Goal: Task Accomplishment & Management: Use online tool/utility

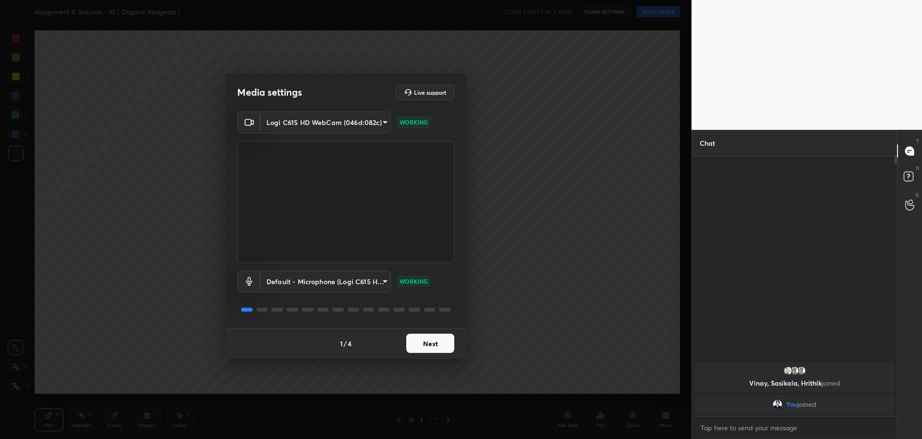
click at [424, 346] on button "Next" at bounding box center [430, 342] width 48 height 19
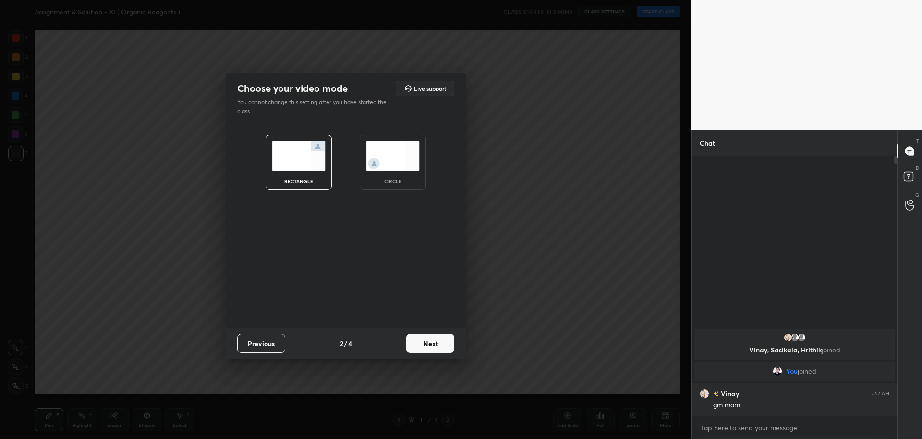
click at [357, 156] on div "rectangle circle" at bounding box center [346, 162] width 206 height 78
click at [384, 157] on img at bounding box center [393, 156] width 54 height 30
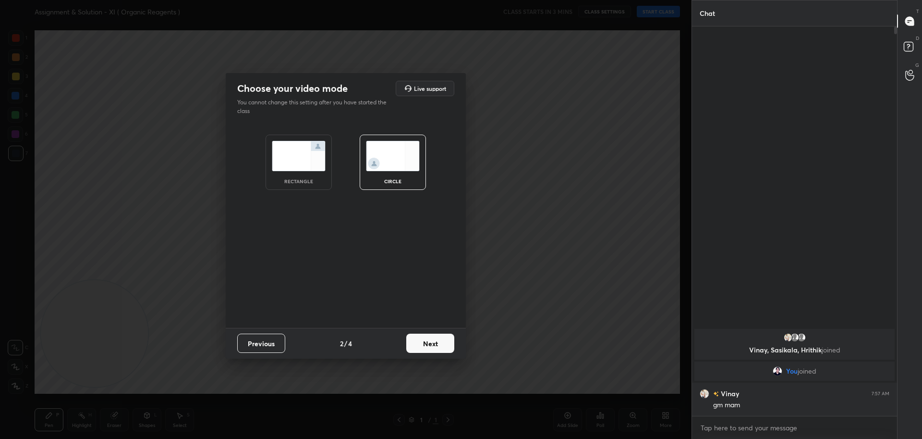
click at [437, 344] on button "Next" at bounding box center [430, 342] width 48 height 19
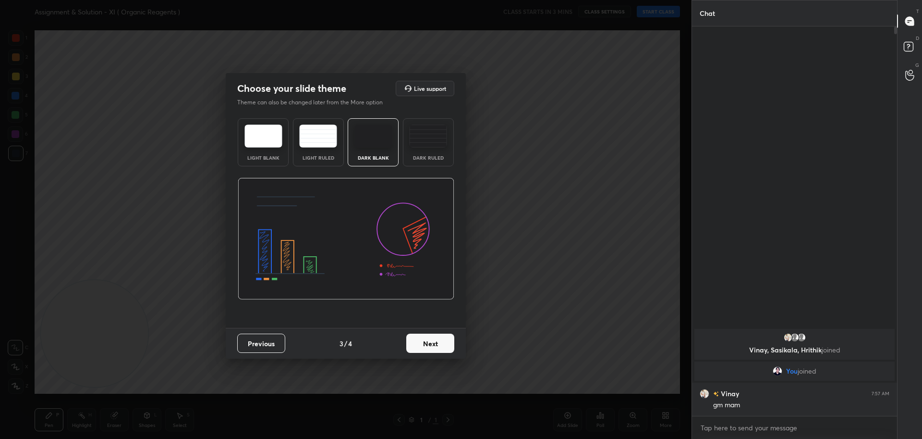
click at [430, 343] on button "Next" at bounding box center [430, 342] width 48 height 19
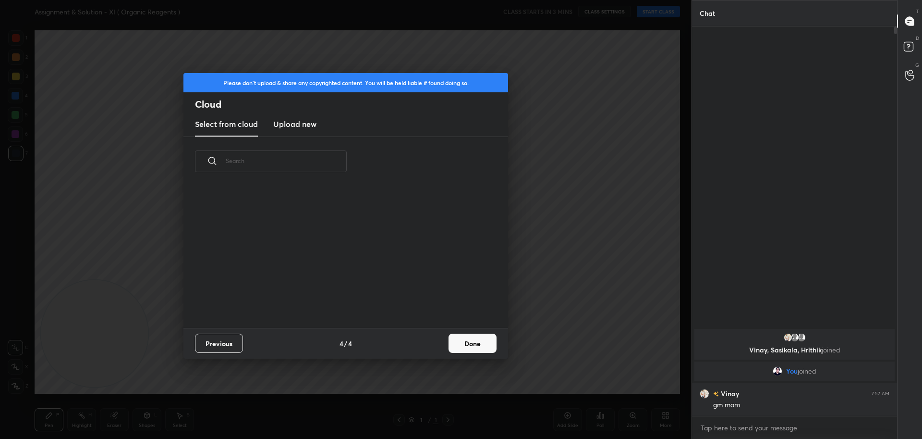
scroll to position [142, 308]
click at [298, 126] on h3 "Upload new" at bounding box center [294, 124] width 43 height 12
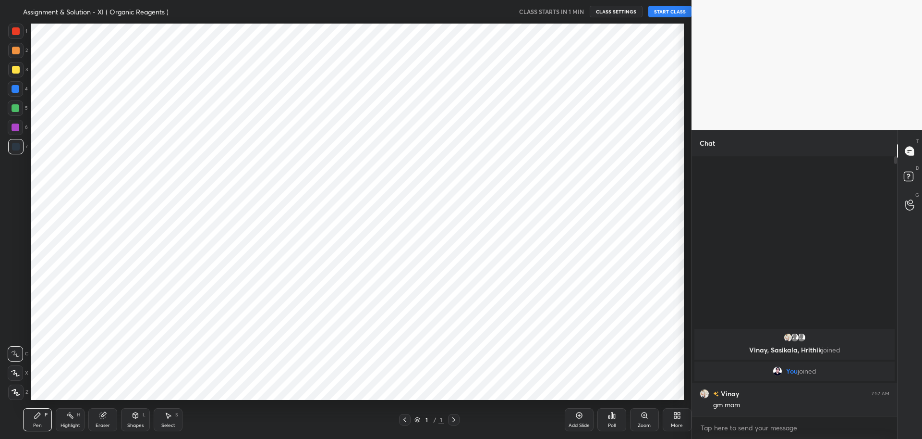
scroll to position [47670, 47393]
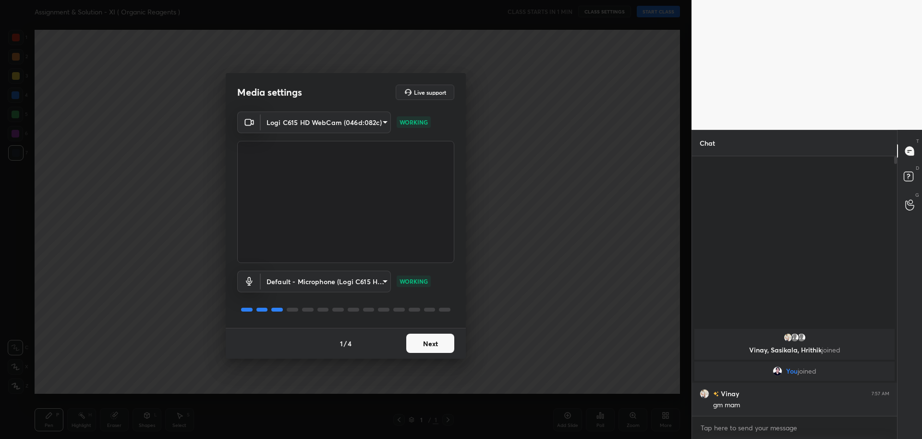
click at [421, 342] on button "Next" at bounding box center [430, 342] width 48 height 19
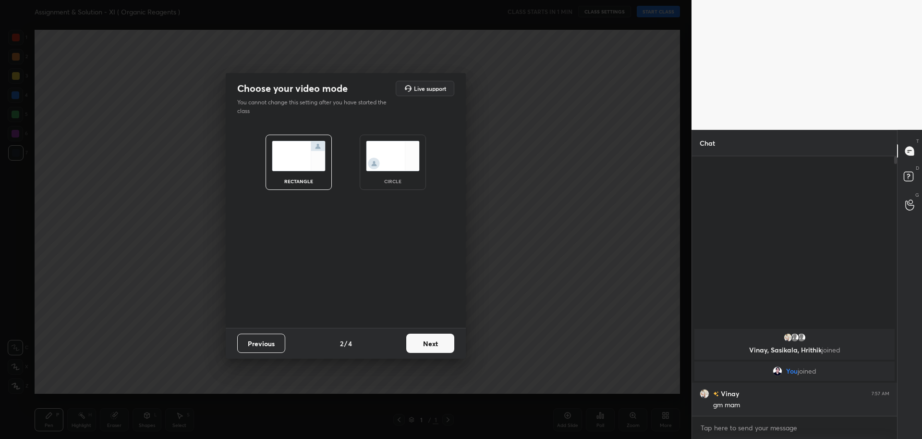
click at [395, 154] on img at bounding box center [393, 156] width 54 height 30
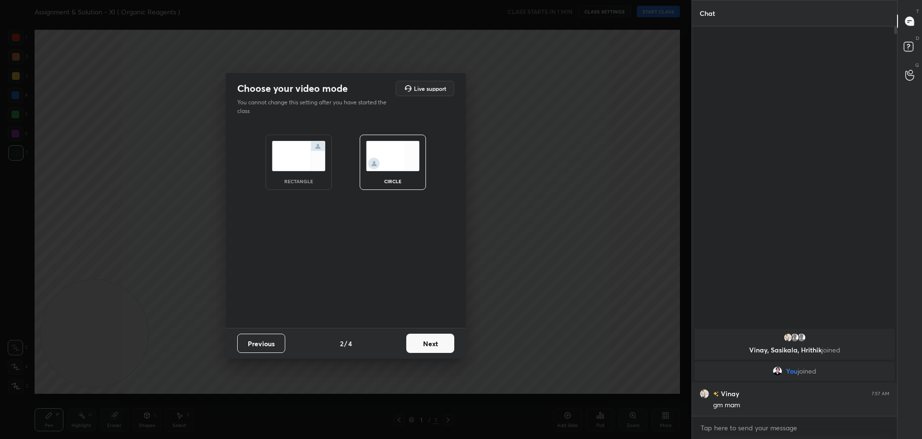
scroll to position [316, 202]
click at [436, 346] on button "Next" at bounding box center [430, 342] width 48 height 19
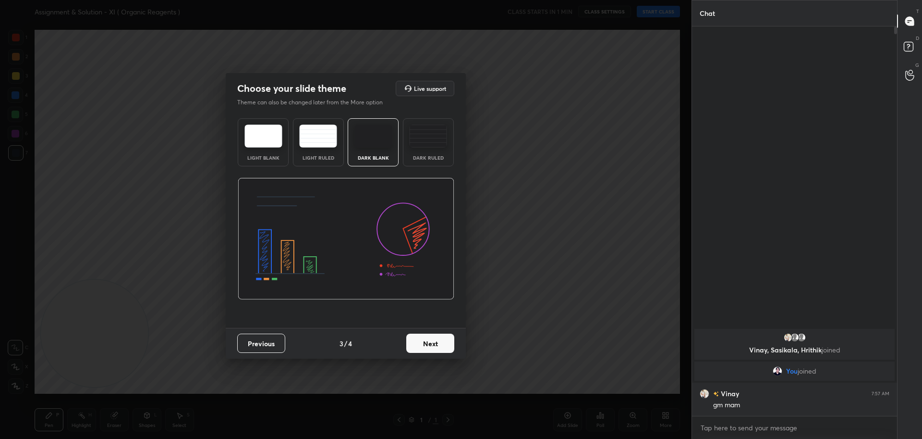
click at [435, 346] on button "Next" at bounding box center [430, 342] width 48 height 19
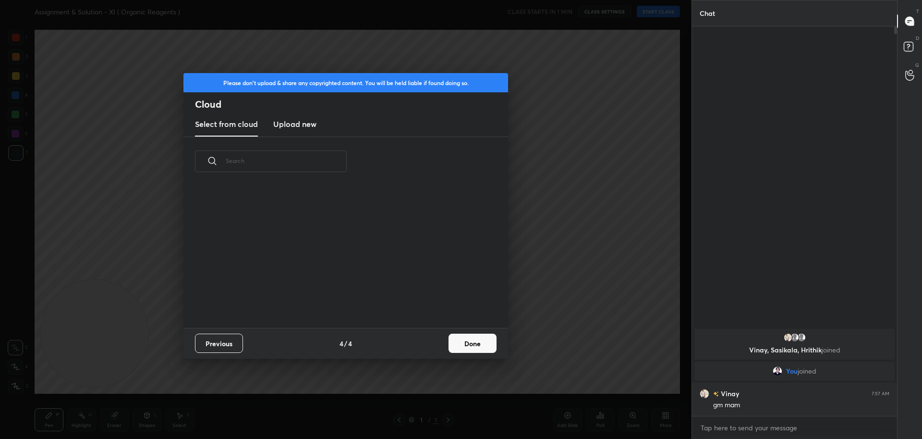
scroll to position [142, 308]
click at [289, 125] on h3 "Upload new" at bounding box center [294, 124] width 43 height 12
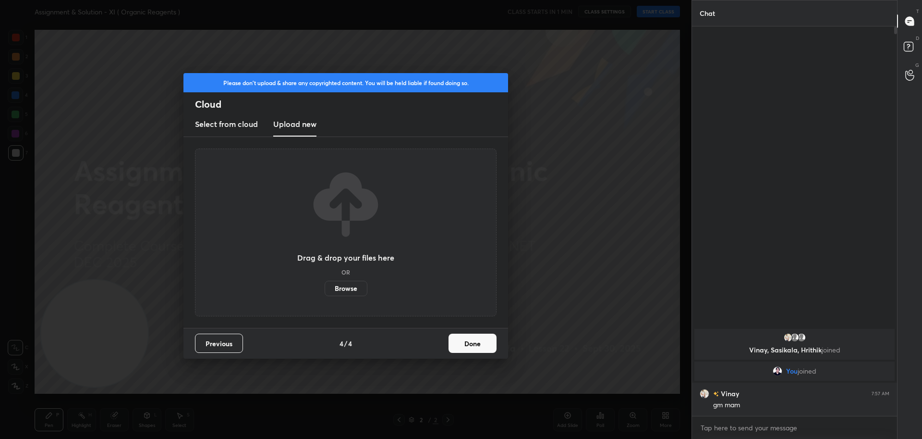
click at [347, 286] on label "Browse" at bounding box center [346, 288] width 43 height 15
click at [325, 286] on input "Browse" at bounding box center [325, 288] width 0 height 15
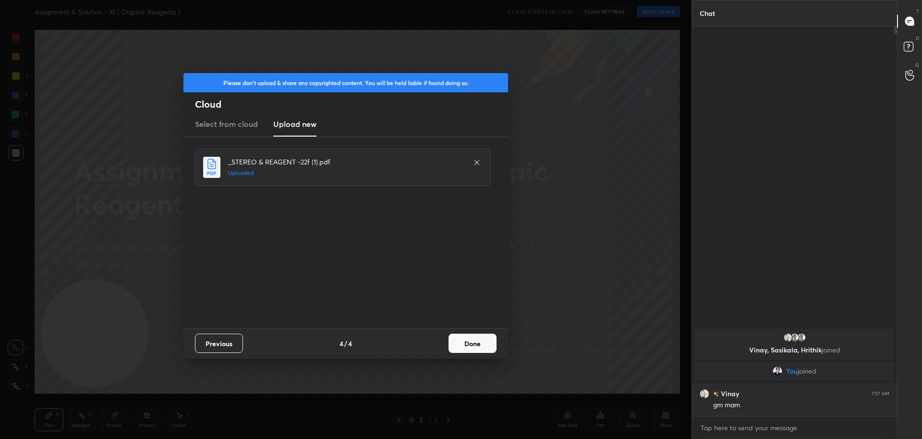
click at [466, 341] on button "Done" at bounding box center [473, 342] width 48 height 19
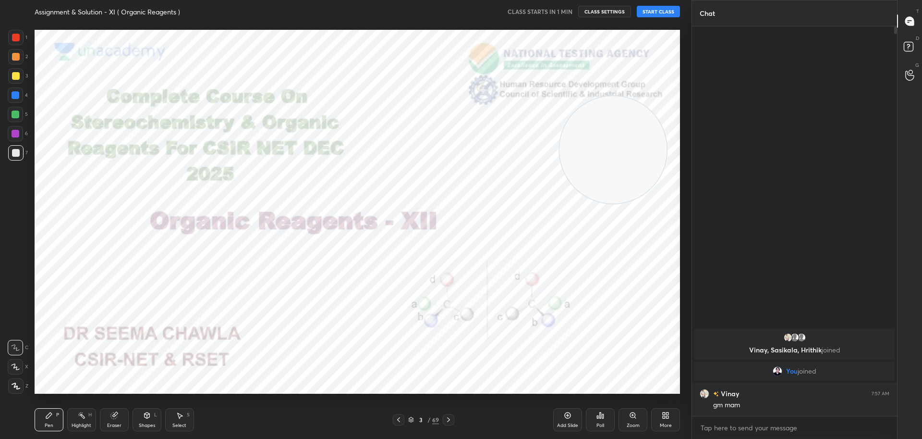
drag, startPoint x: 86, startPoint y: 339, endPoint x: 604, endPoint y: 156, distance: 550.4
click at [604, 156] on video at bounding box center [613, 149] width 107 height 107
click at [449, 421] on icon at bounding box center [449, 420] width 8 height 8
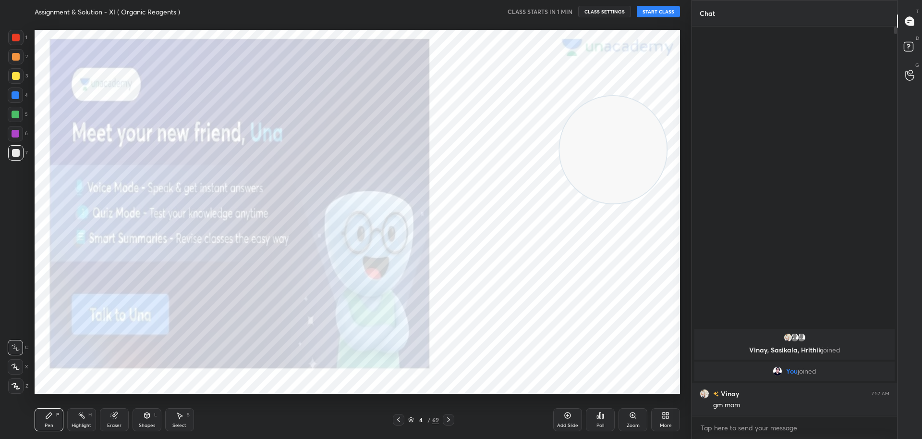
click at [449, 421] on icon at bounding box center [449, 420] width 8 height 8
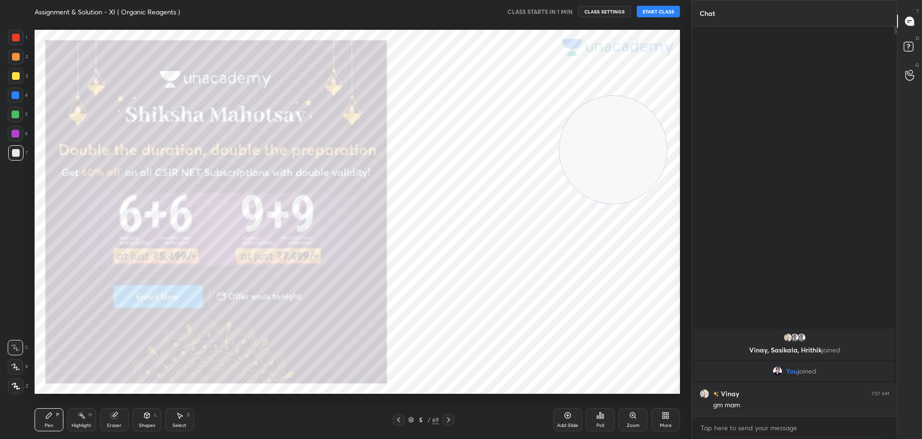
click at [449, 421] on icon at bounding box center [449, 420] width 8 height 8
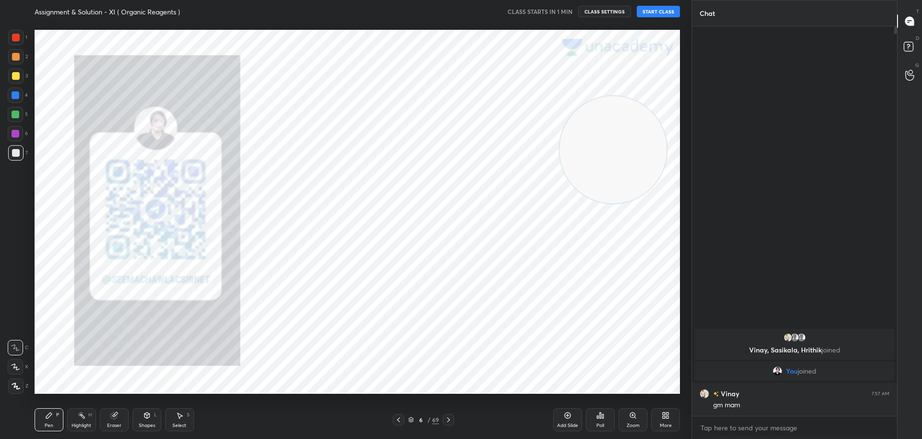
click at [449, 421] on icon at bounding box center [449, 420] width 8 height 8
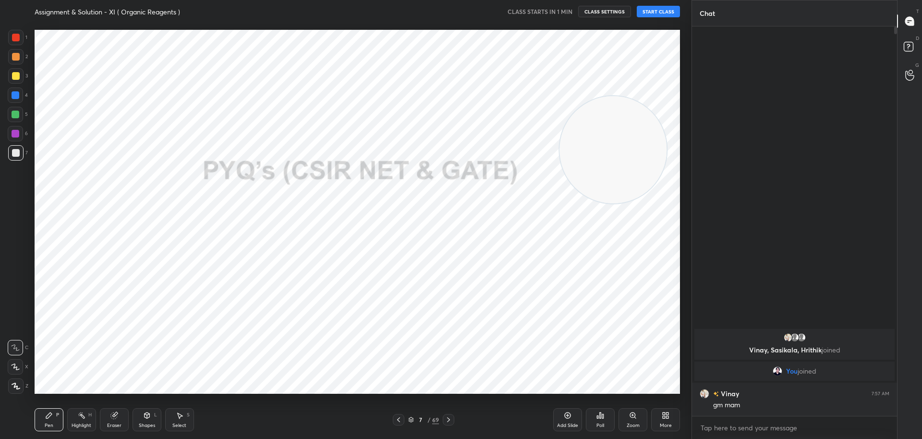
click at [449, 421] on icon at bounding box center [449, 420] width 8 height 8
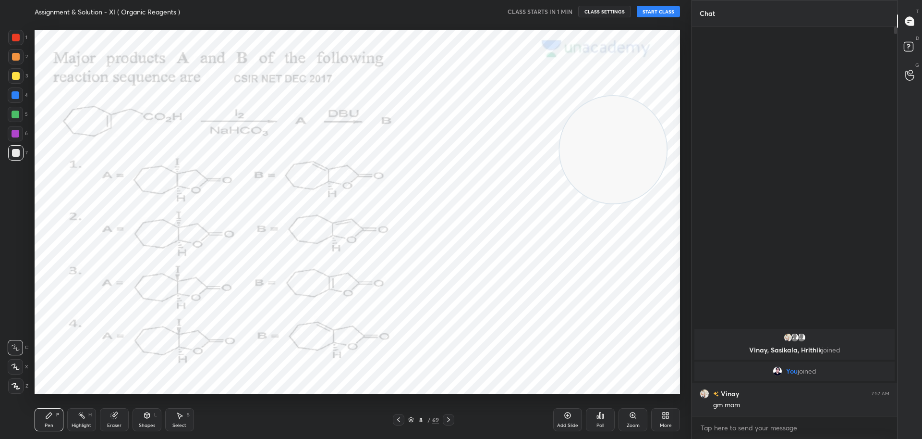
click at [401, 418] on icon at bounding box center [399, 420] width 8 height 8
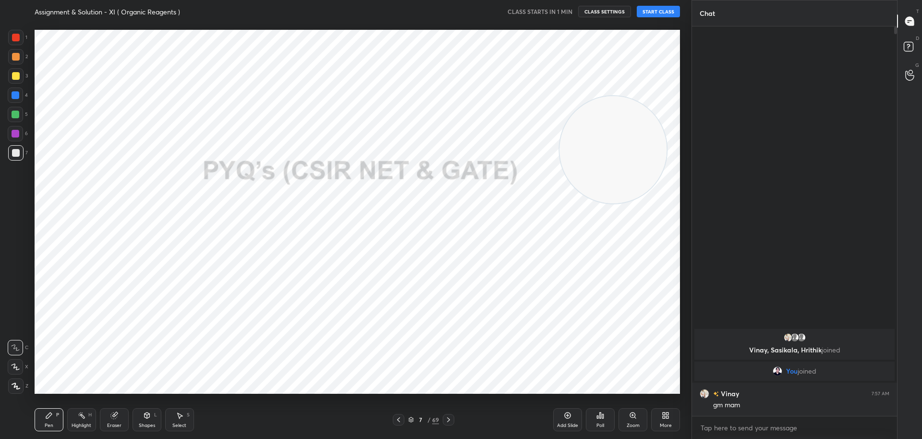
click at [401, 418] on icon at bounding box center [399, 420] width 8 height 8
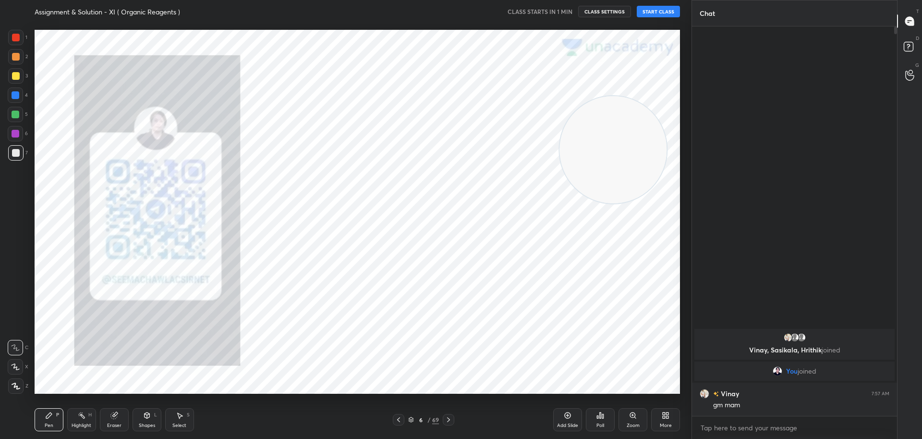
click at [401, 418] on icon at bounding box center [399, 420] width 8 height 8
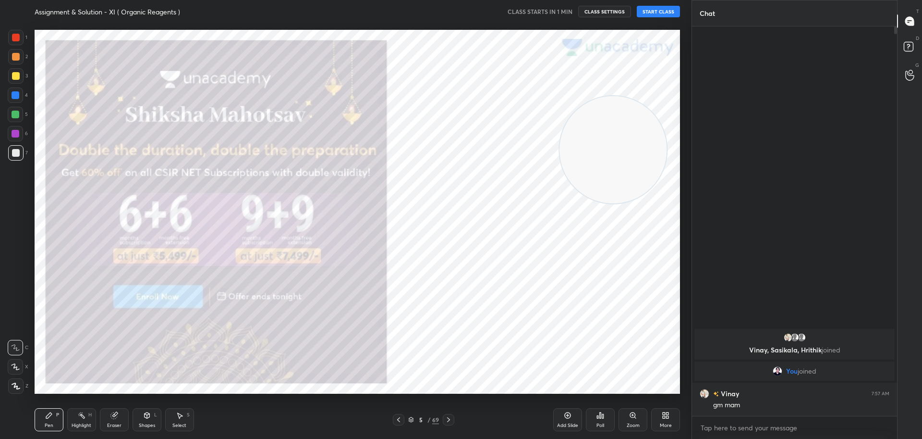
click at [401, 418] on icon at bounding box center [399, 420] width 8 height 8
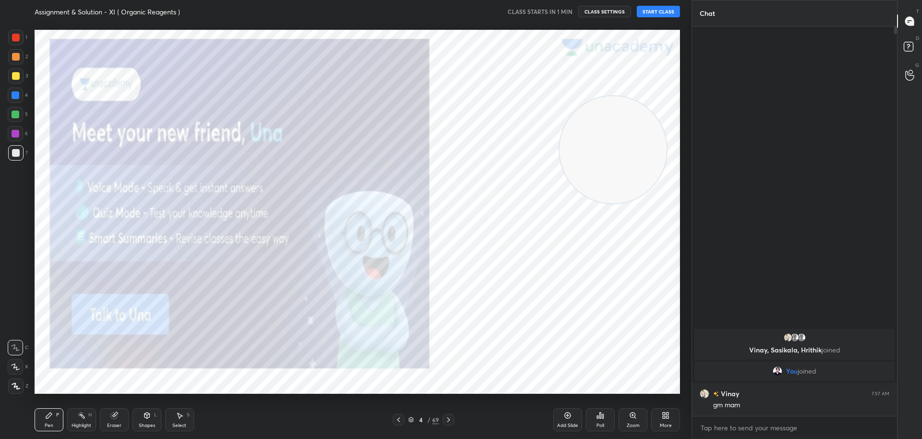
click at [401, 418] on icon at bounding box center [399, 420] width 8 height 8
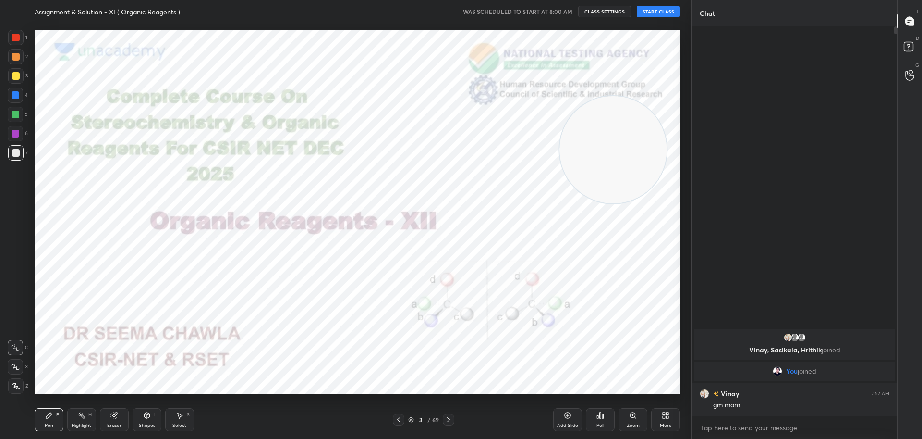
click at [664, 11] on button "START CLASS" at bounding box center [658, 12] width 43 height 12
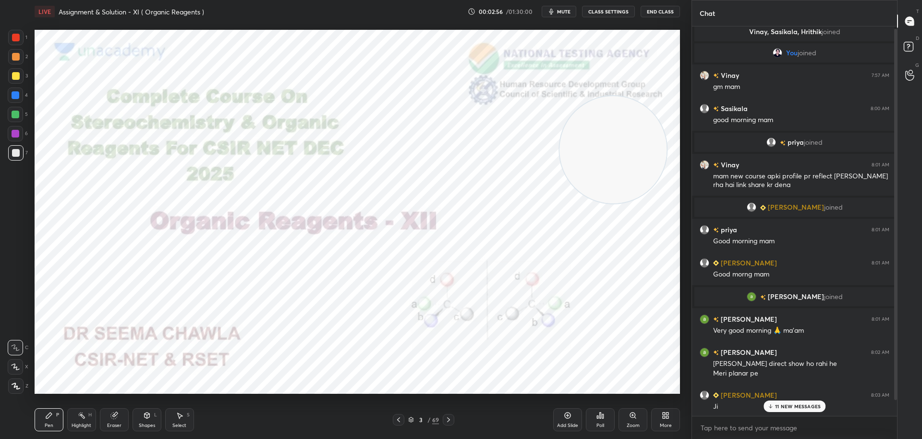
scroll to position [19, 0]
click at [562, 10] on span "mute" at bounding box center [563, 11] width 13 height 7
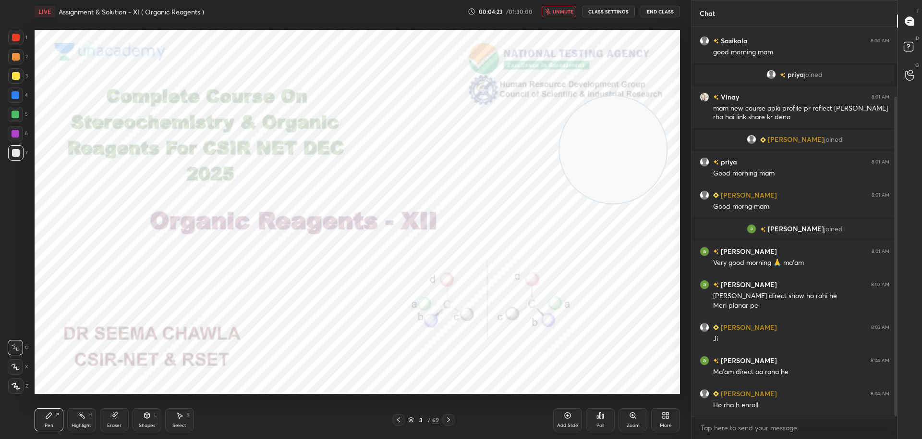
scroll to position [119, 0]
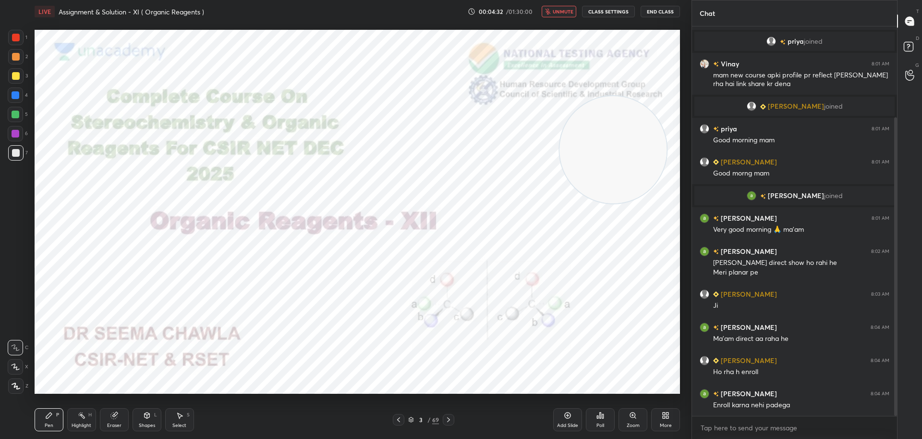
click at [559, 12] on span "unmute" at bounding box center [563, 11] width 21 height 7
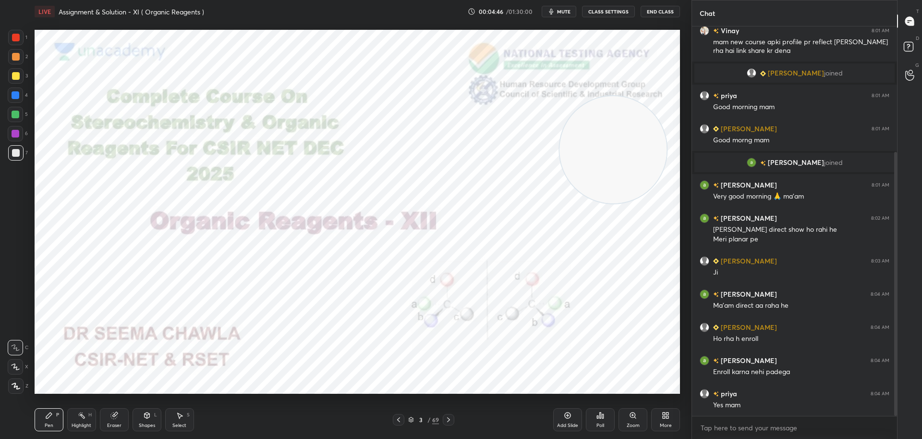
scroll to position [185, 0]
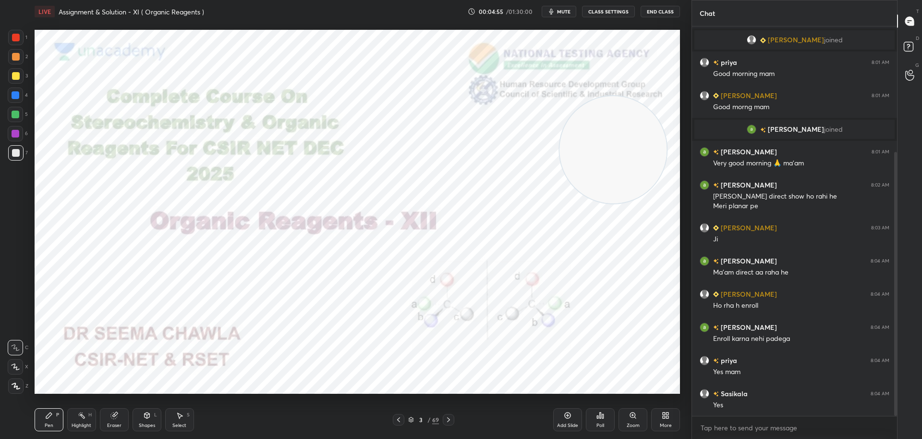
click at [447, 418] on icon at bounding box center [449, 420] width 8 height 8
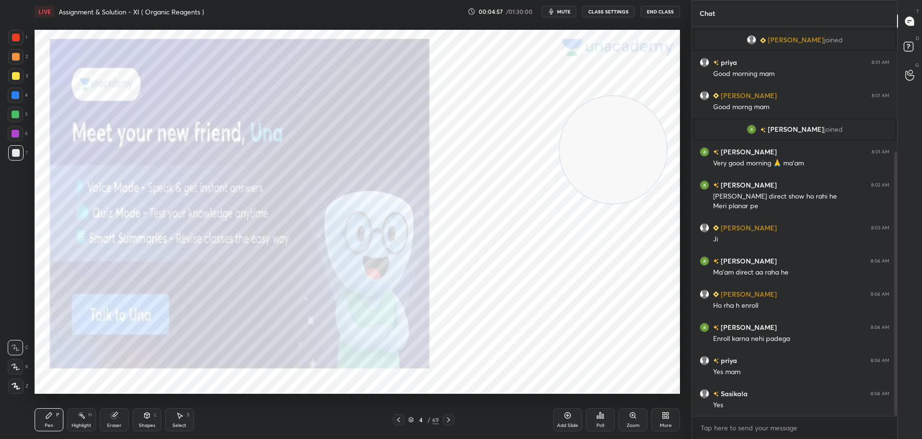
click at [449, 418] on icon at bounding box center [448, 419] width 3 height 5
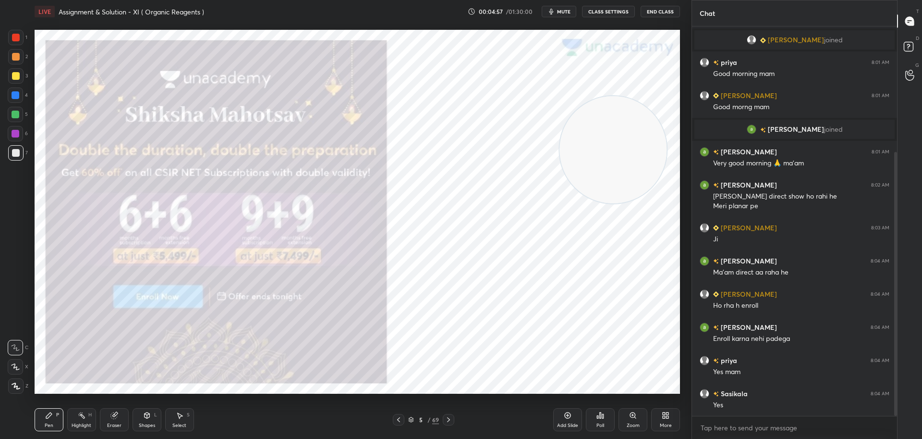
click at [449, 418] on icon at bounding box center [448, 419] width 3 height 5
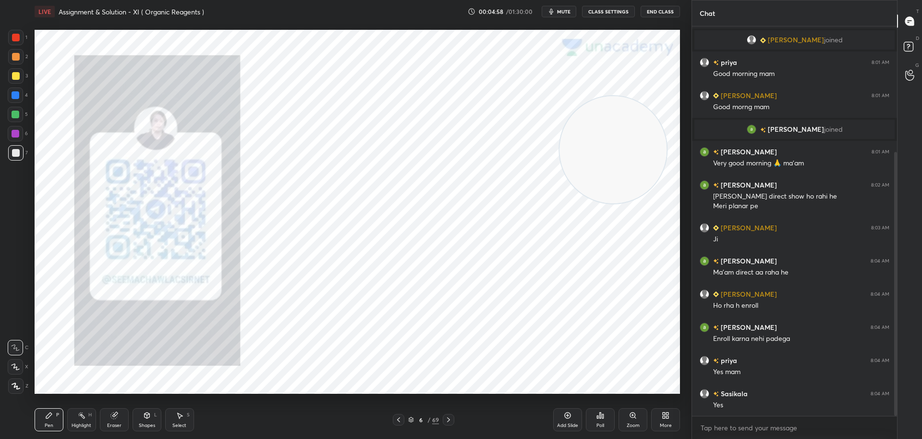
click at [449, 418] on icon at bounding box center [449, 420] width 8 height 8
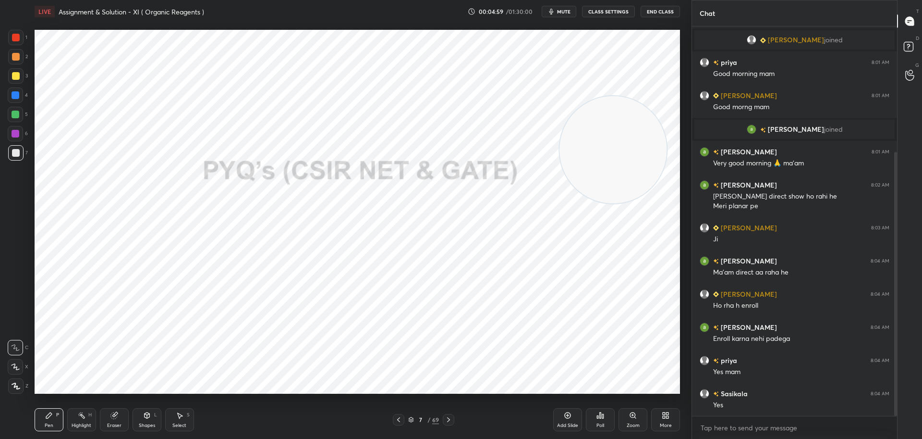
click at [450, 418] on icon at bounding box center [449, 420] width 8 height 8
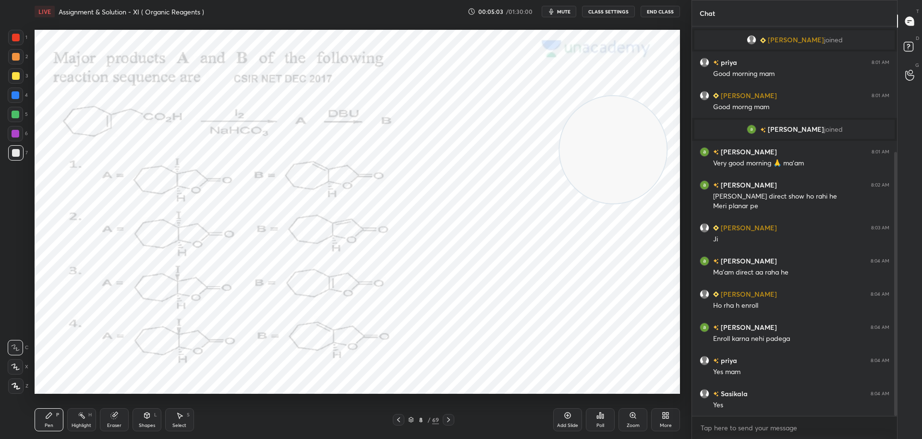
click at [599, 417] on icon at bounding box center [597, 417] width 1 height 2
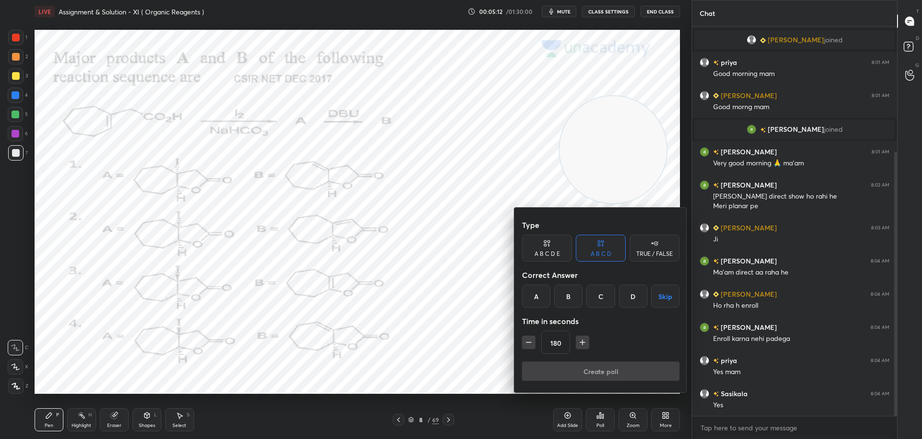
click at [570, 294] on div "B" at bounding box center [568, 295] width 28 height 23
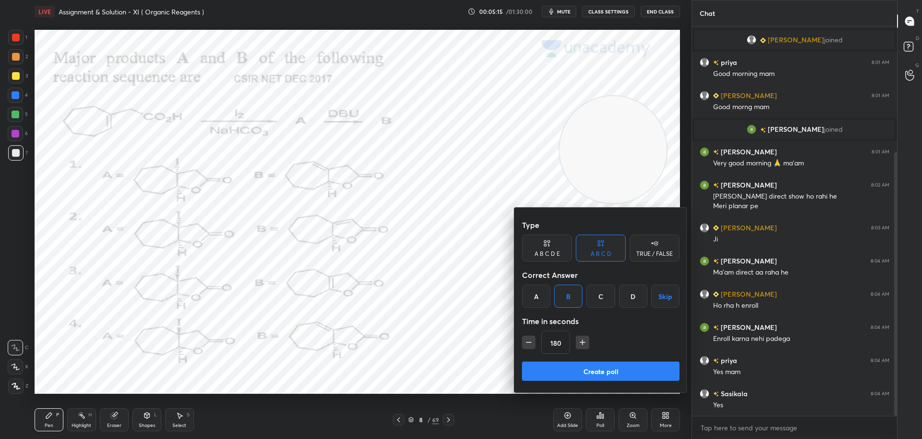
click at [606, 368] on button "Create poll" at bounding box center [601, 370] width 158 height 19
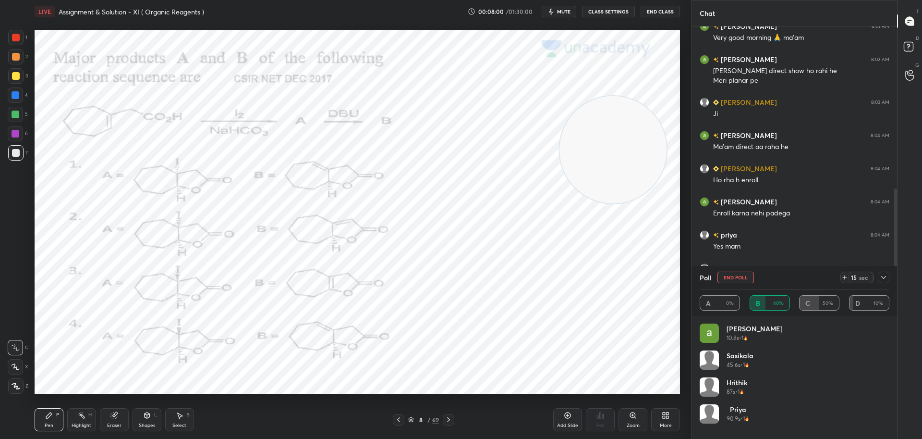
scroll to position [344, 0]
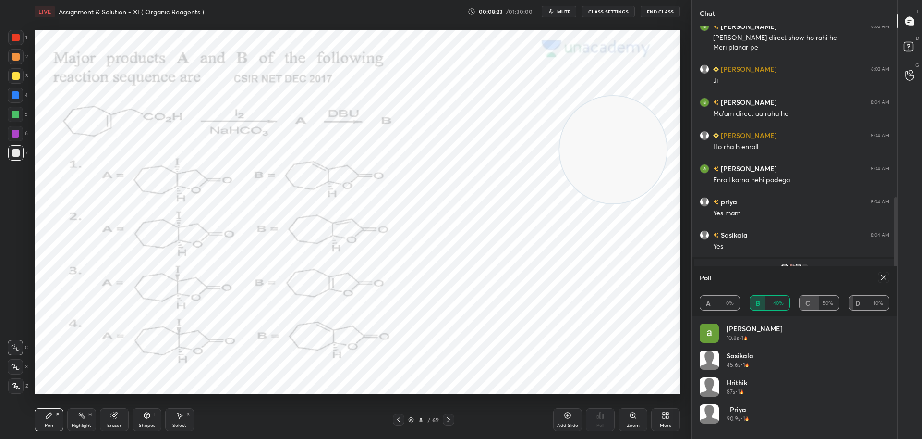
click at [881, 275] on icon at bounding box center [884, 277] width 8 height 8
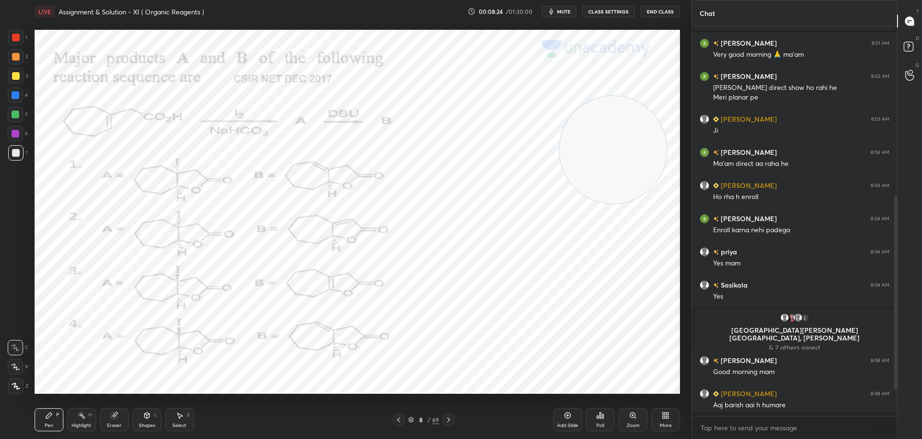
scroll to position [0, 0]
click at [15, 35] on div at bounding box center [16, 38] width 8 height 8
click at [16, 37] on div at bounding box center [16, 38] width 8 height 8
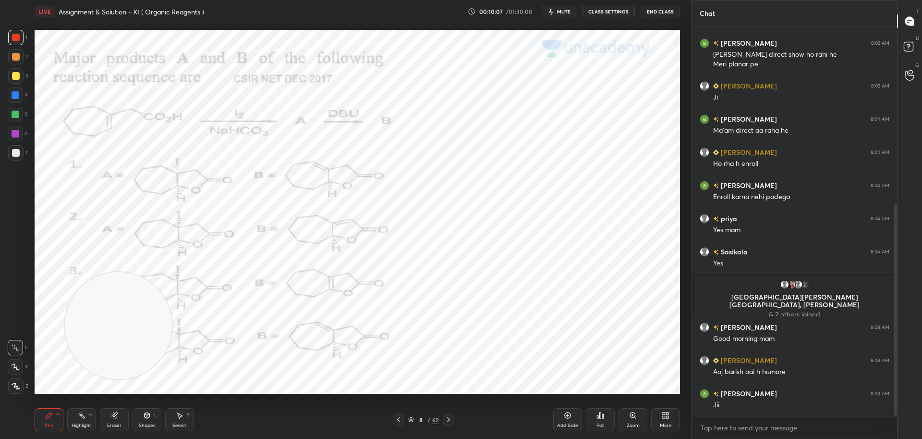
click at [117, 418] on icon at bounding box center [115, 415] width 8 height 8
click at [50, 418] on icon at bounding box center [49, 415] width 8 height 8
click at [117, 419] on div "Eraser" at bounding box center [114, 419] width 29 height 23
click at [51, 420] on div "Pen P" at bounding box center [49, 419] width 29 height 23
click at [122, 420] on div "Eraser" at bounding box center [114, 419] width 29 height 23
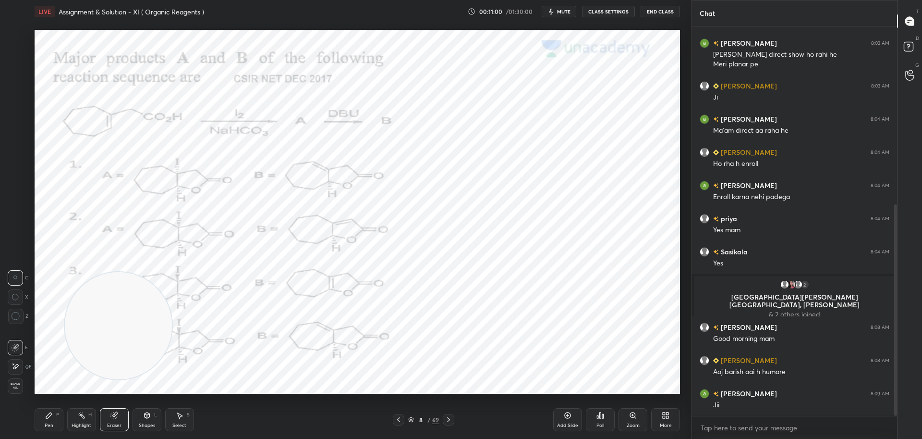
click at [52, 416] on icon at bounding box center [49, 415] width 8 height 8
click at [15, 94] on div at bounding box center [16, 95] width 8 height 8
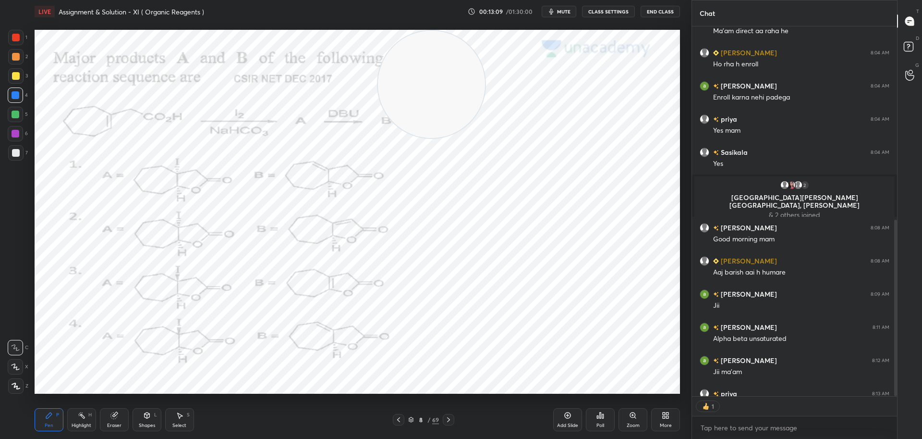
scroll to position [367, 202]
click at [450, 422] on icon at bounding box center [449, 420] width 8 height 8
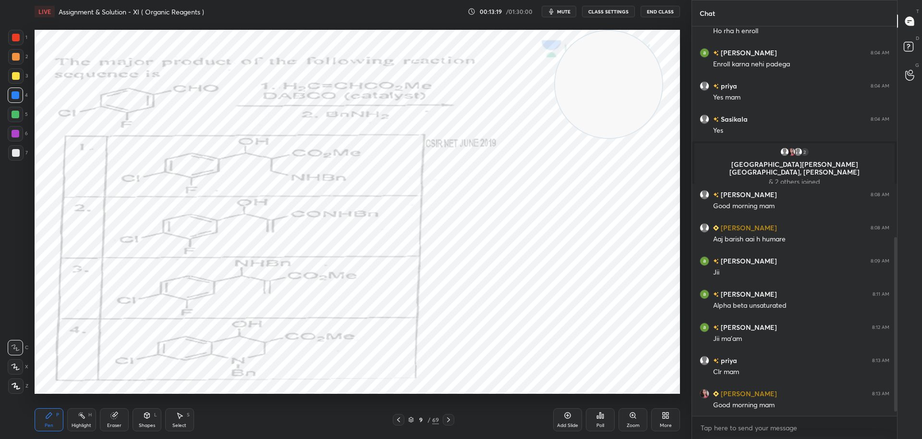
scroll to position [459, 0]
click at [602, 416] on icon at bounding box center [601, 415] width 8 height 8
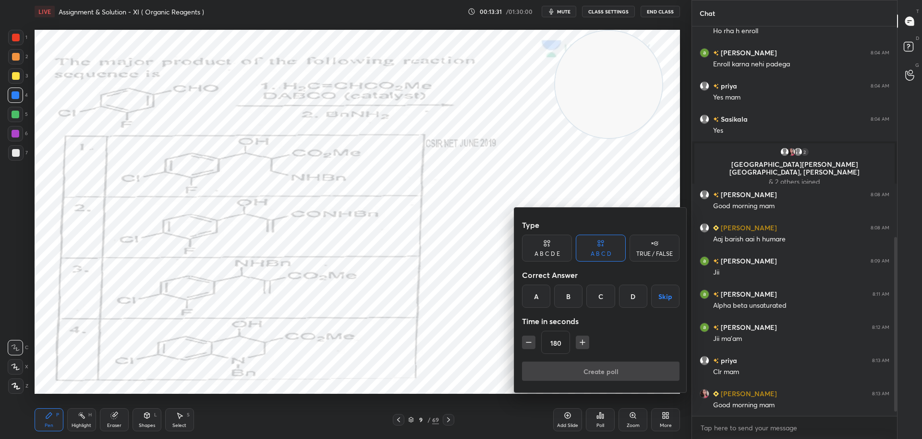
click at [545, 295] on div "A" at bounding box center [536, 295] width 28 height 23
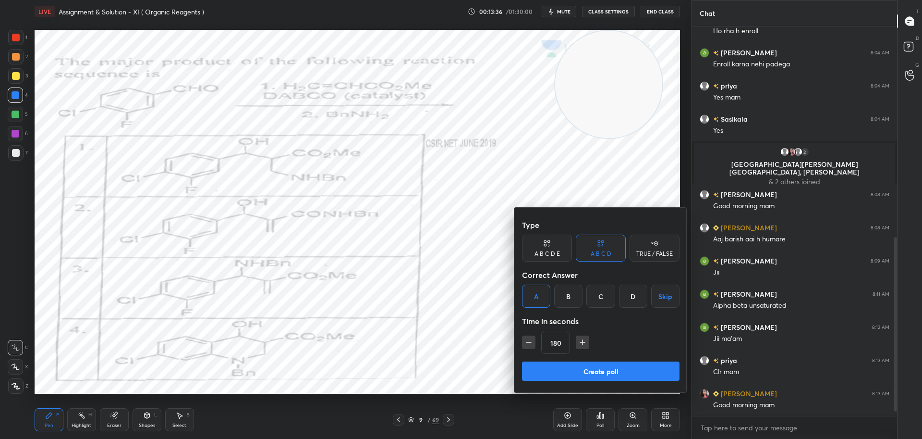
click at [585, 369] on button "Create poll" at bounding box center [601, 370] width 158 height 19
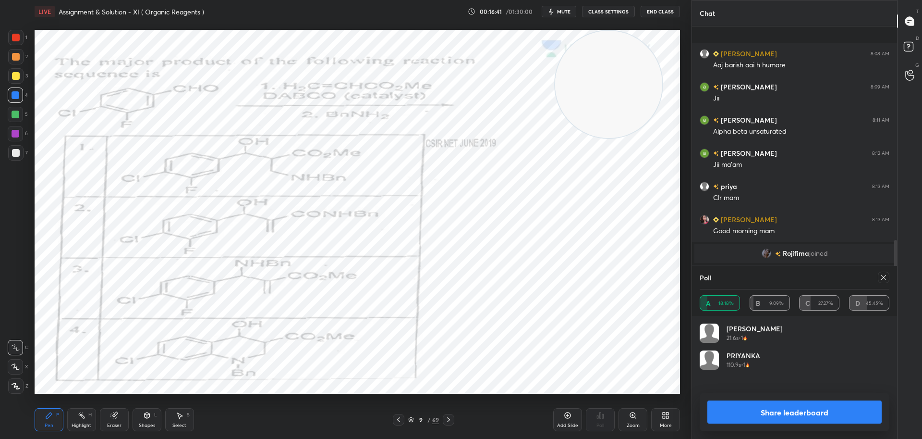
scroll to position [591, 0]
click at [886, 275] on icon at bounding box center [884, 277] width 8 height 8
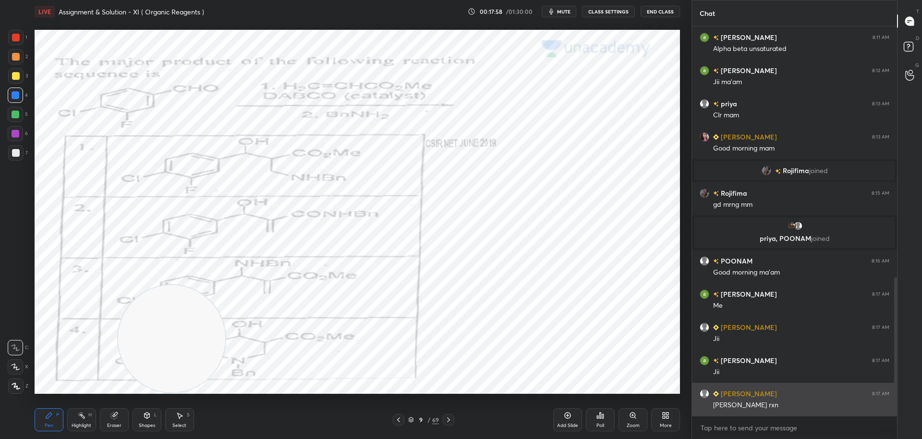
scroll to position [707, 0]
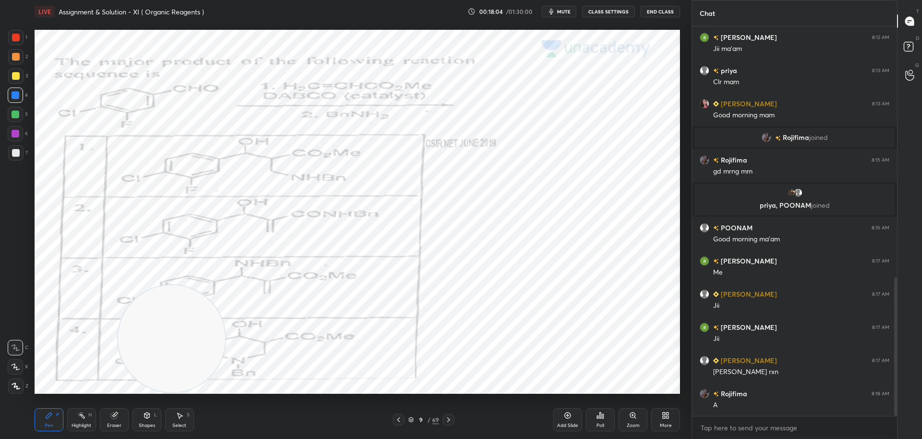
click at [14, 35] on div at bounding box center [16, 38] width 8 height 8
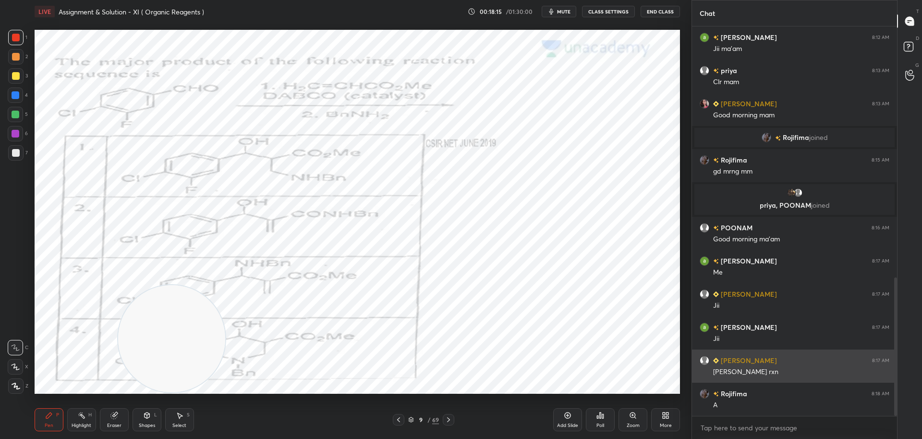
scroll to position [740, 0]
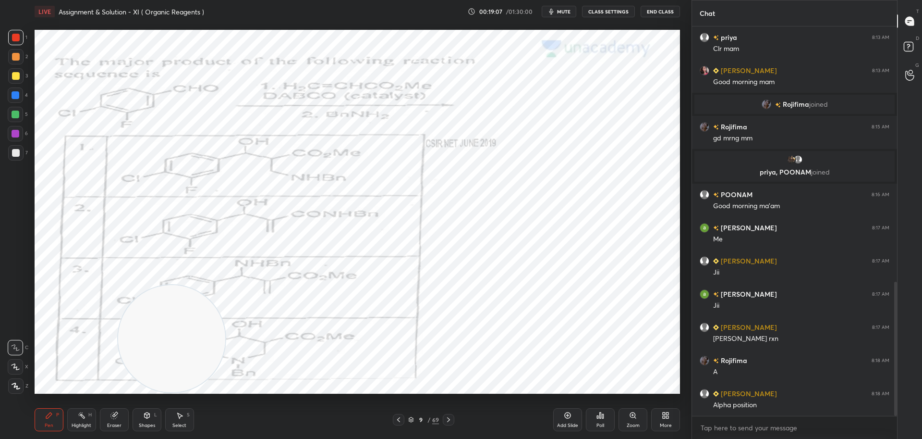
click at [14, 96] on div at bounding box center [16, 95] width 8 height 8
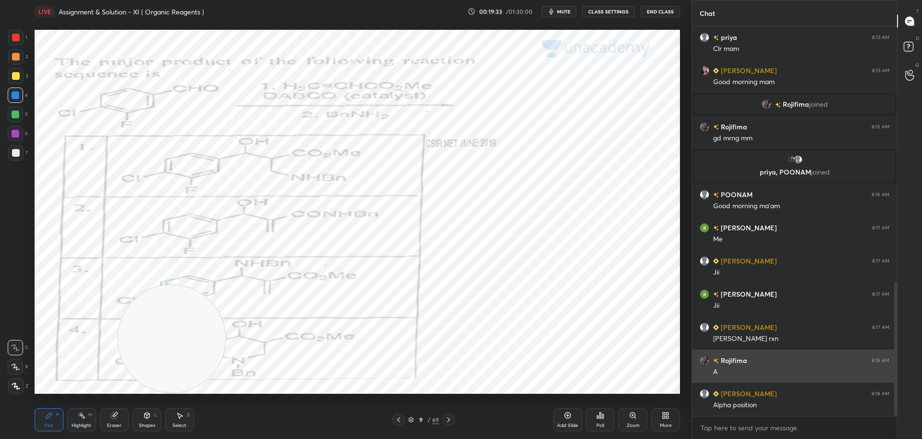
scroll to position [367, 202]
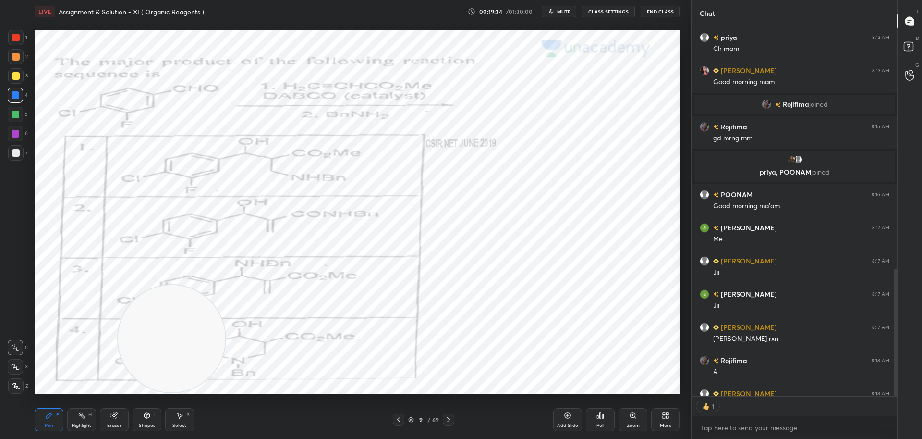
click at [16, 37] on div at bounding box center [16, 38] width 8 height 8
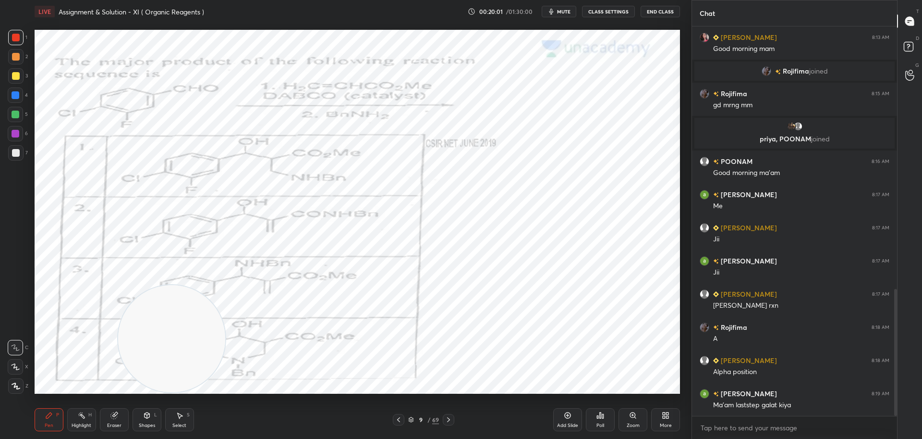
scroll to position [807, 0]
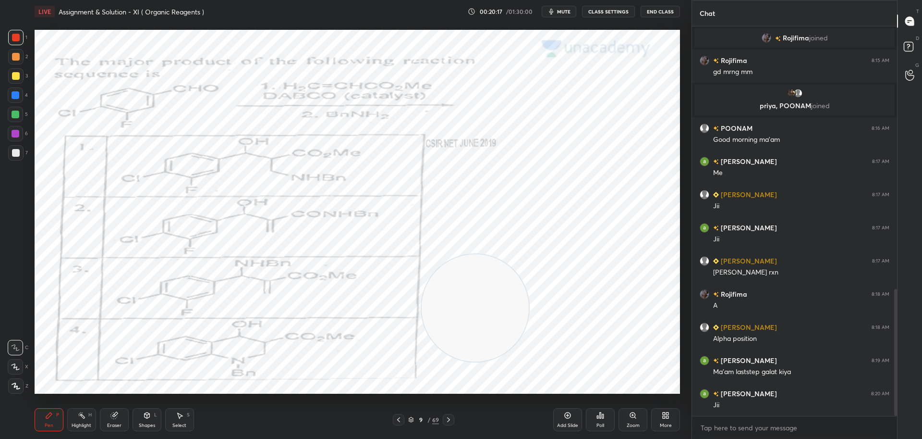
click at [452, 418] on icon at bounding box center [449, 420] width 8 height 8
click at [604, 415] on icon at bounding box center [601, 415] width 8 height 8
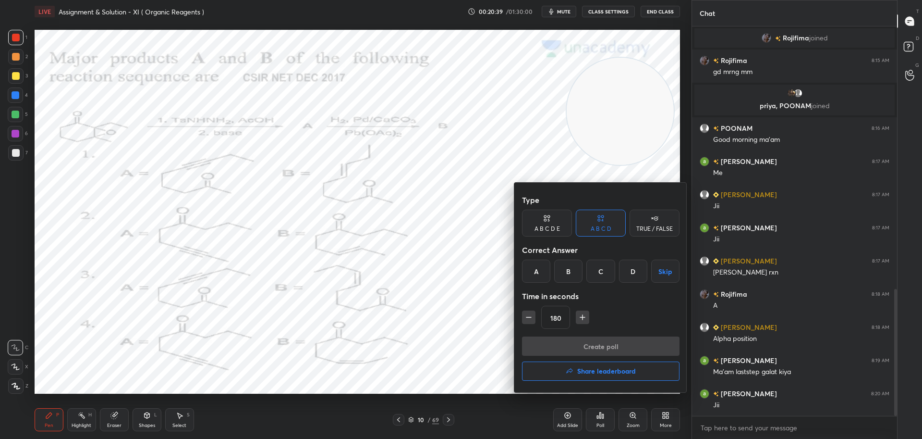
click at [600, 271] on div "C" at bounding box center [601, 270] width 28 height 23
click at [594, 344] on button "Create poll" at bounding box center [601, 345] width 158 height 19
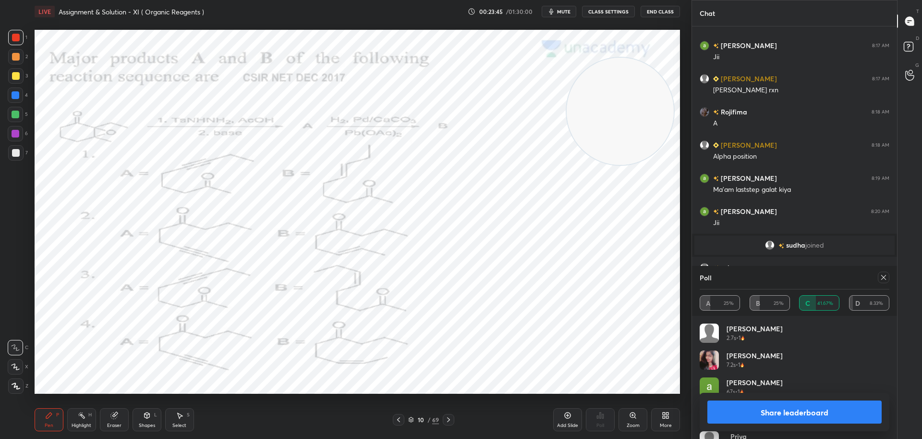
scroll to position [931, 0]
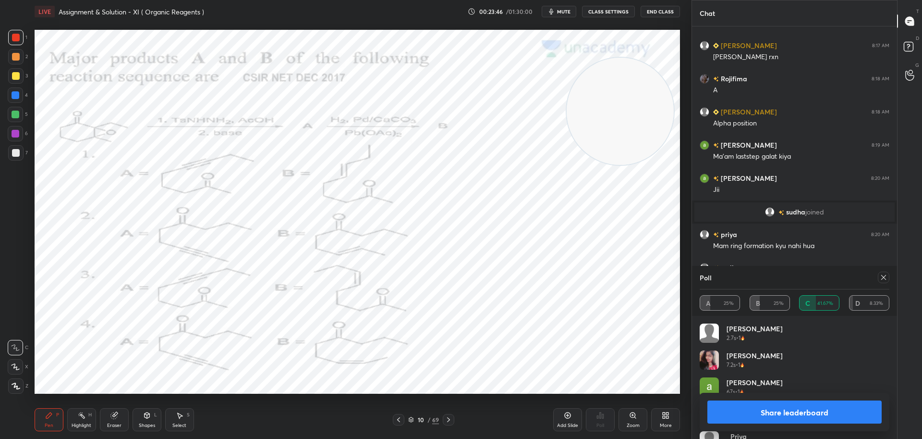
click at [887, 277] on icon at bounding box center [884, 277] width 8 height 8
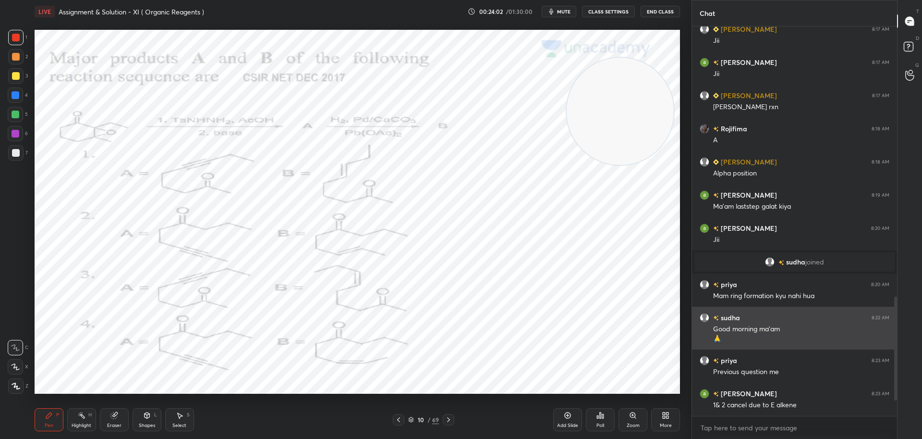
scroll to position [914, 0]
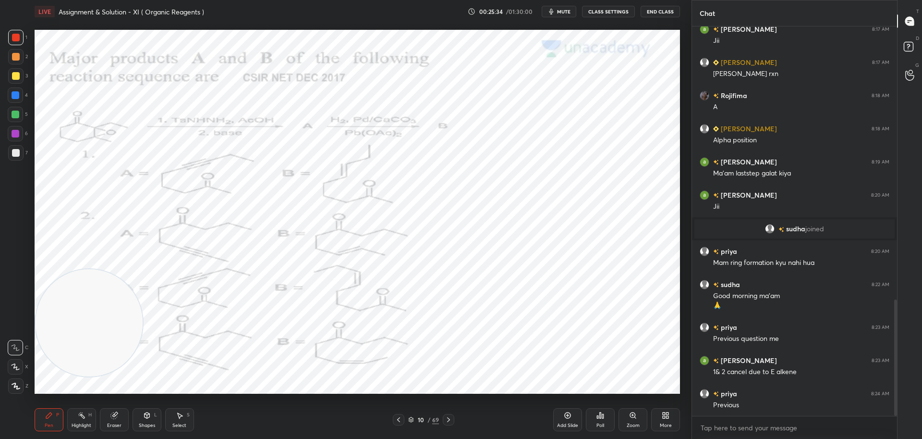
click at [14, 90] on div at bounding box center [15, 94] width 15 height 15
click at [15, 110] on div at bounding box center [15, 114] width 15 height 15
click at [16, 30] on div at bounding box center [15, 37] width 15 height 15
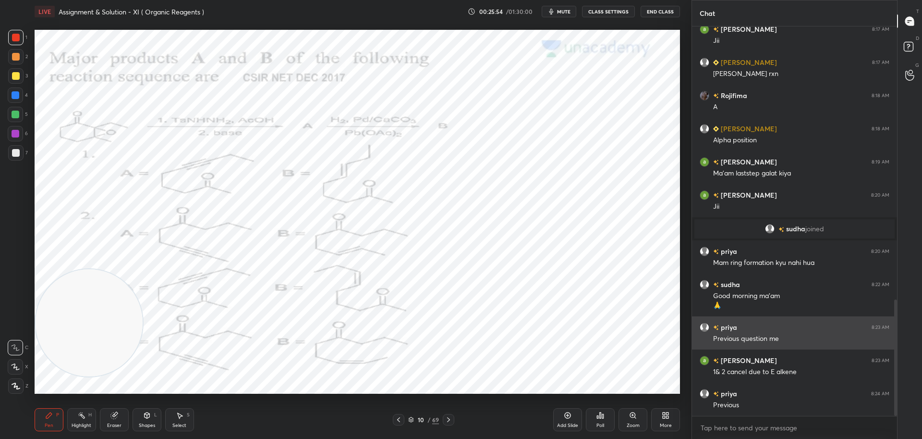
scroll to position [947, 0]
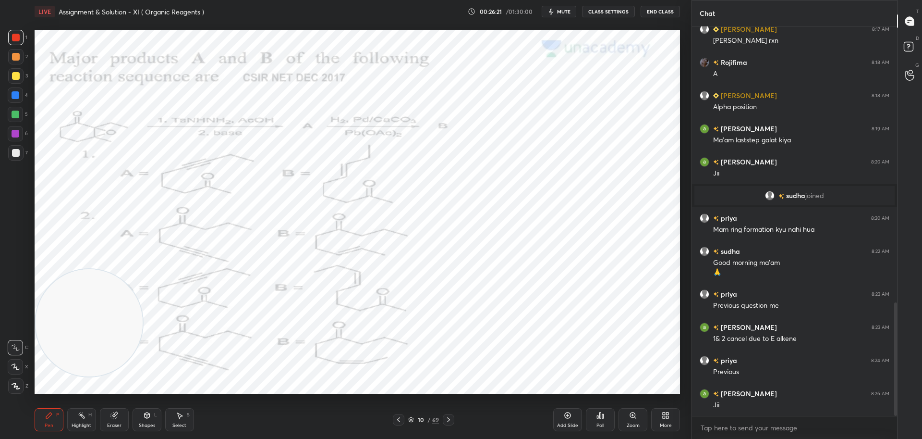
click at [14, 95] on div at bounding box center [16, 95] width 8 height 8
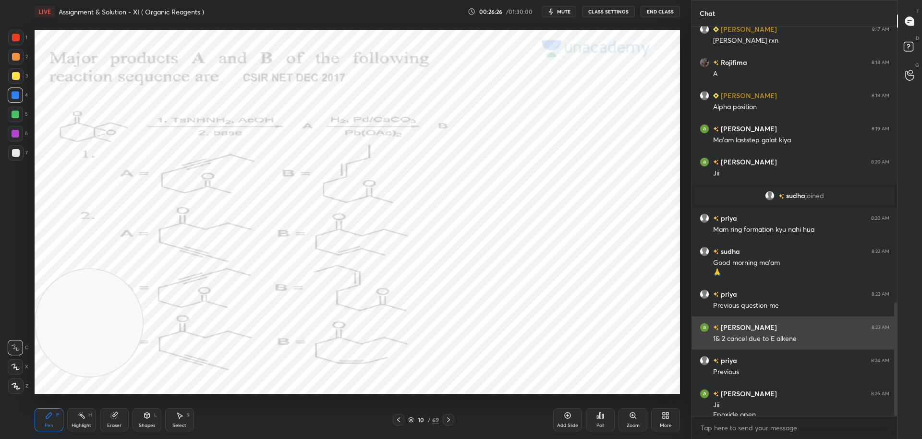
scroll to position [957, 0]
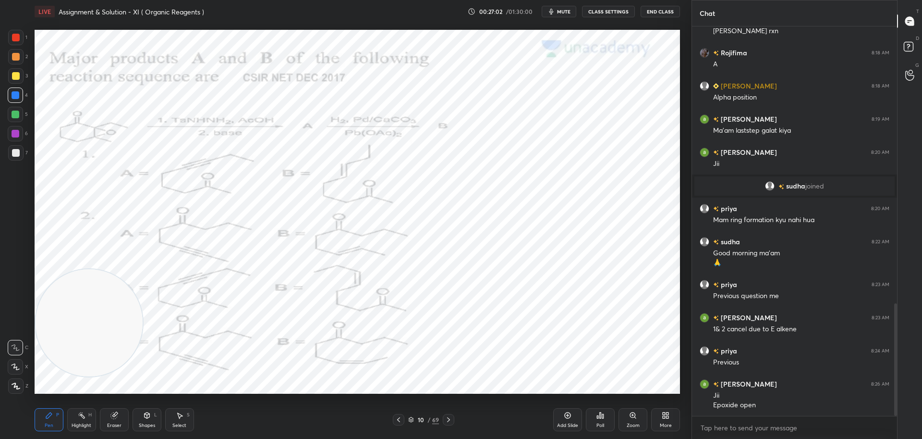
click at [15, 34] on div at bounding box center [16, 38] width 8 height 8
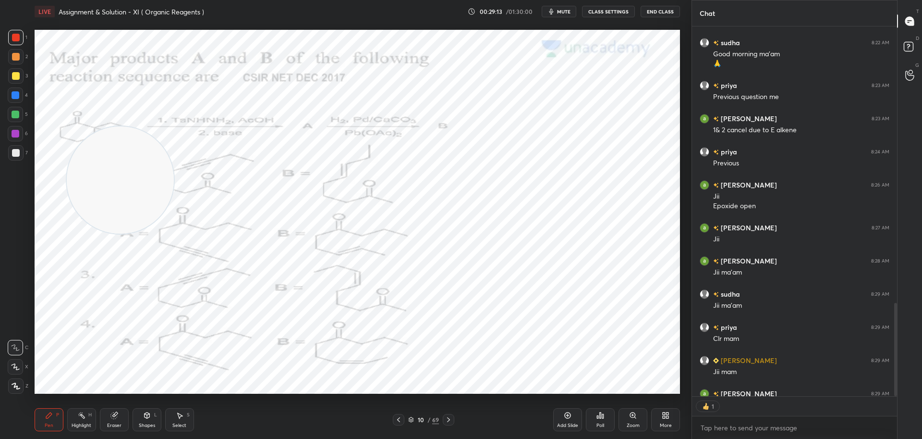
scroll to position [367, 202]
click at [447, 421] on icon at bounding box center [449, 420] width 8 height 8
click at [605, 410] on div "Poll" at bounding box center [600, 419] width 29 height 23
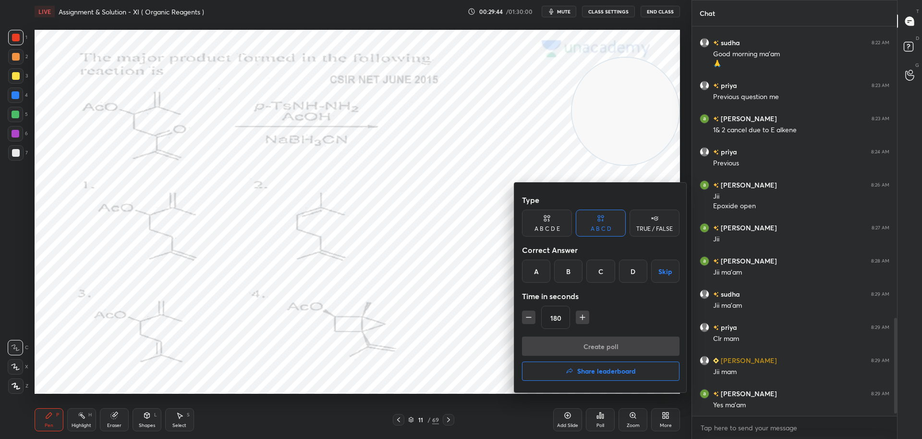
click at [601, 274] on div "C" at bounding box center [601, 270] width 28 height 23
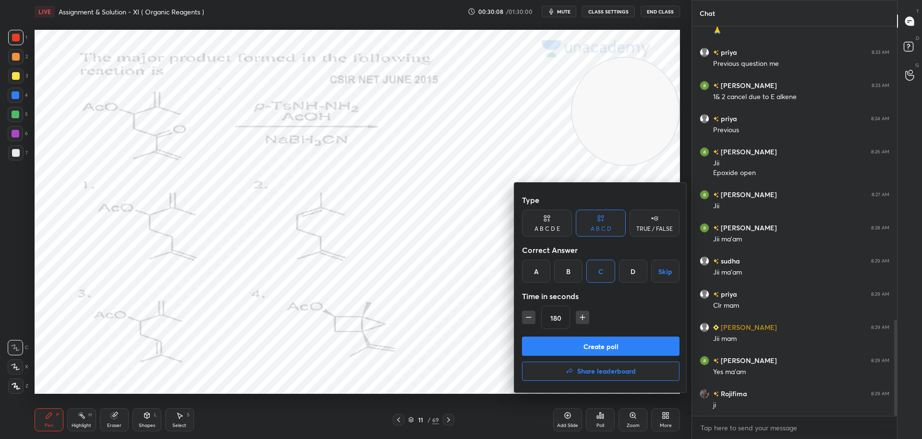
click at [592, 344] on button "Create poll" at bounding box center [601, 345] width 158 height 19
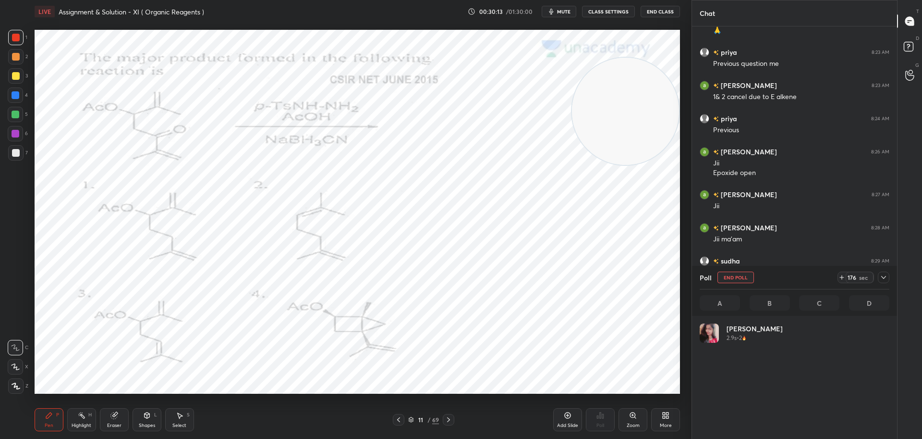
scroll to position [112, 187]
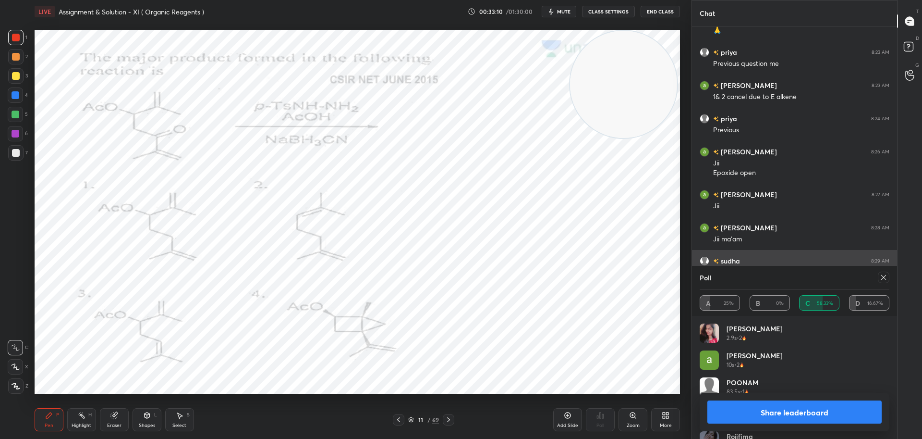
click at [886, 274] on icon at bounding box center [884, 277] width 8 height 8
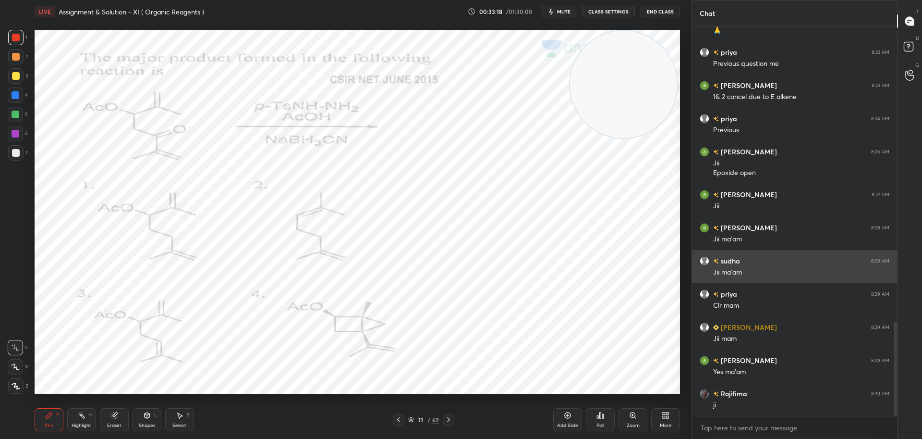
scroll to position [1222, 0]
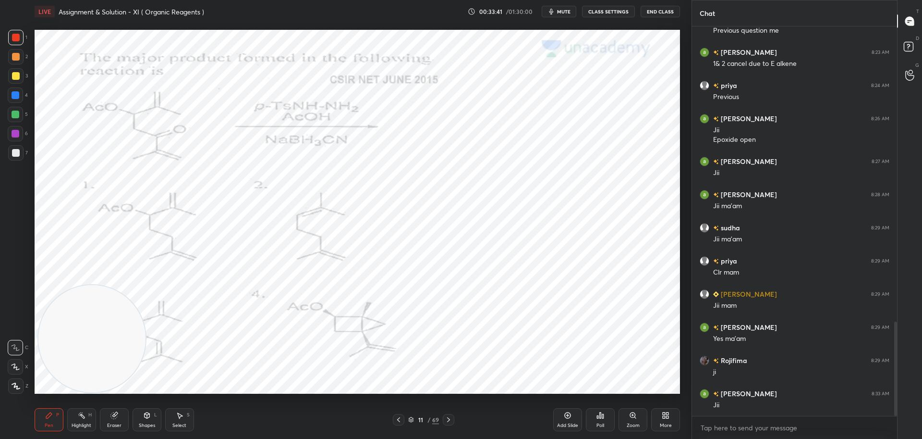
click at [15, 94] on div at bounding box center [16, 95] width 8 height 8
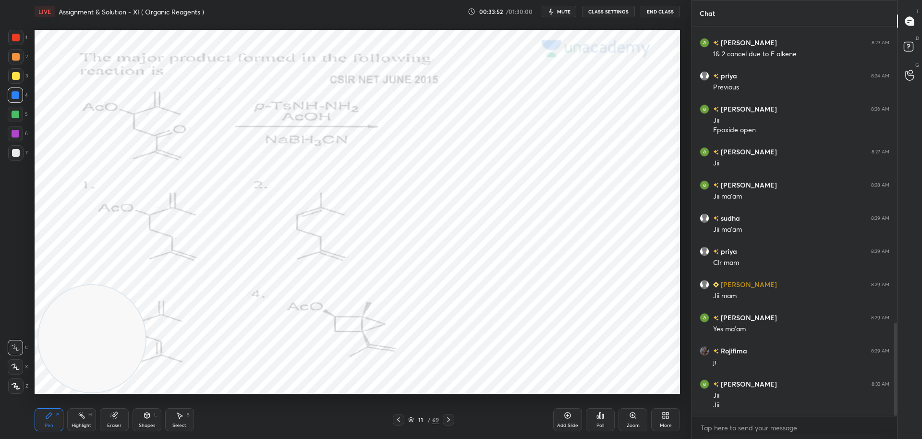
scroll to position [1265, 0]
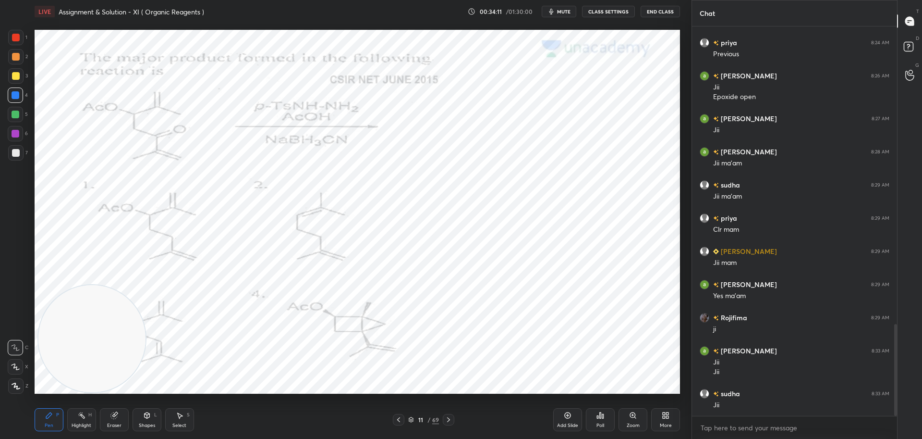
click at [17, 135] on div at bounding box center [16, 134] width 8 height 8
click at [17, 36] on div at bounding box center [16, 38] width 8 height 8
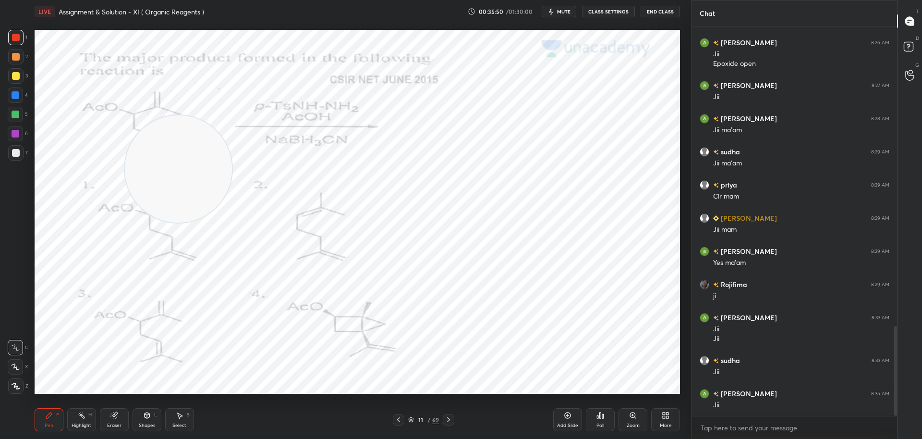
type textarea "x"
click at [452, 422] on icon at bounding box center [449, 420] width 8 height 8
click at [599, 414] on icon at bounding box center [601, 415] width 8 height 8
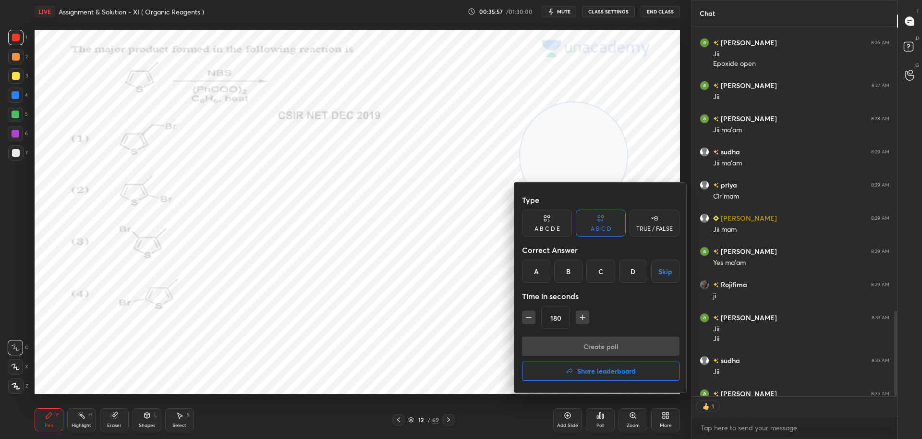
click at [528, 323] on button "button" at bounding box center [528, 316] width 13 height 13
click at [527, 319] on icon "button" at bounding box center [529, 317] width 10 height 10
click at [527, 317] on icon "button" at bounding box center [529, 317] width 5 height 0
click at [526, 316] on icon "button" at bounding box center [529, 317] width 10 height 10
click at [526, 317] on icon "button" at bounding box center [529, 317] width 10 height 10
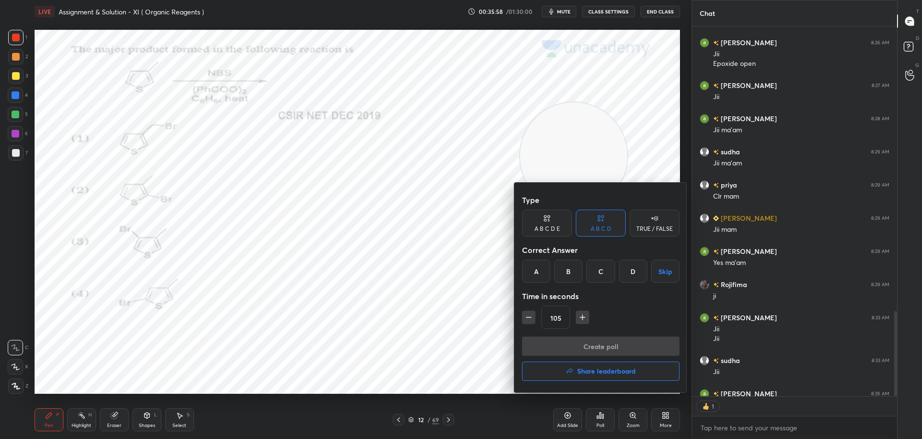
click at [527, 316] on icon "button" at bounding box center [529, 317] width 10 height 10
type input "75"
type textarea "x"
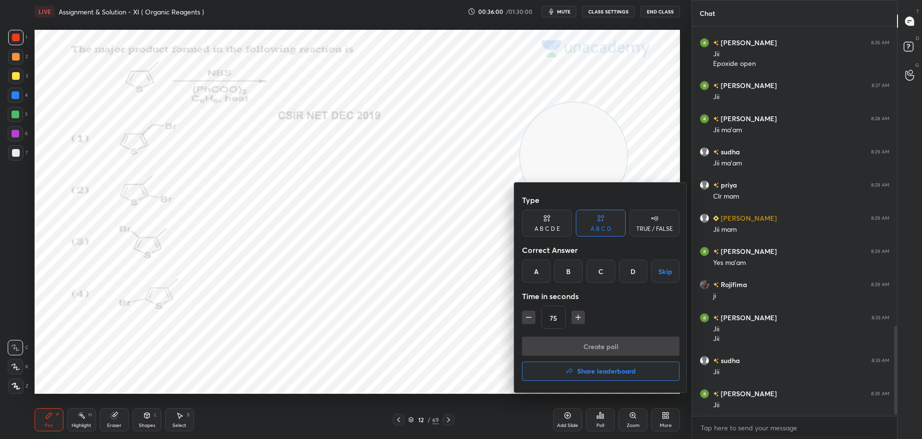
click at [535, 272] on div "A" at bounding box center [536, 270] width 28 height 23
click at [529, 317] on icon "button" at bounding box center [529, 317] width 5 height 0
type input "60"
click at [565, 344] on button "Create poll" at bounding box center [601, 345] width 158 height 19
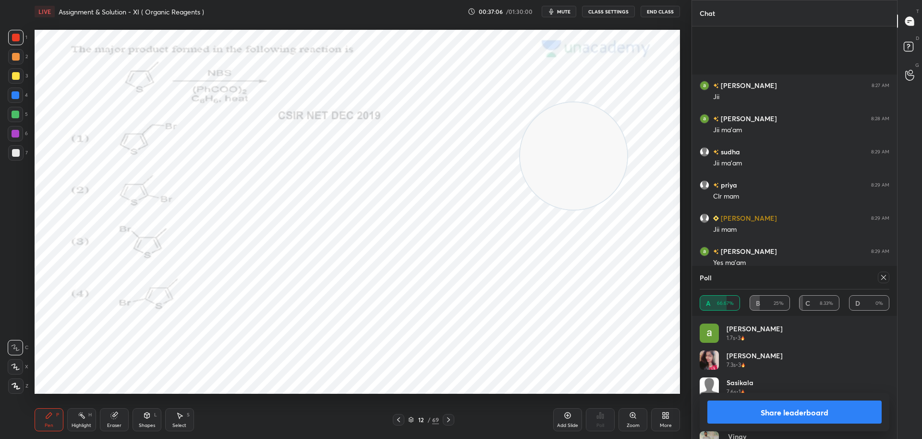
scroll to position [1381, 0]
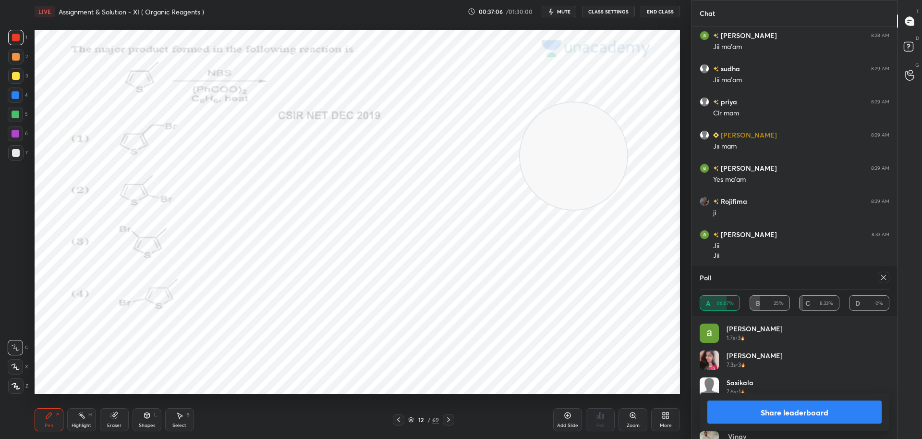
click at [884, 272] on div at bounding box center [884, 277] width 12 height 12
type textarea "x"
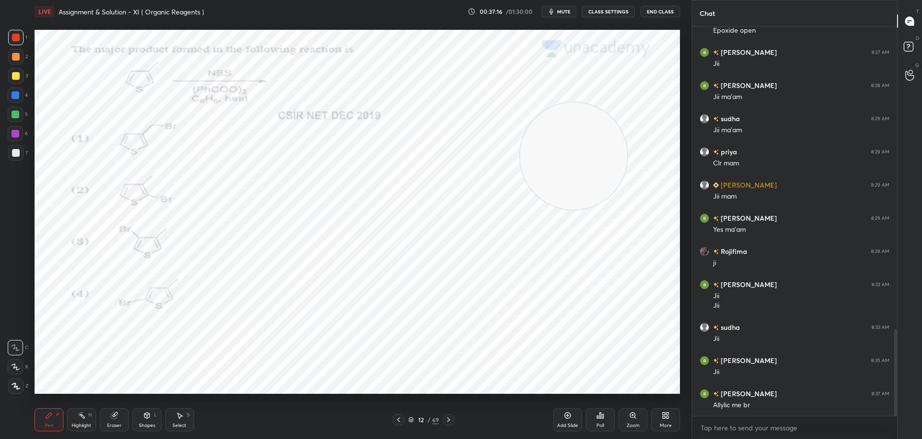
scroll to position [1365, 0]
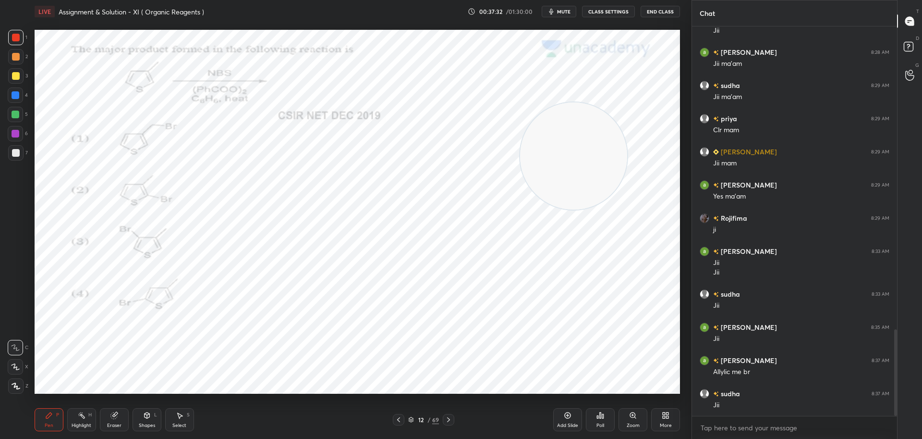
click at [450, 420] on icon at bounding box center [449, 420] width 8 height 8
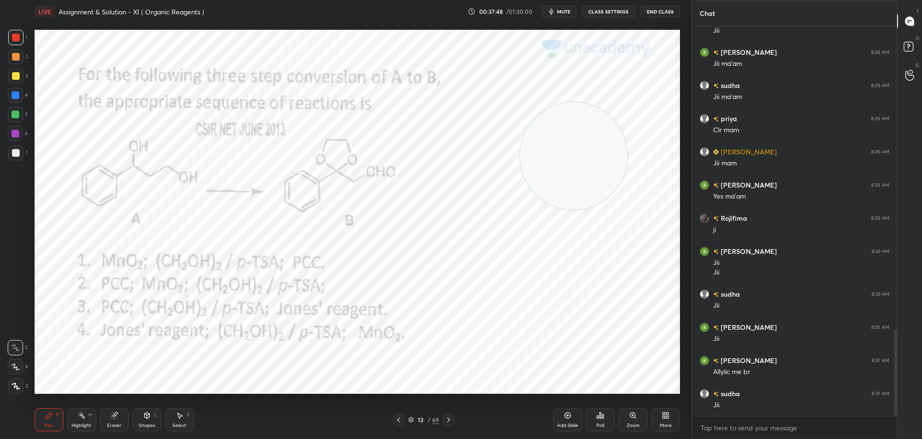
click at [604, 414] on icon at bounding box center [603, 416] width 1 height 4
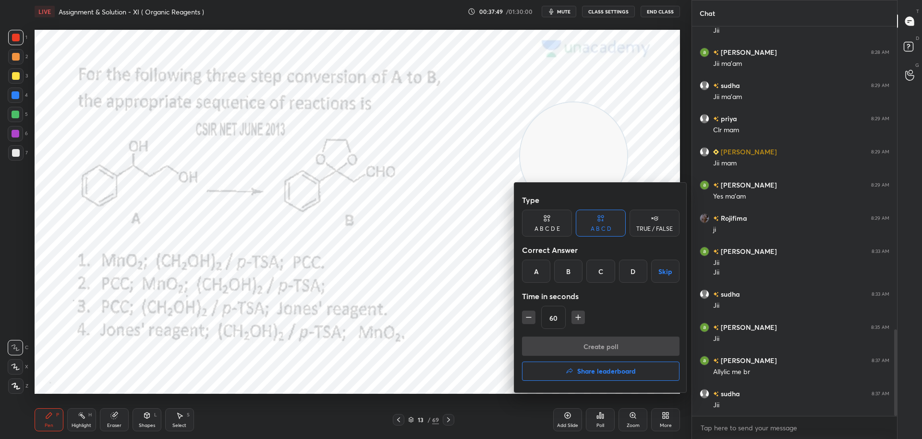
click at [579, 315] on icon "button" at bounding box center [579, 317] width 10 height 10
click at [582, 317] on icon "button" at bounding box center [579, 317] width 10 height 10
click at [583, 316] on button "button" at bounding box center [578, 316] width 13 height 13
click at [583, 316] on icon "button" at bounding box center [583, 317] width 0 height 5
type input "120"
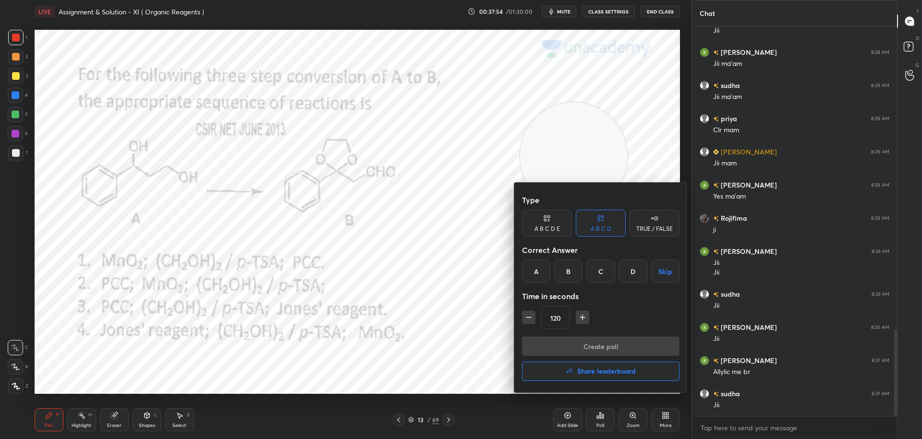
click at [536, 274] on div "A" at bounding box center [536, 270] width 28 height 23
click at [560, 349] on button "Create poll" at bounding box center [601, 345] width 158 height 19
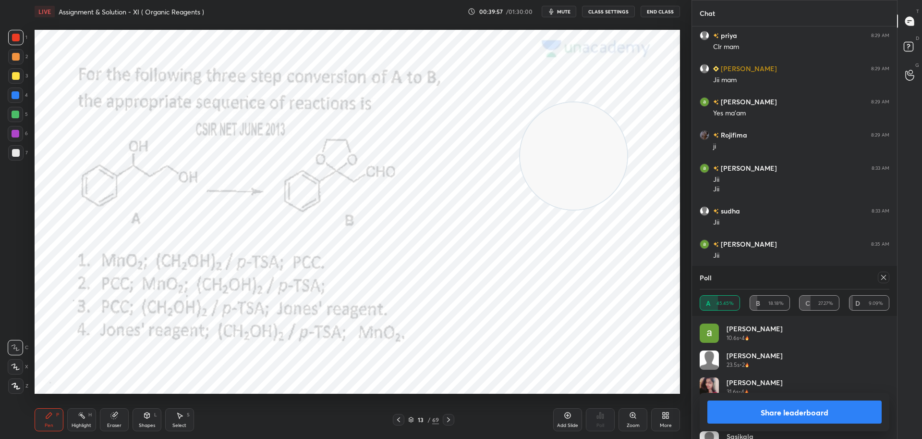
scroll to position [1489, 0]
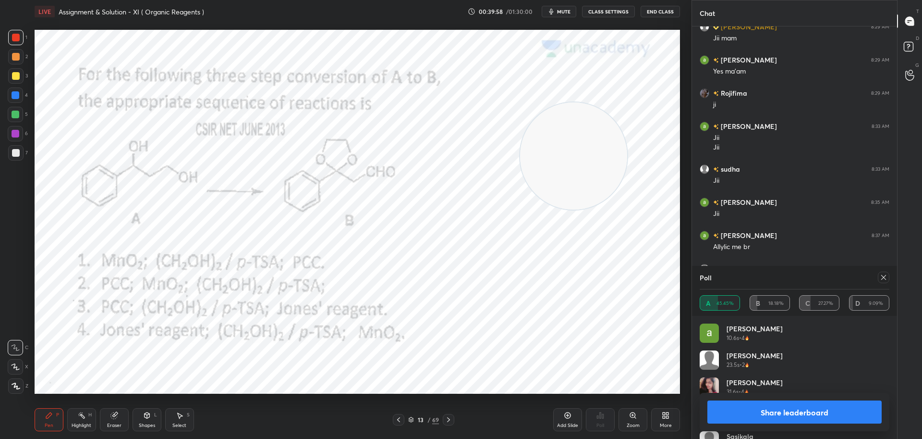
click at [752, 414] on button "Share leaderboard" at bounding box center [795, 411] width 174 height 23
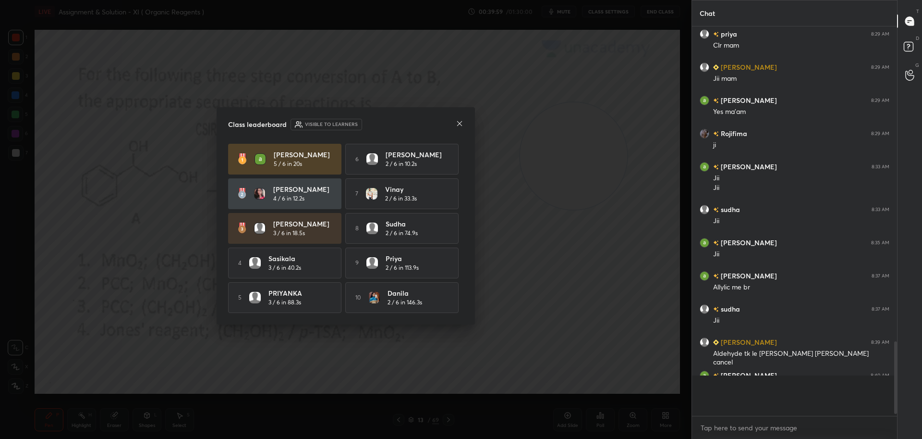
scroll to position [1439, 0]
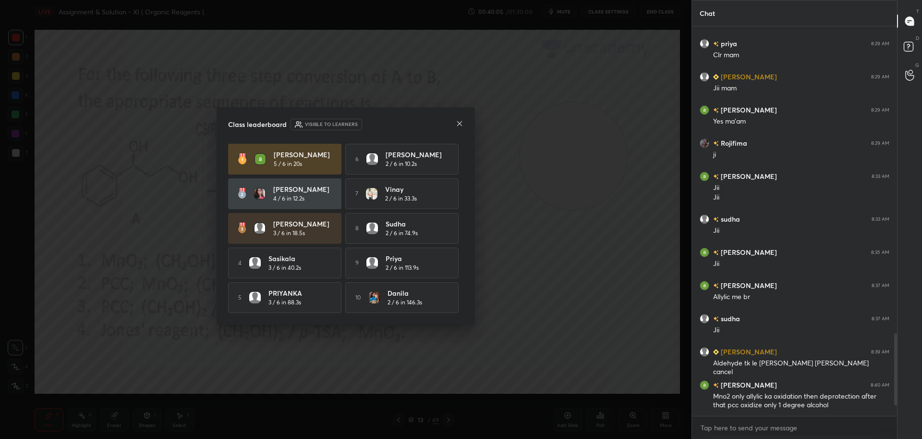
click at [459, 120] on icon at bounding box center [460, 124] width 8 height 8
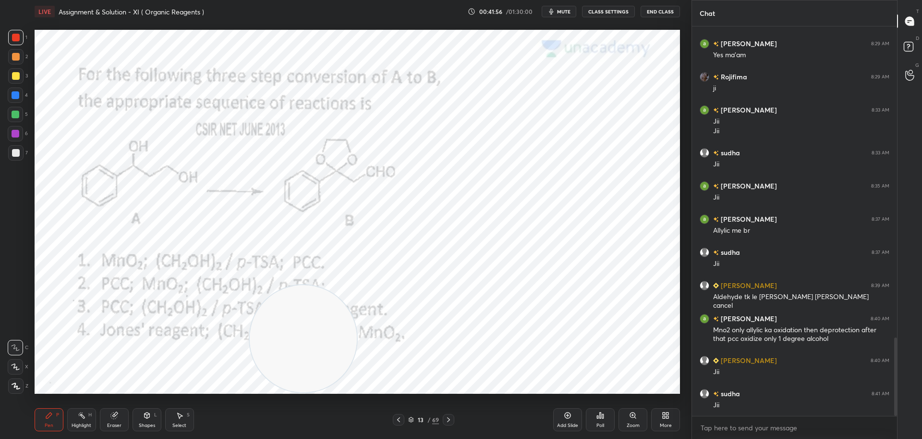
scroll to position [1539, 0]
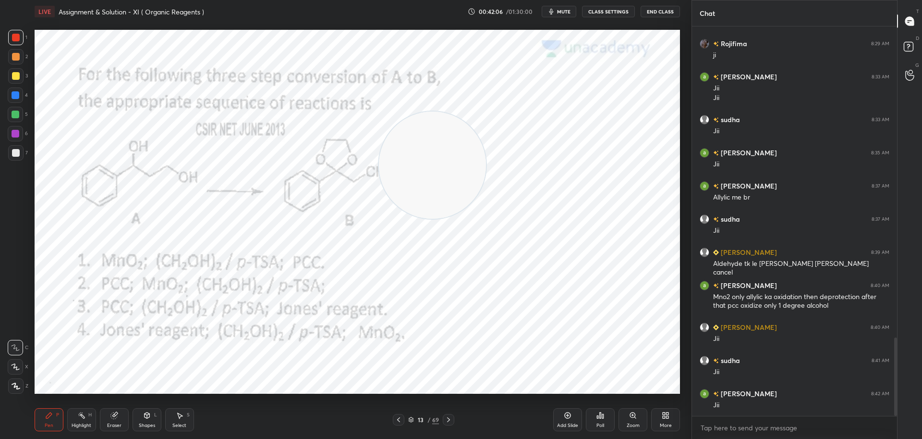
click at [451, 418] on icon at bounding box center [449, 420] width 8 height 8
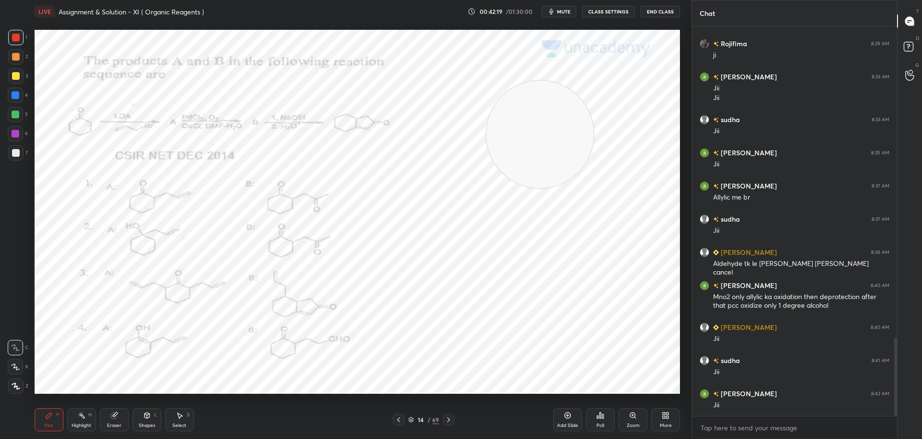
click at [606, 419] on div "Poll" at bounding box center [600, 419] width 29 height 23
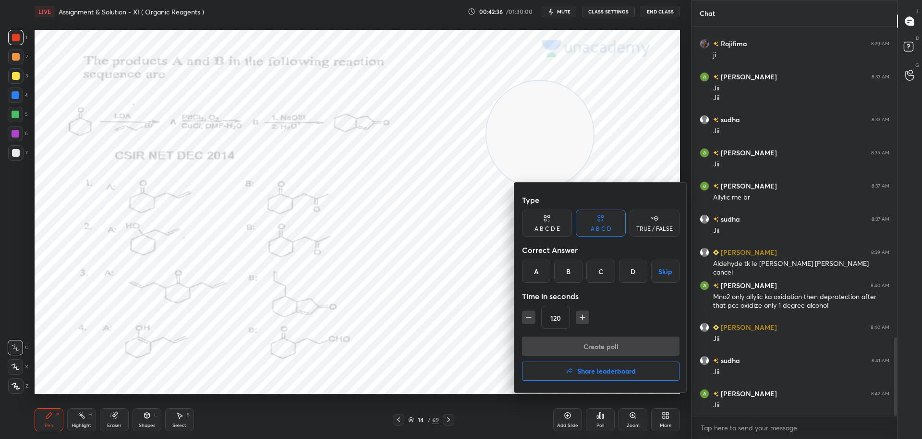
click at [531, 270] on div "A" at bounding box center [536, 270] width 28 height 23
click at [557, 350] on button "Create poll" at bounding box center [601, 345] width 158 height 19
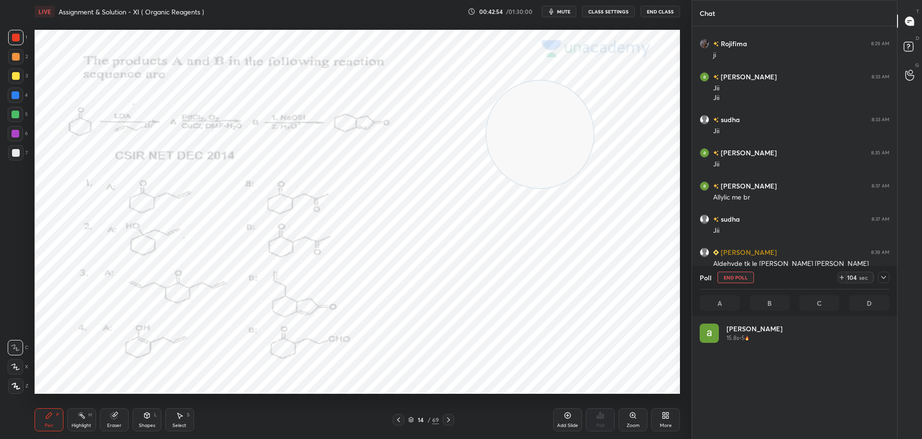
scroll to position [112, 187]
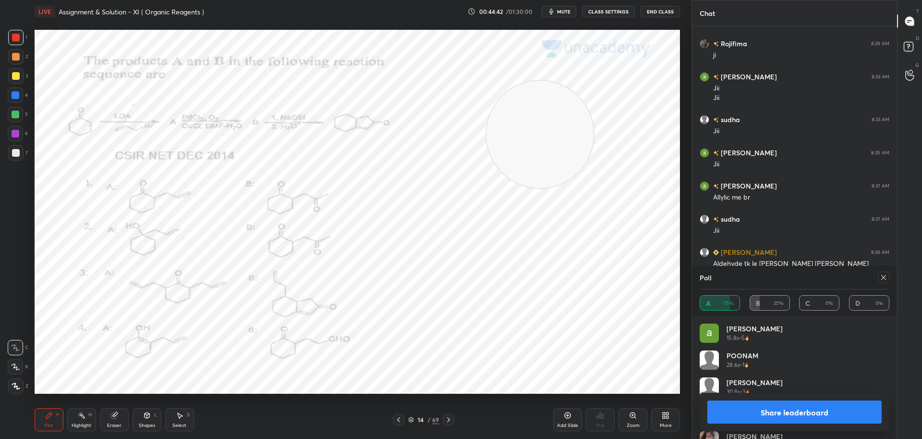
click at [886, 275] on icon at bounding box center [884, 277] width 5 height 5
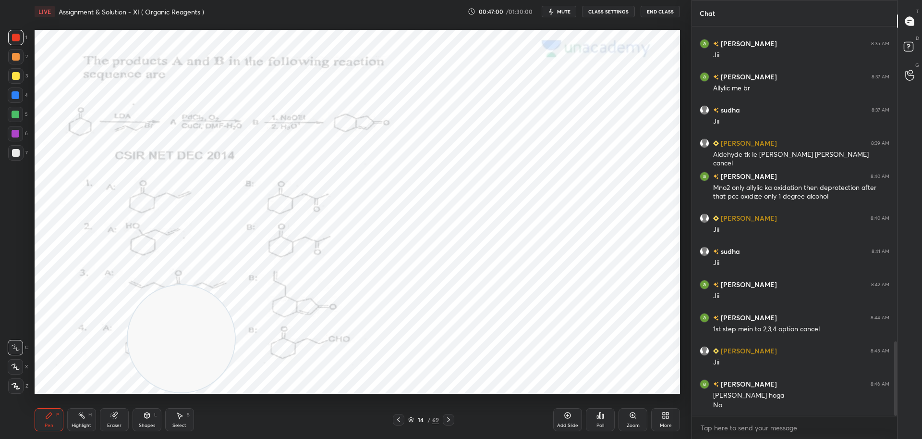
scroll to position [1681, 0]
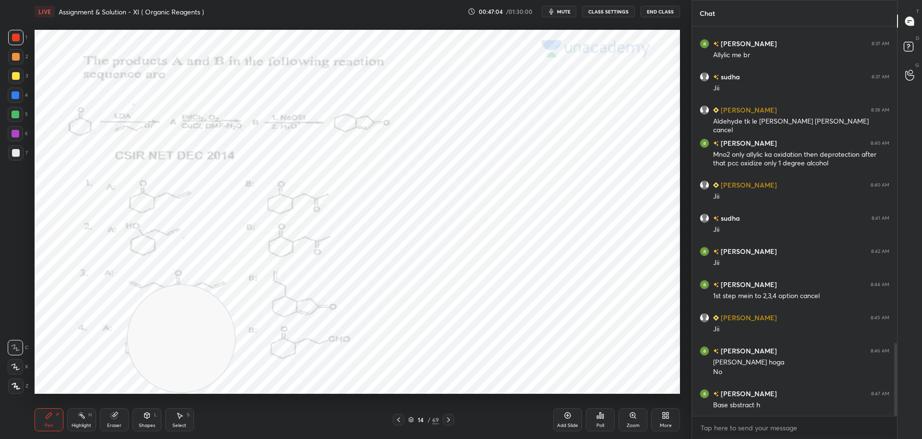
click at [114, 424] on div "Eraser" at bounding box center [114, 425] width 14 height 5
click at [47, 420] on div "Pen P" at bounding box center [49, 419] width 29 height 23
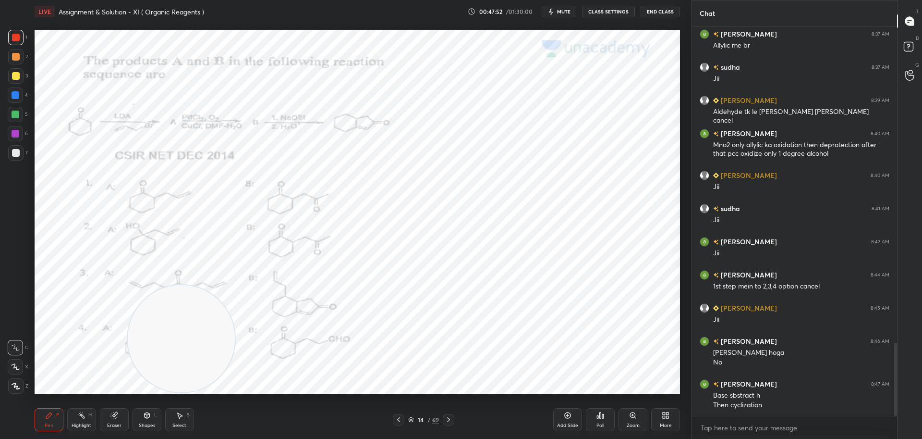
click at [116, 421] on div "Eraser" at bounding box center [114, 419] width 29 height 23
click at [55, 415] on div "Pen P" at bounding box center [49, 419] width 29 height 23
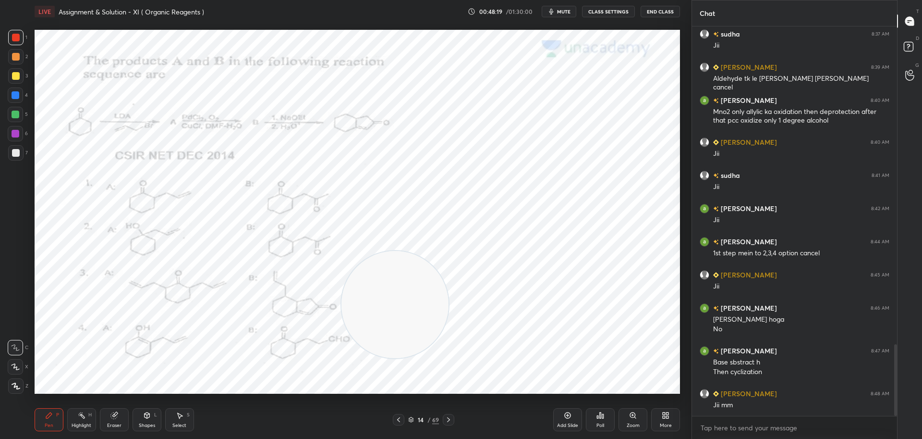
drag, startPoint x: 180, startPoint y: 365, endPoint x: 394, endPoint y: 331, distance: 216.5
click at [394, 331] on video at bounding box center [395, 304] width 107 height 107
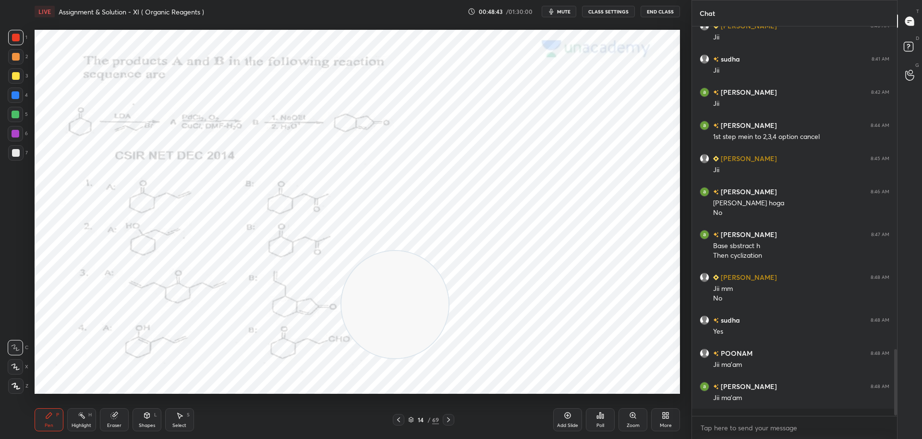
scroll to position [1833, 0]
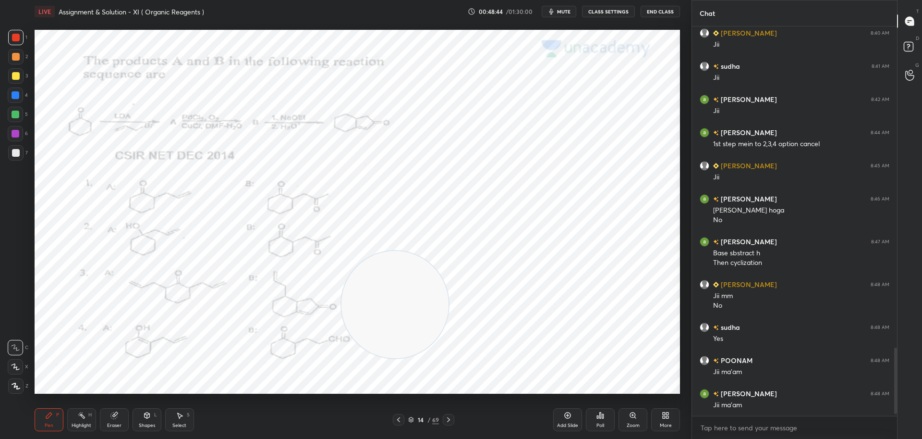
click at [449, 418] on icon at bounding box center [449, 420] width 8 height 8
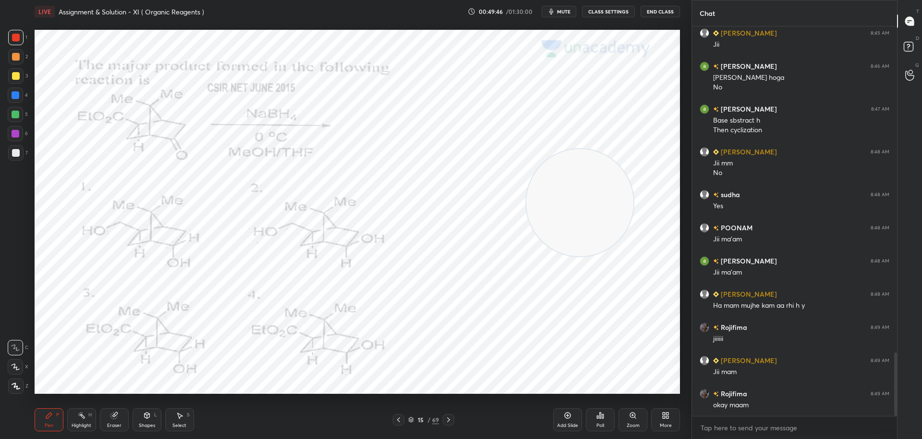
scroll to position [1999, 0]
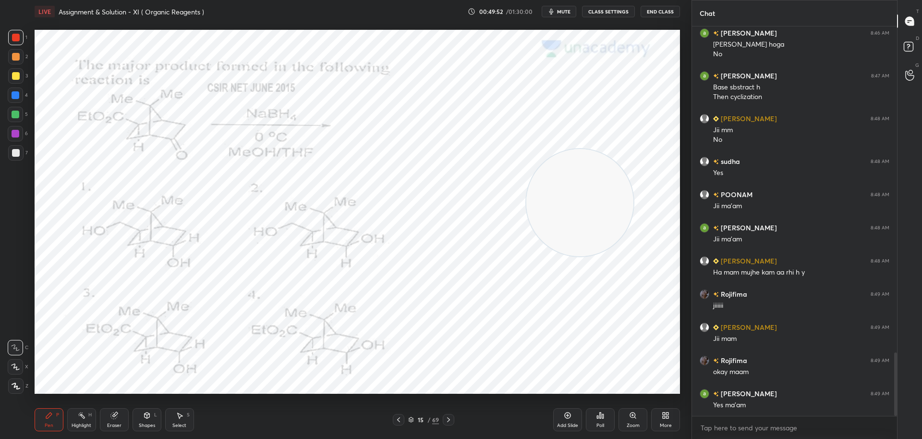
click at [603, 418] on icon at bounding box center [603, 416] width 1 height 4
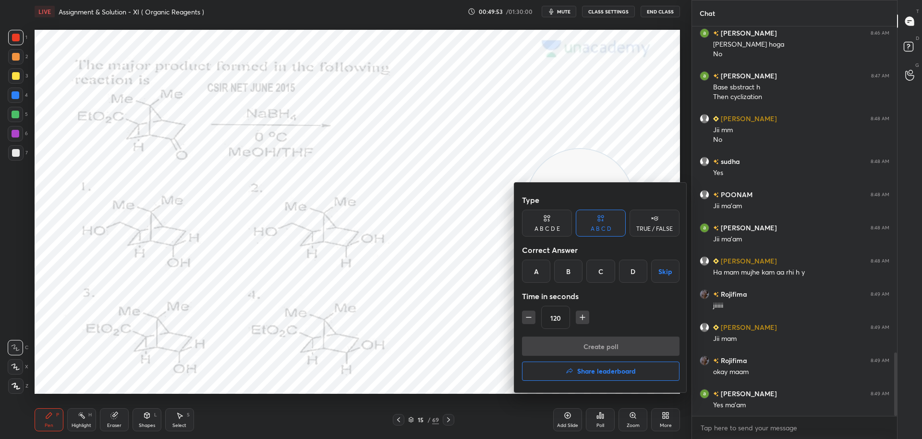
click at [634, 271] on div "D" at bounding box center [633, 270] width 28 height 23
click at [612, 346] on button "Create poll" at bounding box center [601, 345] width 158 height 19
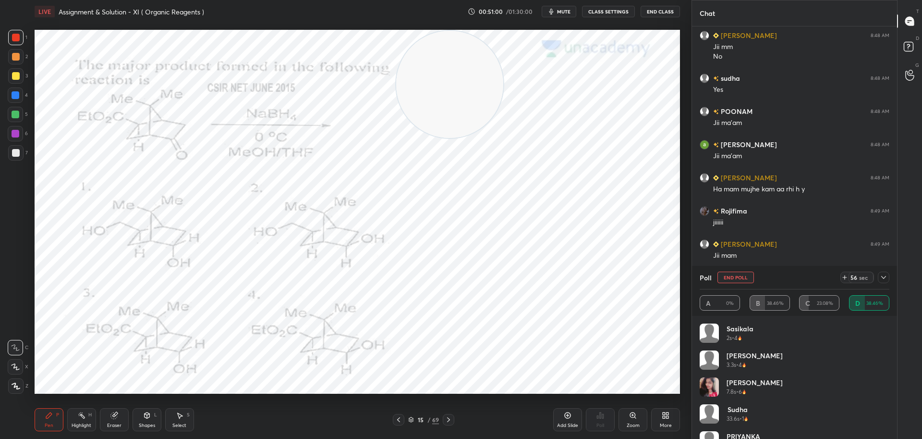
scroll to position [336, 202]
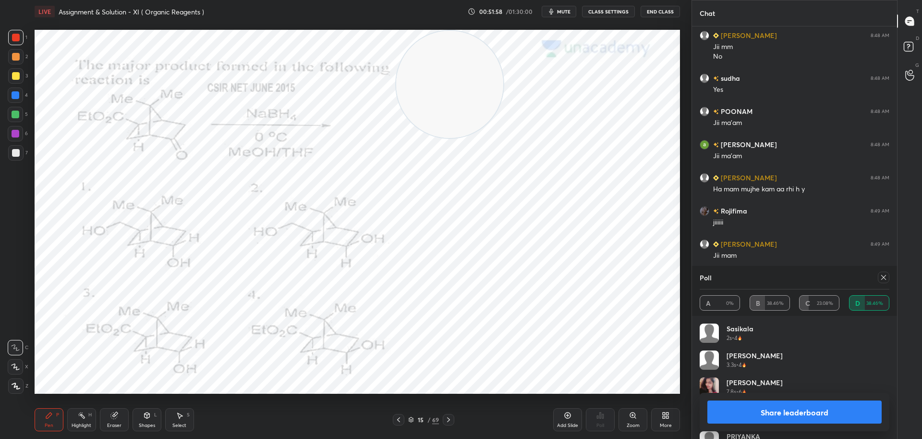
click at [886, 277] on icon at bounding box center [884, 277] width 8 height 8
type textarea "x"
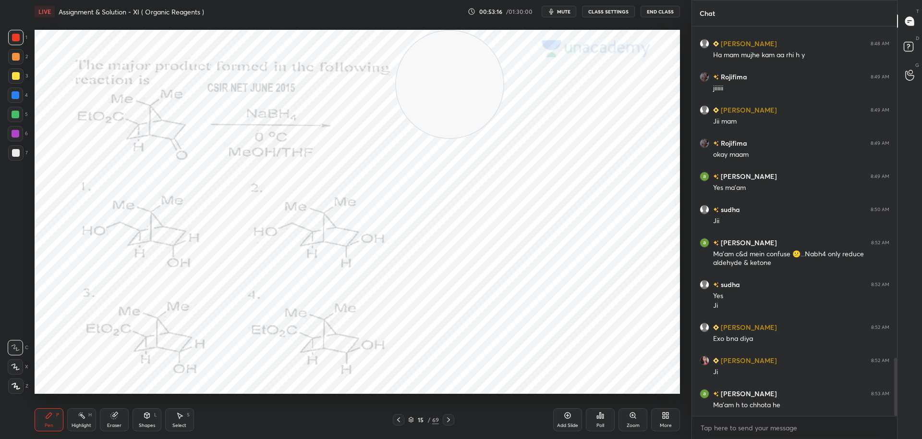
scroll to position [2226, 0]
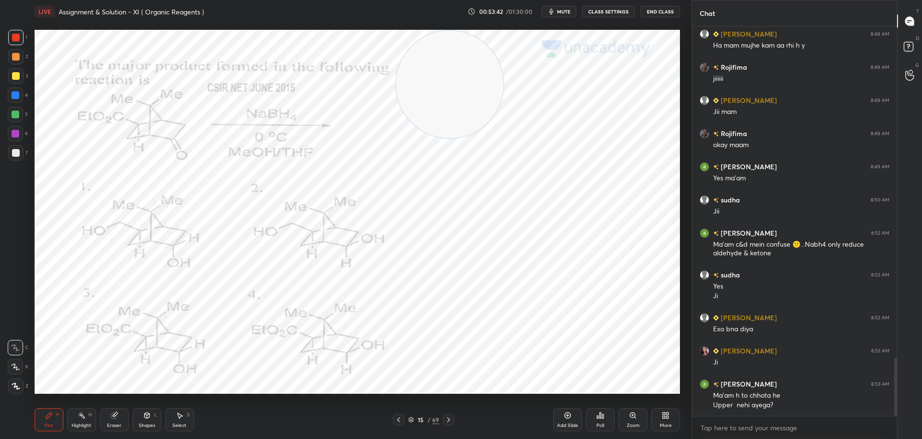
click at [14, 34] on div at bounding box center [16, 38] width 8 height 8
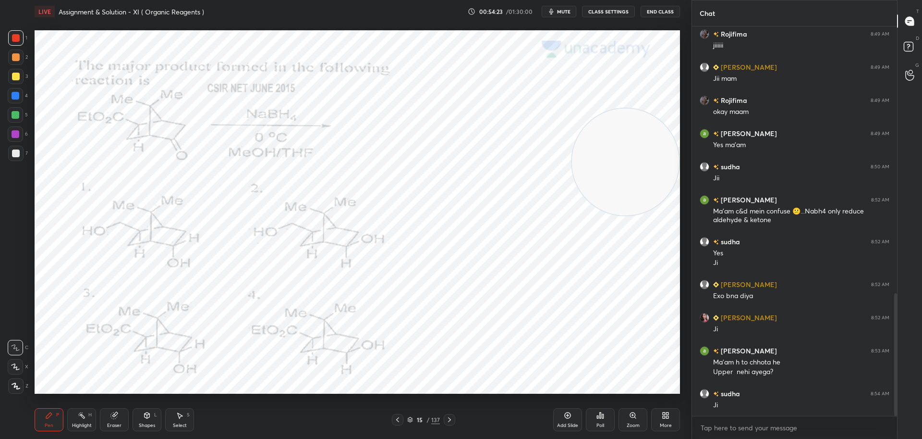
scroll to position [879, 0]
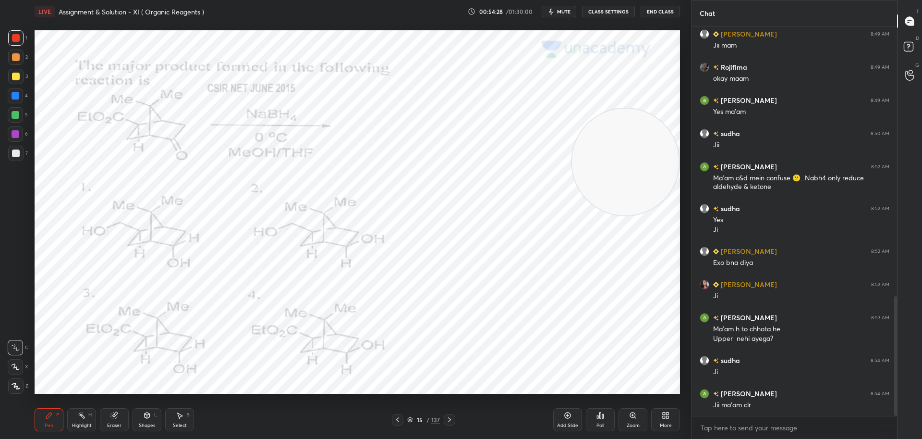
click at [451, 418] on icon at bounding box center [450, 420] width 8 height 8
click at [600, 414] on icon at bounding box center [600, 415] width 1 height 6
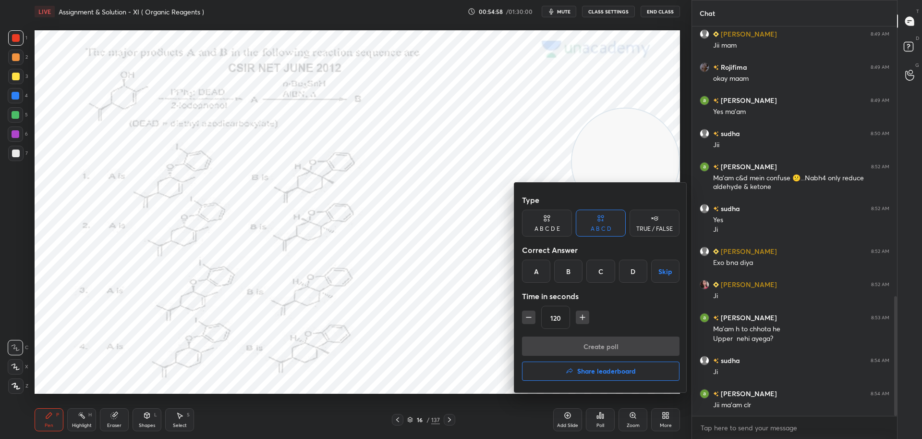
click at [539, 275] on div "A" at bounding box center [536, 270] width 28 height 23
click at [583, 316] on icon "button" at bounding box center [583, 317] width 10 height 10
type input "135"
click at [574, 345] on button "Create poll" at bounding box center [601, 345] width 158 height 19
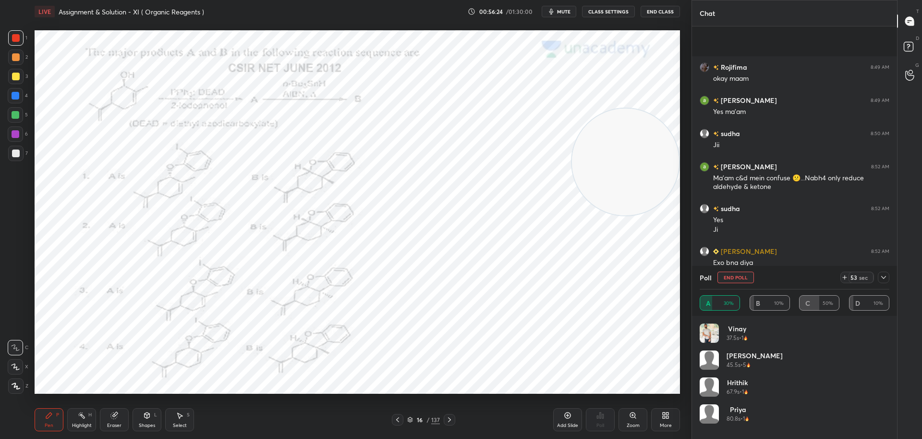
scroll to position [962, 0]
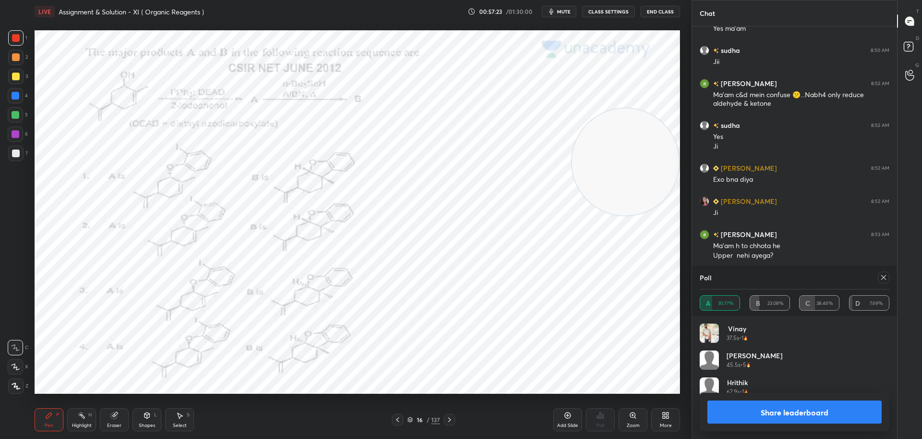
click at [879, 271] on div at bounding box center [881, 277] width 15 height 12
click at [885, 277] on icon at bounding box center [884, 277] width 8 height 8
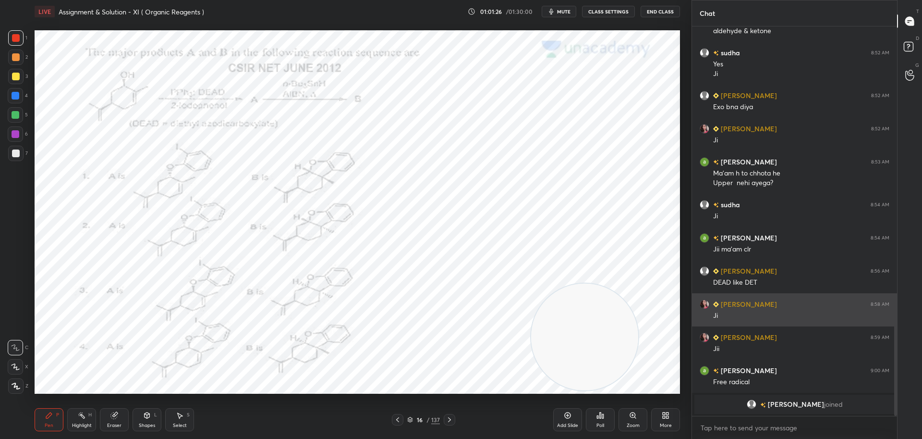
scroll to position [904, 0]
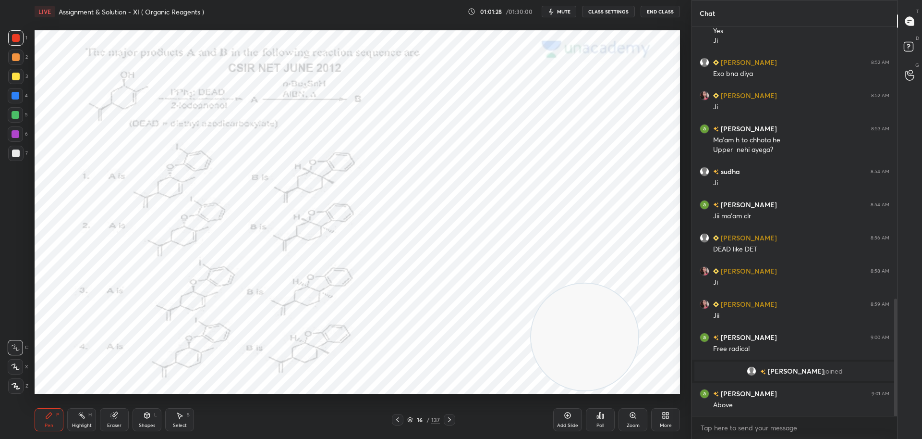
click at [16, 111] on div at bounding box center [16, 115] width 8 height 8
click at [117, 416] on icon at bounding box center [114, 415] width 6 height 6
click at [49, 415] on icon at bounding box center [49, 415] width 6 height 6
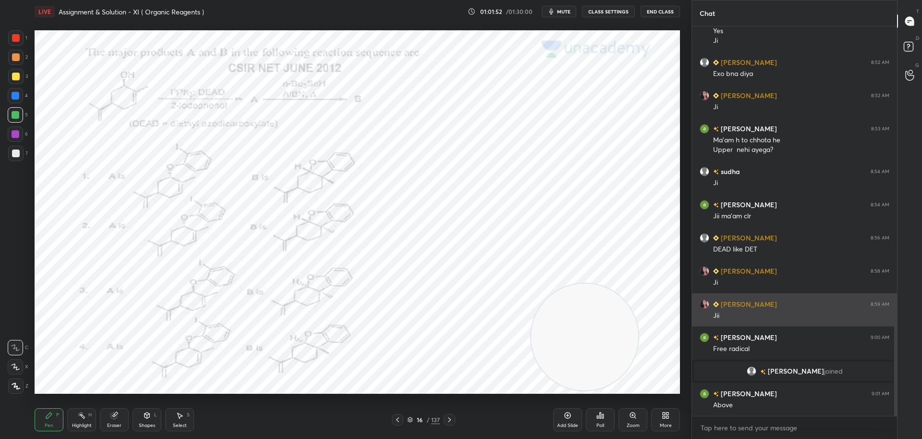
scroll to position [913, 0]
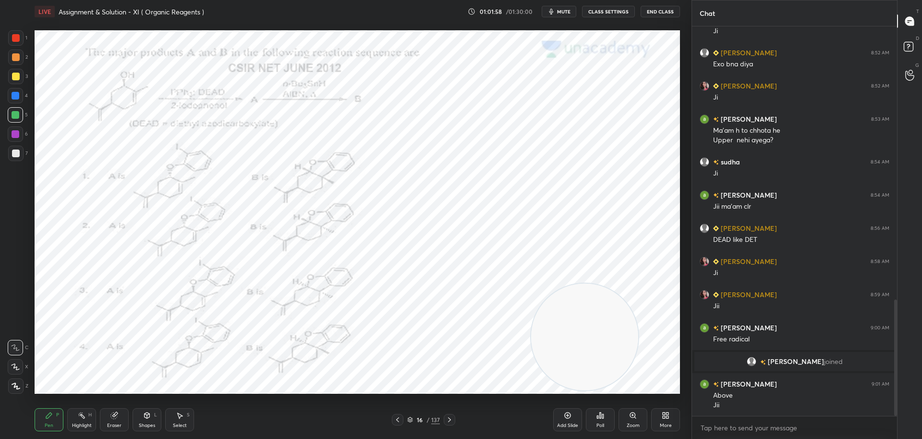
click at [17, 34] on div at bounding box center [16, 38] width 8 height 8
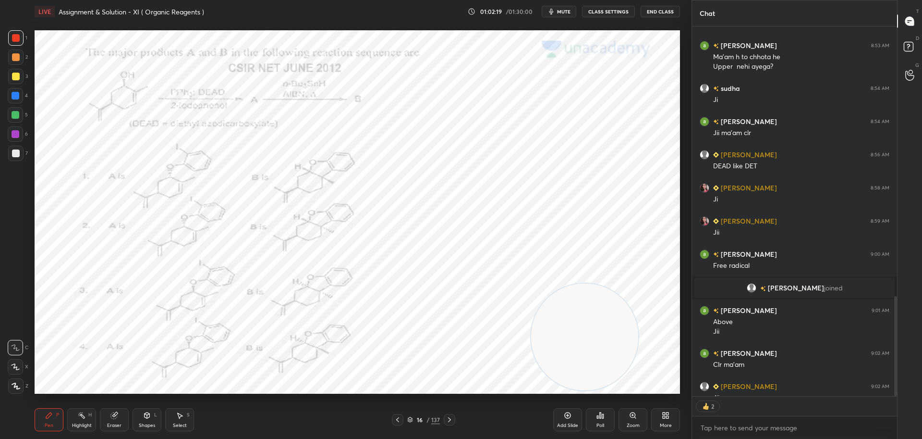
scroll to position [980, 0]
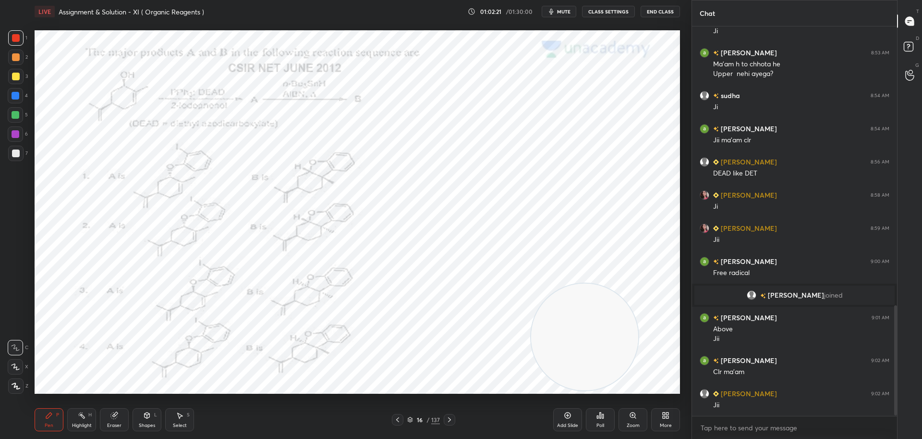
click at [452, 418] on icon at bounding box center [450, 420] width 8 height 8
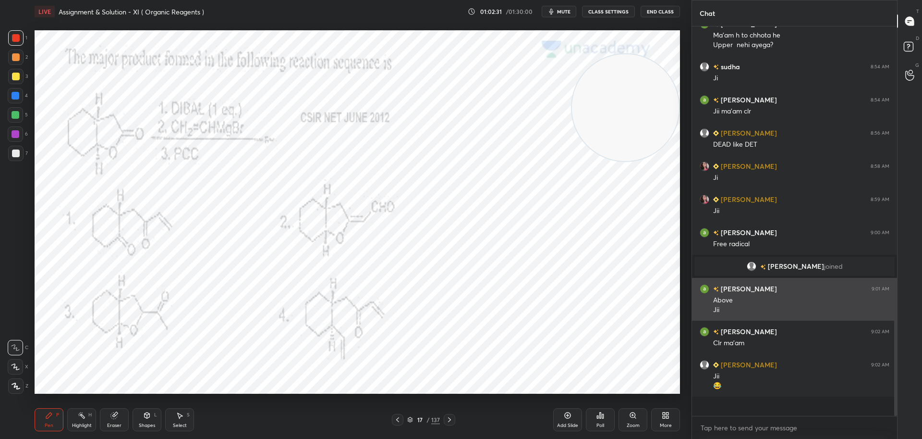
scroll to position [989, 0]
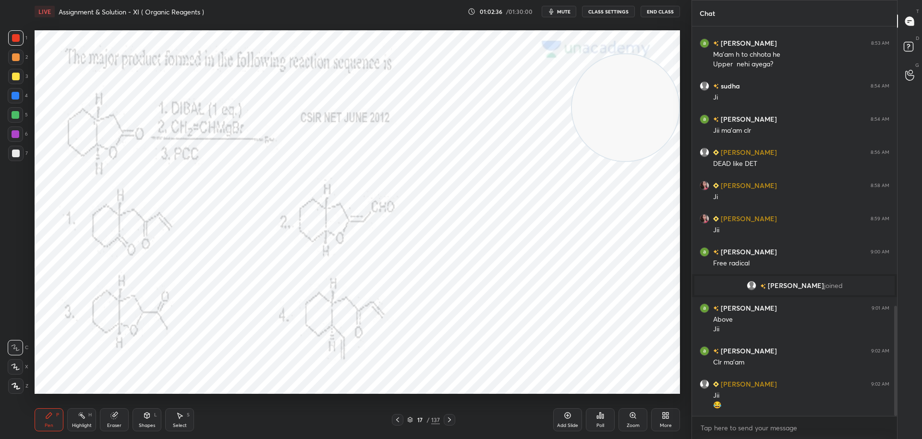
click at [612, 414] on div "Poll" at bounding box center [600, 419] width 29 height 23
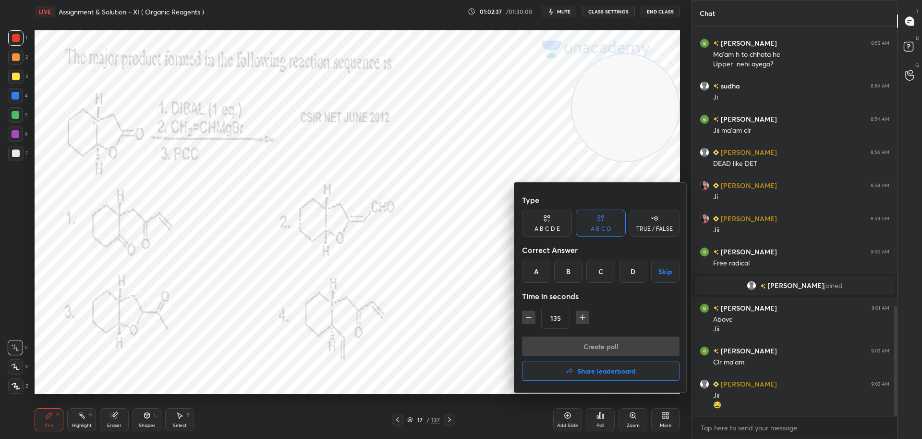
click at [533, 270] on div "A" at bounding box center [536, 270] width 28 height 23
click at [561, 345] on button "Create poll" at bounding box center [601, 345] width 158 height 19
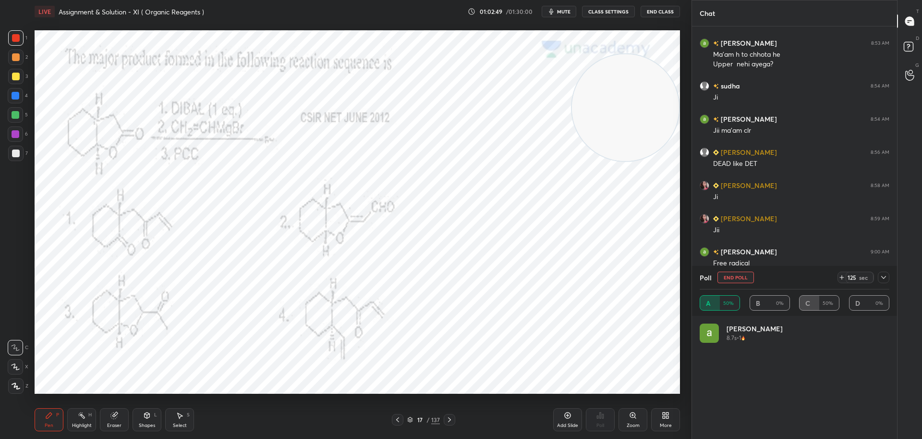
scroll to position [112, 187]
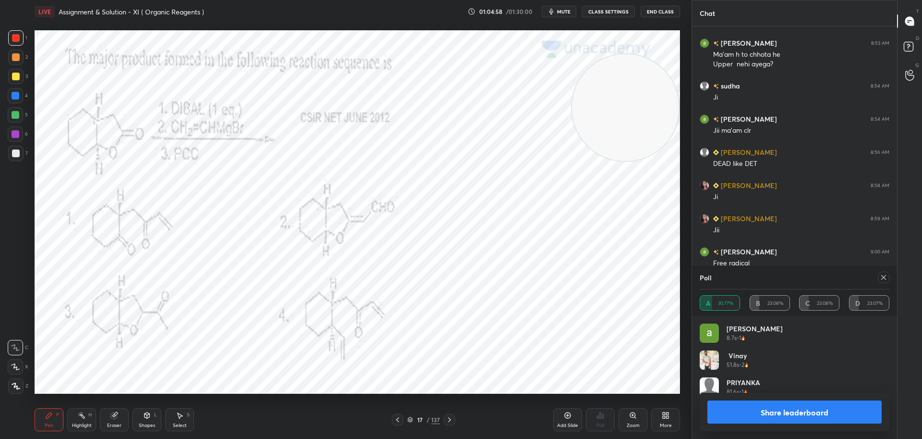
click at [883, 277] on icon at bounding box center [884, 277] width 8 height 8
type textarea "x"
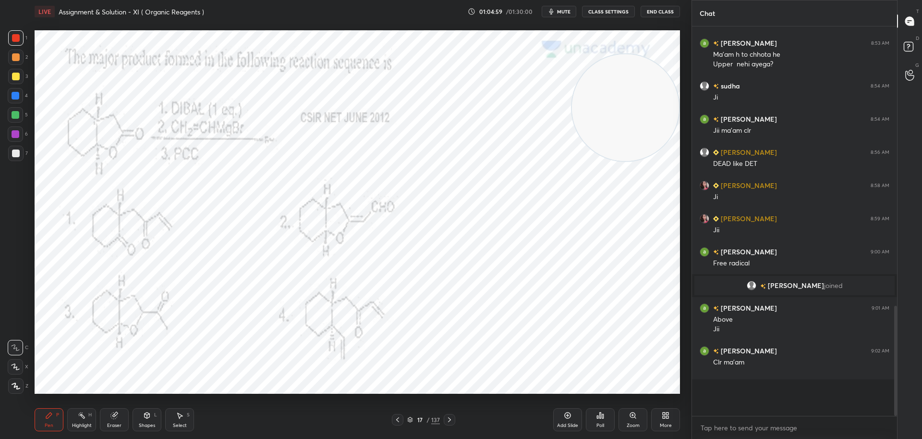
scroll to position [316, 202]
click at [17, 94] on div at bounding box center [16, 96] width 8 height 8
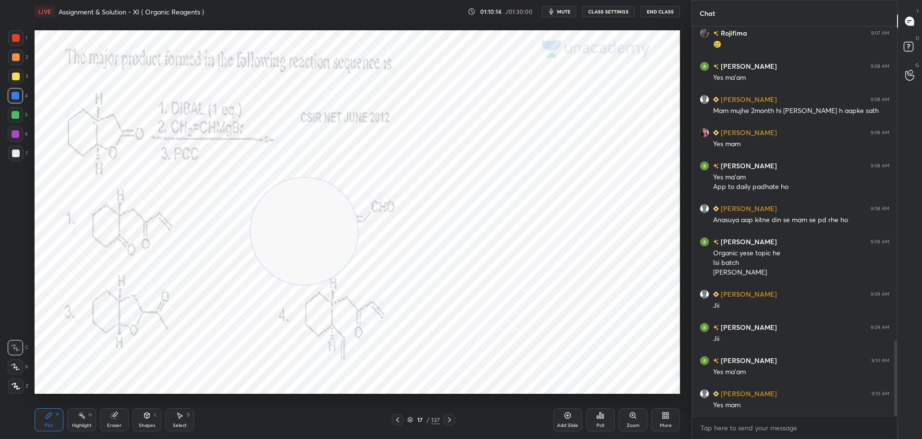
scroll to position [1657, 0]
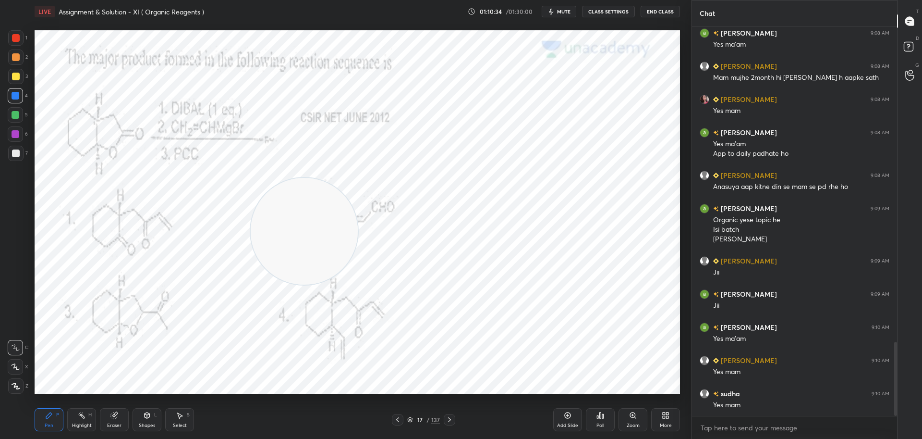
click at [451, 418] on icon at bounding box center [450, 420] width 8 height 8
click at [400, 423] on div at bounding box center [398, 420] width 12 height 12
click at [396, 417] on icon at bounding box center [398, 420] width 8 height 8
click at [448, 420] on icon at bounding box center [450, 420] width 8 height 8
click at [453, 418] on icon at bounding box center [450, 420] width 8 height 8
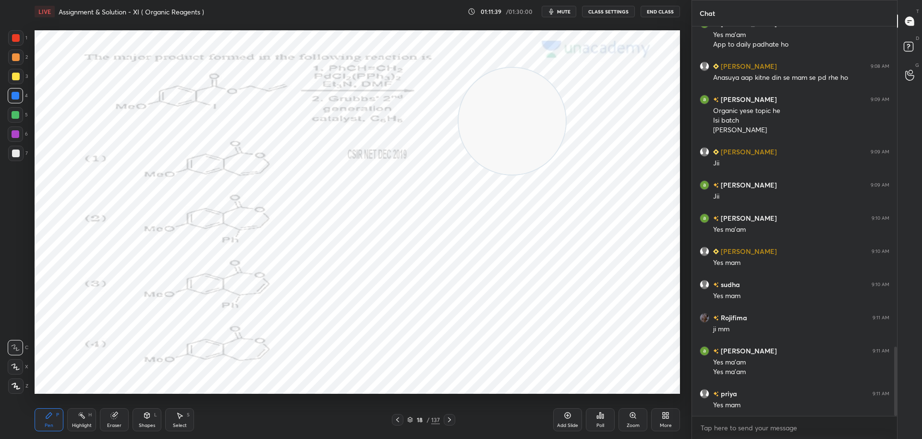
scroll to position [1799, 0]
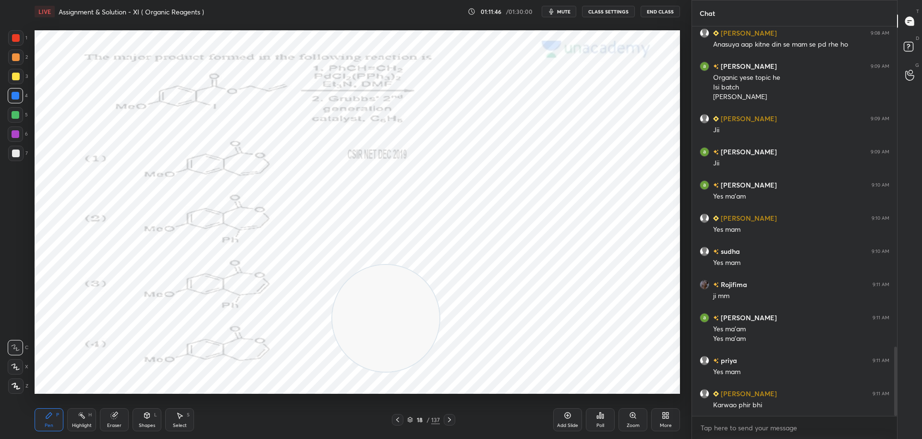
click at [604, 421] on div "Poll" at bounding box center [600, 419] width 29 height 23
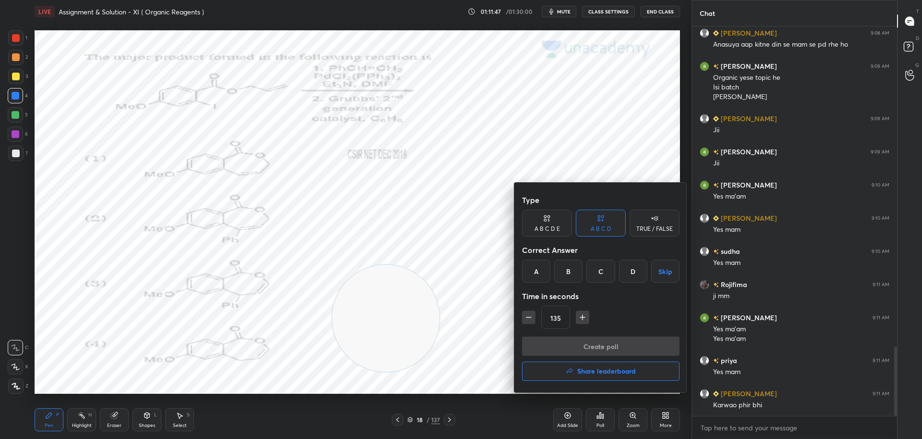
click at [526, 318] on icon "button" at bounding box center [529, 317] width 10 height 10
type input "120"
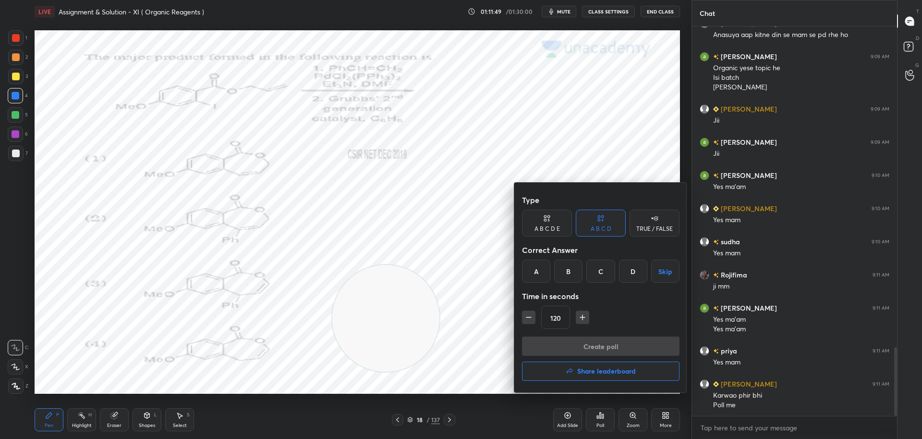
click at [540, 274] on div "A" at bounding box center [536, 270] width 28 height 23
click at [594, 346] on button "Create poll" at bounding box center [601, 345] width 158 height 19
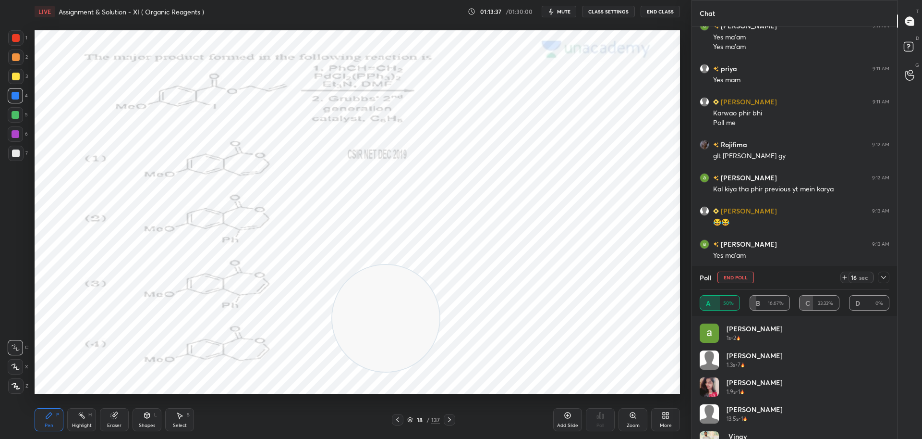
scroll to position [2124, 0]
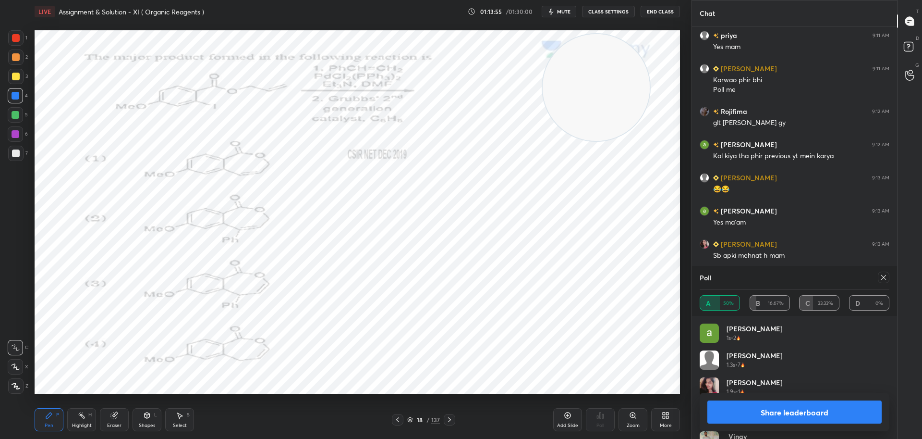
click at [883, 278] on icon at bounding box center [884, 277] width 8 height 8
type textarea "x"
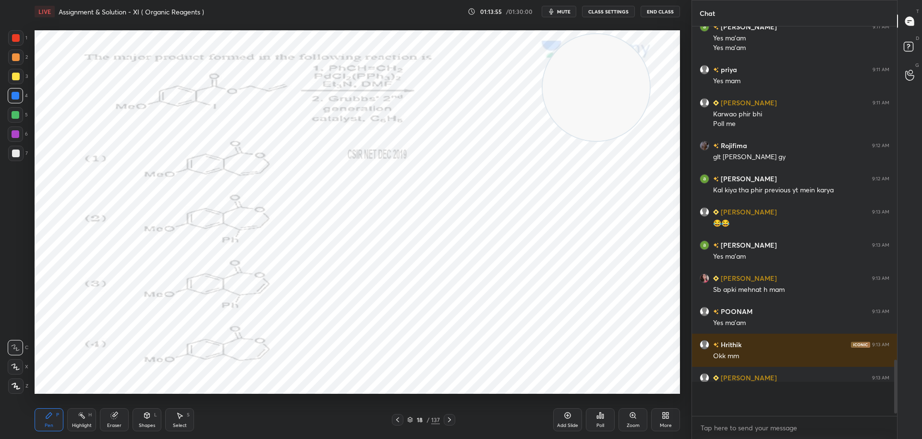
scroll to position [386, 202]
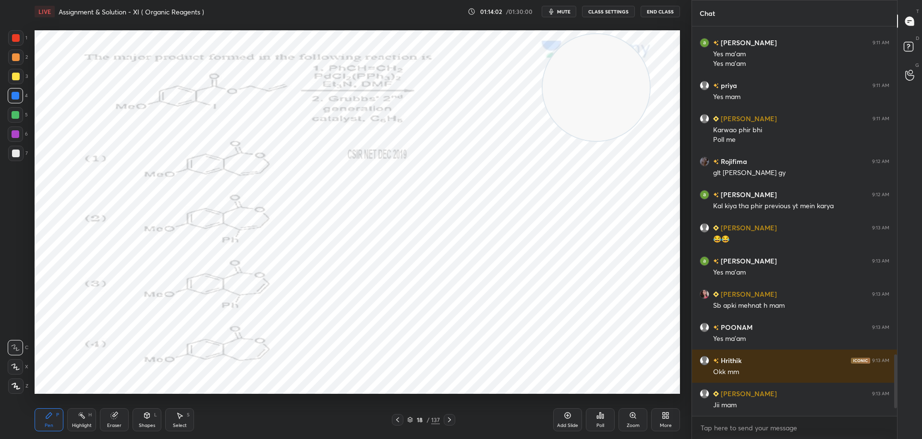
click at [16, 36] on div at bounding box center [16, 38] width 8 height 8
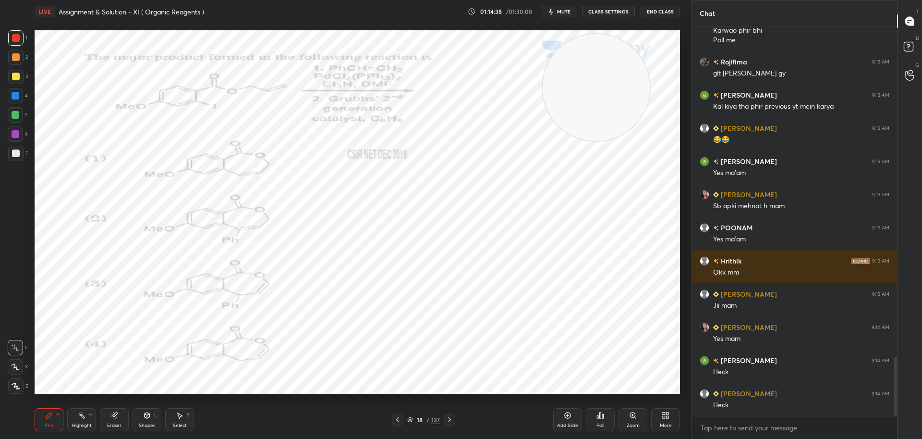
scroll to position [2183, 0]
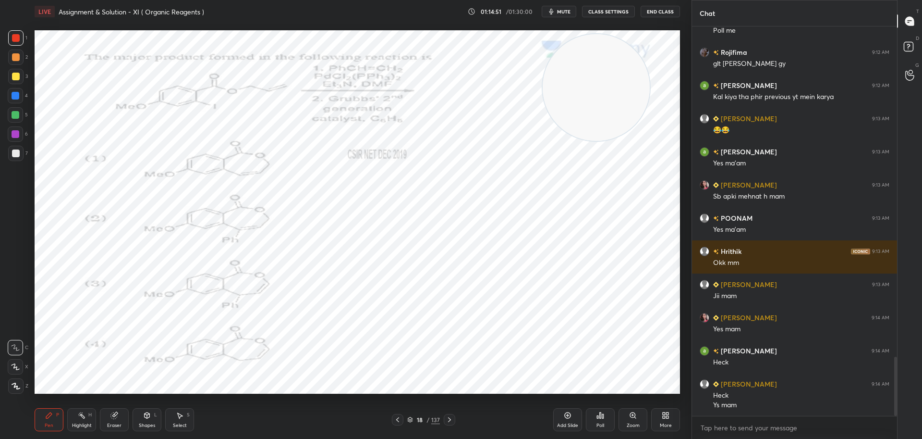
click at [16, 96] on div at bounding box center [16, 96] width 8 height 8
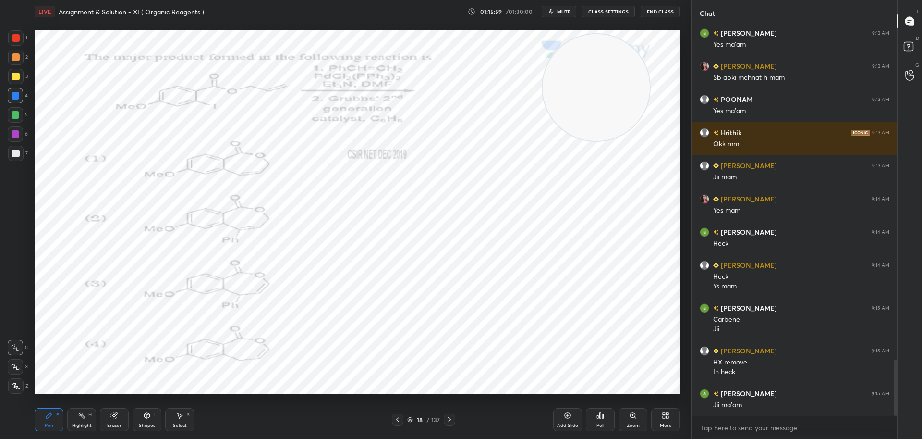
scroll to position [2335, 0]
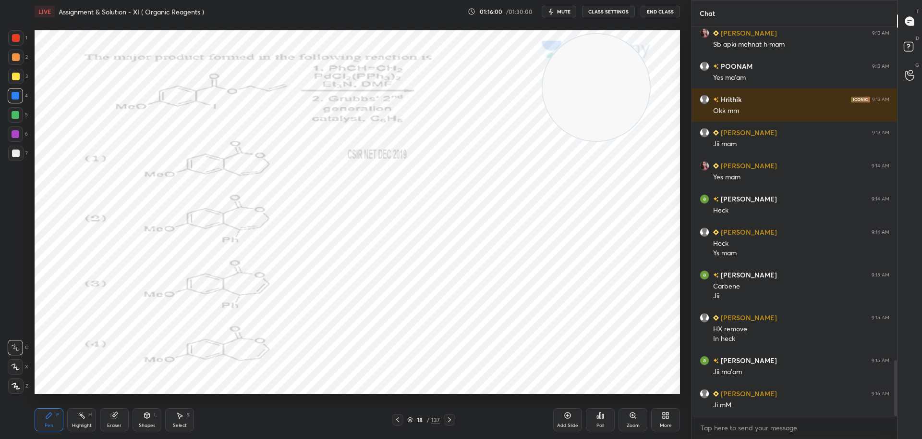
click at [15, 35] on div at bounding box center [16, 38] width 8 height 8
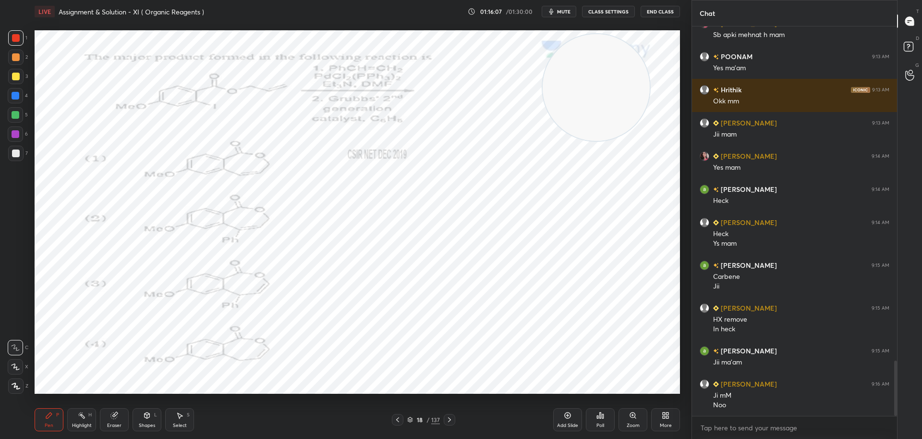
scroll to position [2377, 0]
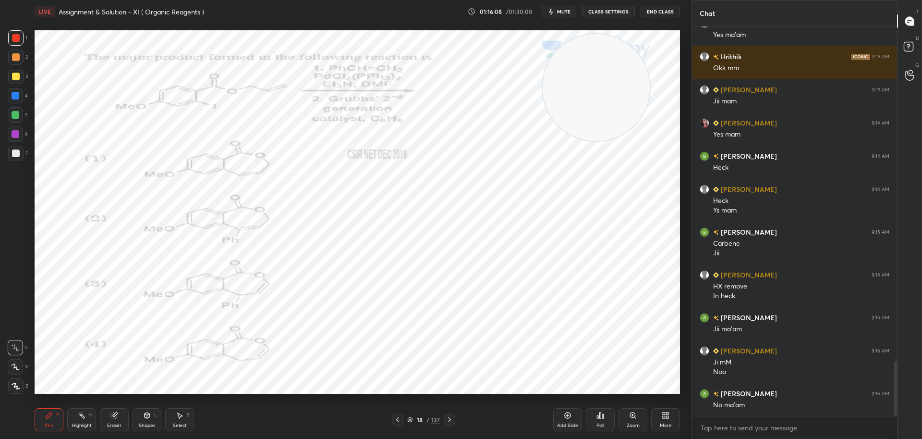
click at [450, 417] on icon at bounding box center [450, 420] width 8 height 8
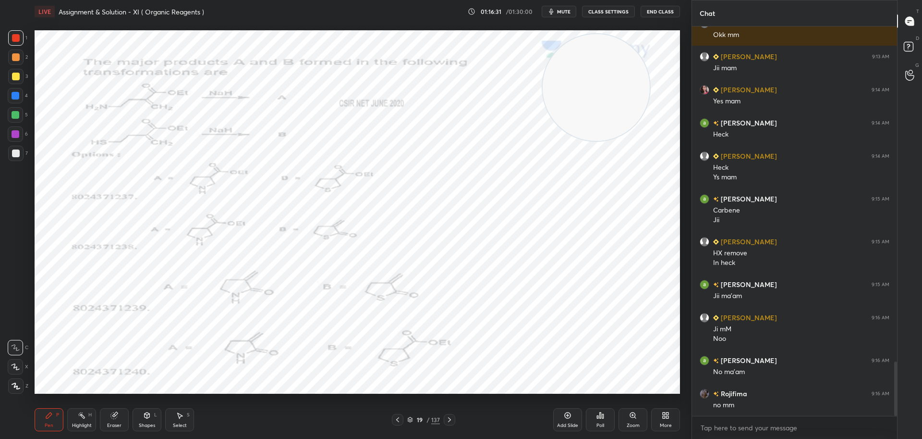
click at [600, 418] on icon at bounding box center [601, 415] width 8 height 8
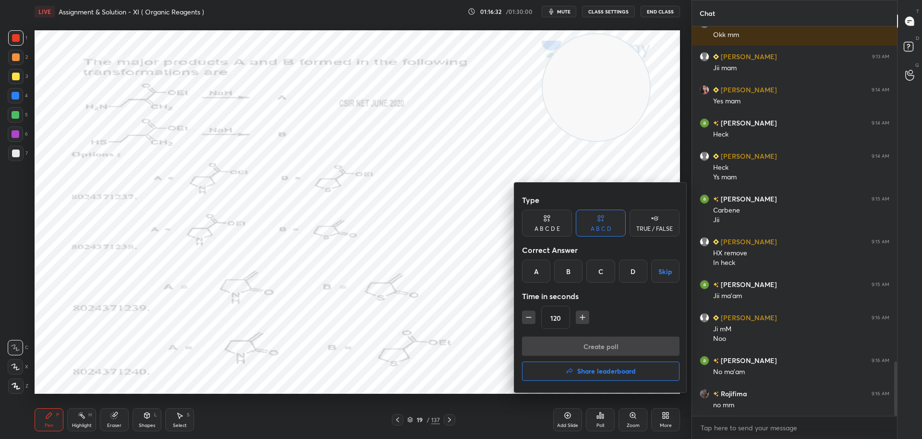
click at [583, 315] on icon "button" at bounding box center [583, 317] width 10 height 10
click at [585, 316] on icon "button" at bounding box center [583, 317] width 10 height 10
click at [586, 316] on icon "button" at bounding box center [583, 317] width 10 height 10
click at [587, 317] on icon "button" at bounding box center [583, 317] width 10 height 10
type input "180"
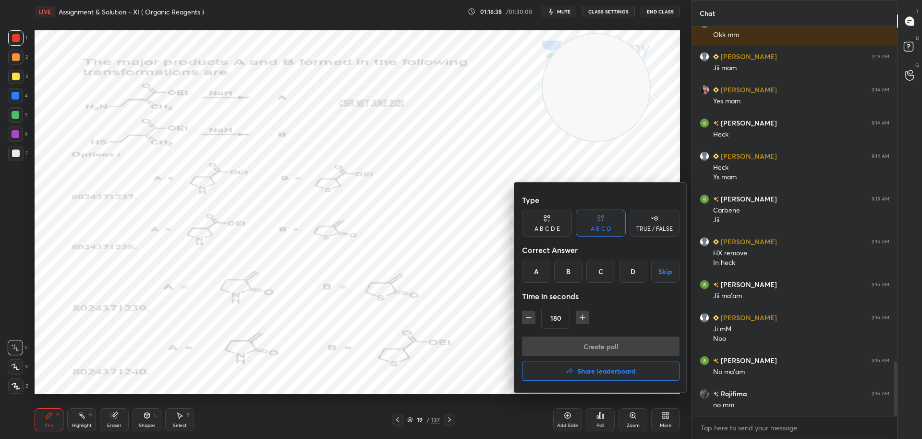
click at [636, 271] on div "D" at bounding box center [633, 270] width 28 height 23
click at [615, 347] on button "Create poll" at bounding box center [601, 345] width 158 height 19
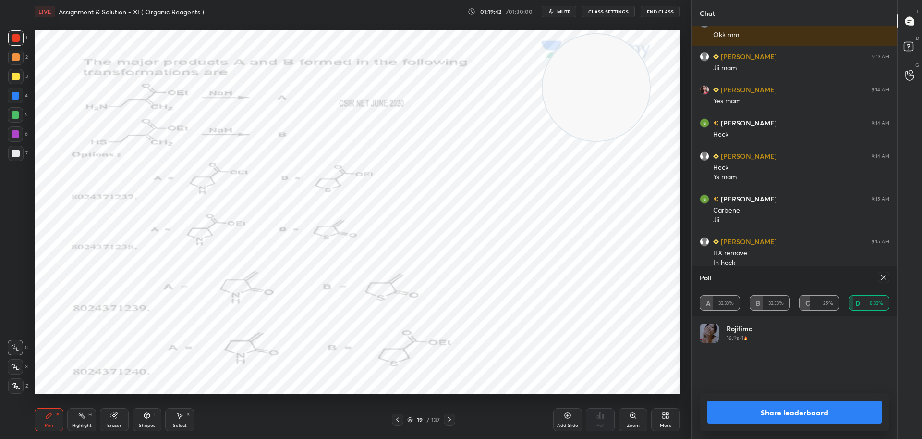
scroll to position [2494, 0]
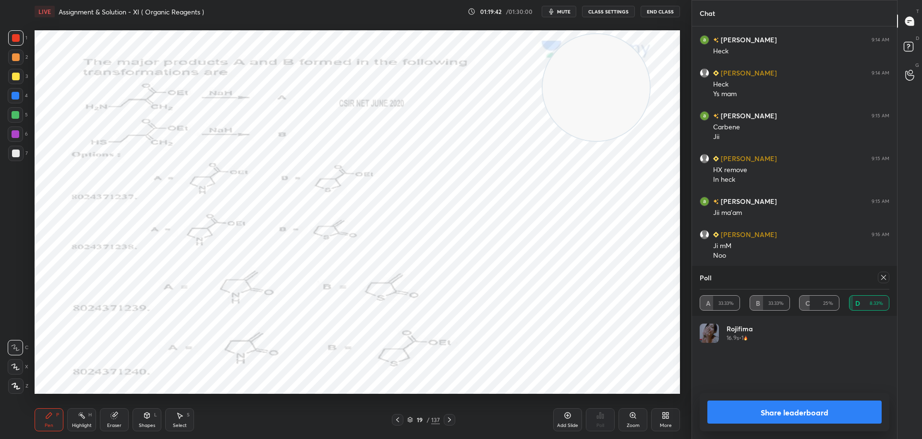
click at [777, 410] on button "Share leaderboard" at bounding box center [795, 411] width 174 height 23
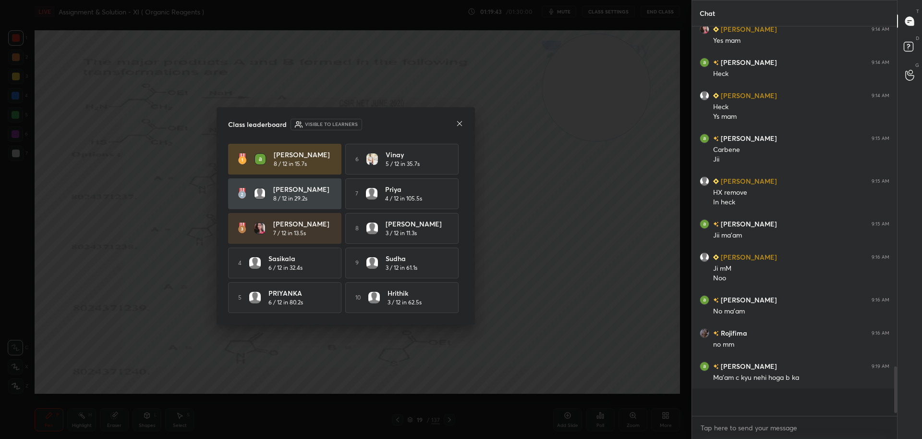
scroll to position [386, 202]
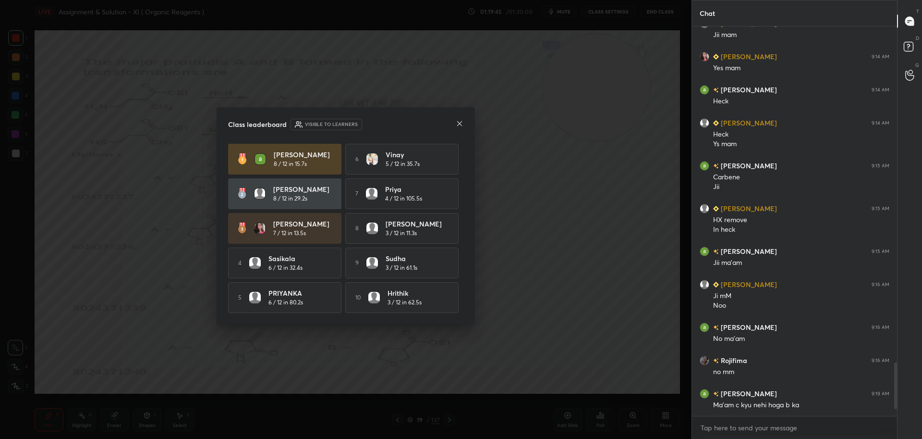
click at [465, 122] on div "Class leaderboard Visible to learners Anasuya 8 / 12 in 15.7s 6 Vinay 5 / 12 in…" at bounding box center [346, 215] width 258 height 217
click at [467, 124] on div "Class leaderboard Visible to learners Anasuya 8 / 12 in 15.7s 6 Vinay 5 / 12 in…" at bounding box center [346, 215] width 258 height 217
click at [458, 122] on icon at bounding box center [460, 124] width 8 height 8
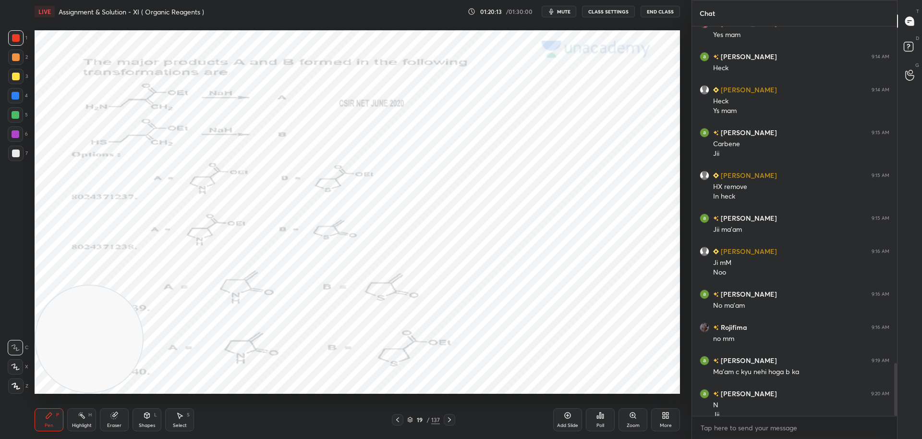
scroll to position [2486, 0]
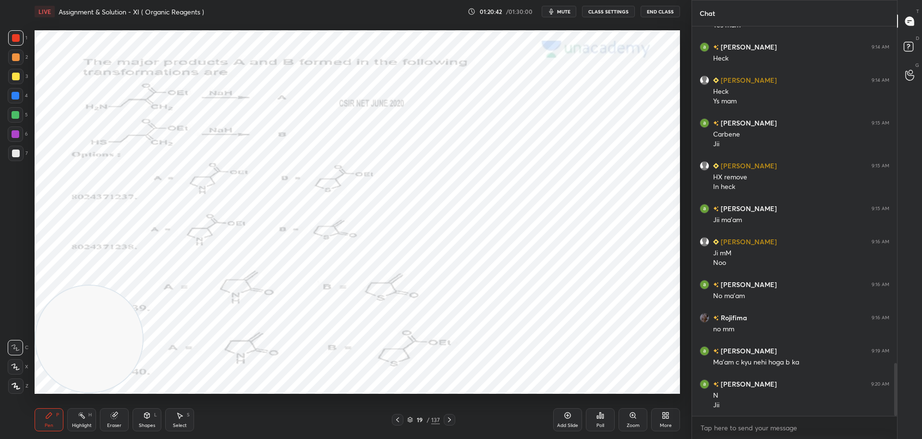
click at [14, 77] on div at bounding box center [16, 77] width 8 height 8
click at [17, 93] on div at bounding box center [16, 96] width 8 height 8
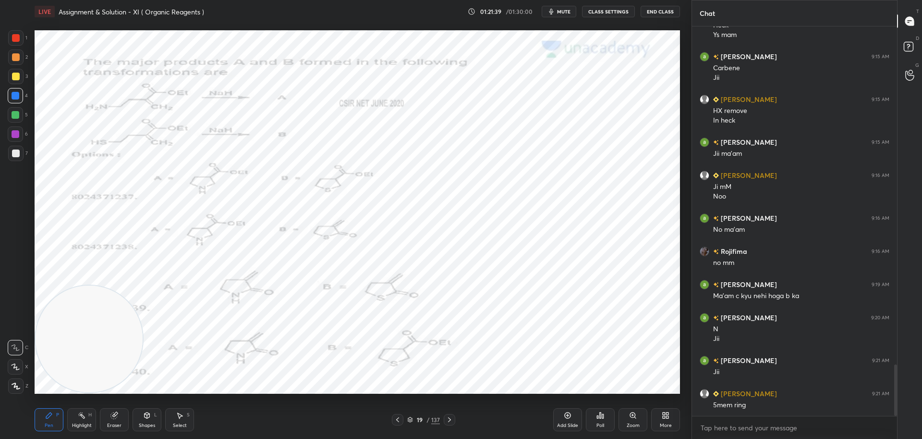
scroll to position [2586, 0]
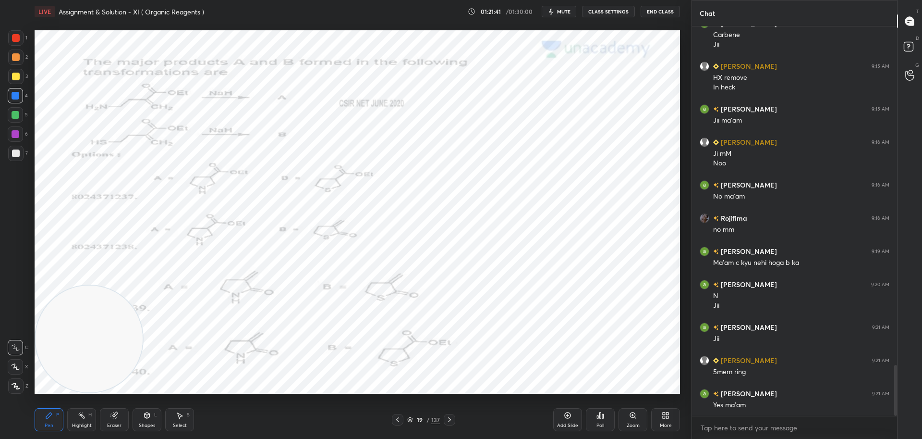
click at [17, 134] on div at bounding box center [16, 134] width 8 height 8
click at [19, 37] on div at bounding box center [16, 38] width 8 height 8
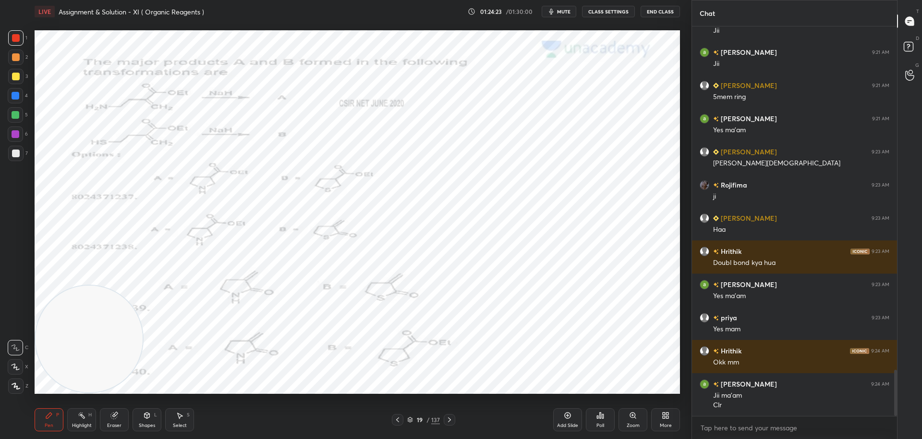
scroll to position [2894, 0]
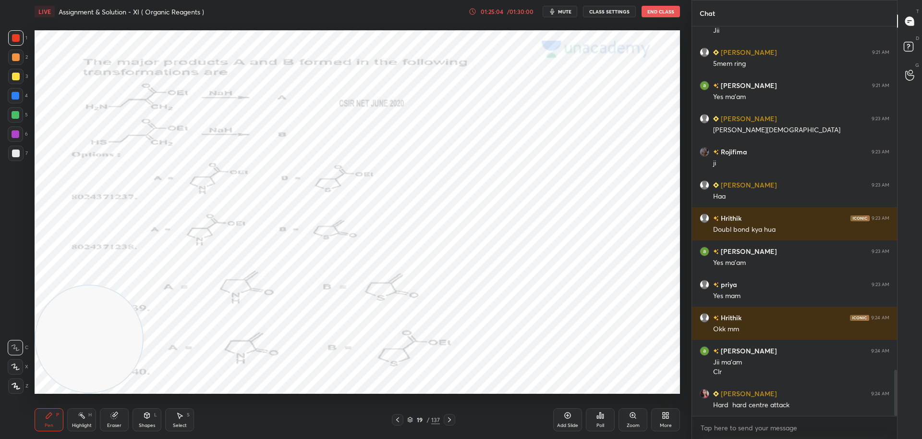
click at [476, 12] on icon at bounding box center [473, 12] width 8 height 8
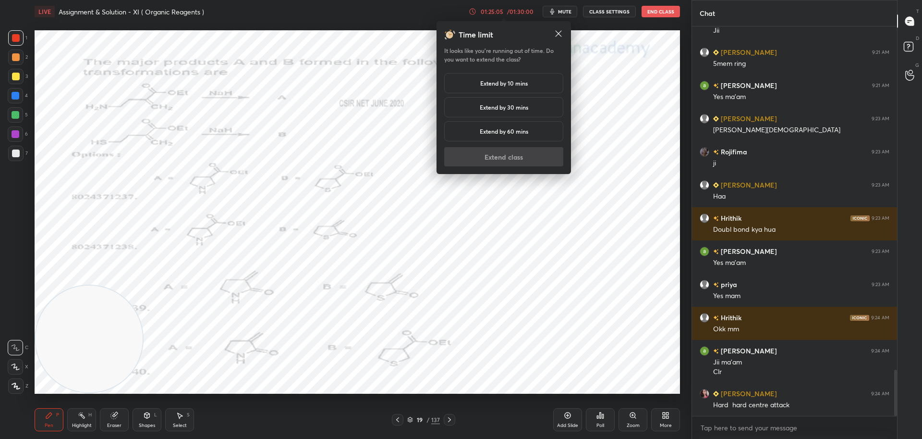
click at [485, 85] on h5 "Extend by 10 mins" at bounding box center [504, 83] width 48 height 9
click at [488, 160] on button "Extend class" at bounding box center [503, 156] width 119 height 19
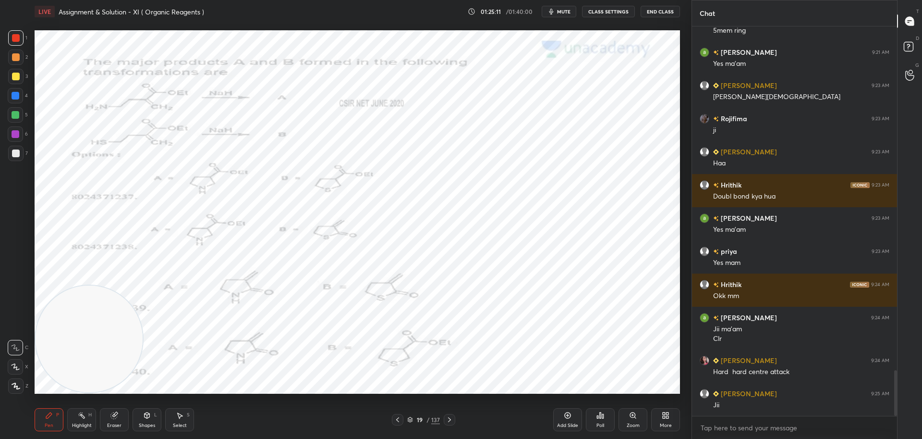
scroll to position [2960, 0]
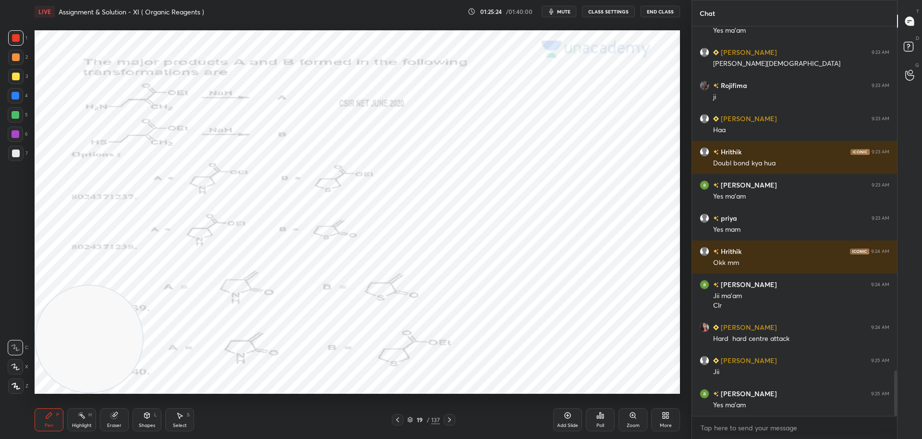
click at [452, 419] on icon at bounding box center [450, 420] width 8 height 8
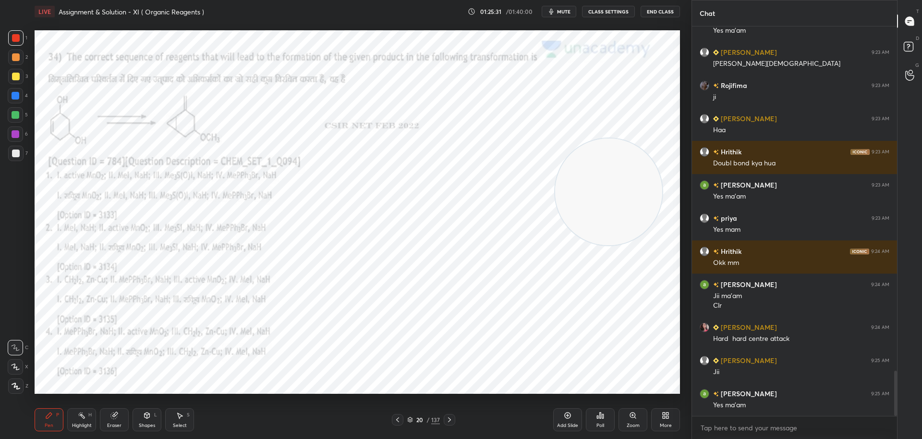
click at [601, 413] on icon at bounding box center [600, 415] width 1 height 6
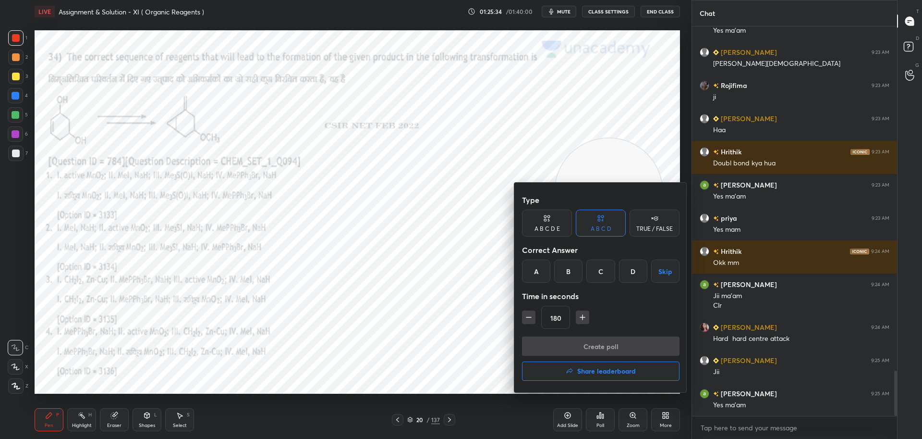
click at [537, 267] on div "A" at bounding box center [536, 270] width 28 height 23
click at [575, 342] on button "Create poll" at bounding box center [601, 345] width 158 height 19
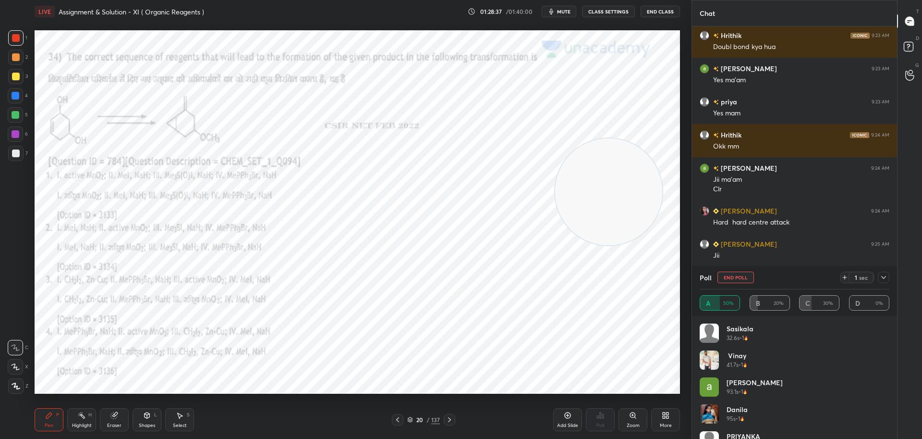
scroll to position [3086, 0]
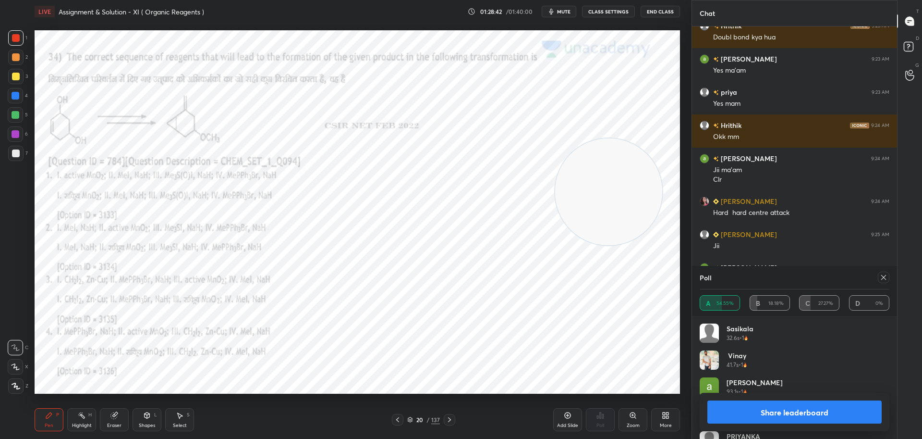
click at [754, 411] on button "Share leaderboard" at bounding box center [795, 411] width 174 height 23
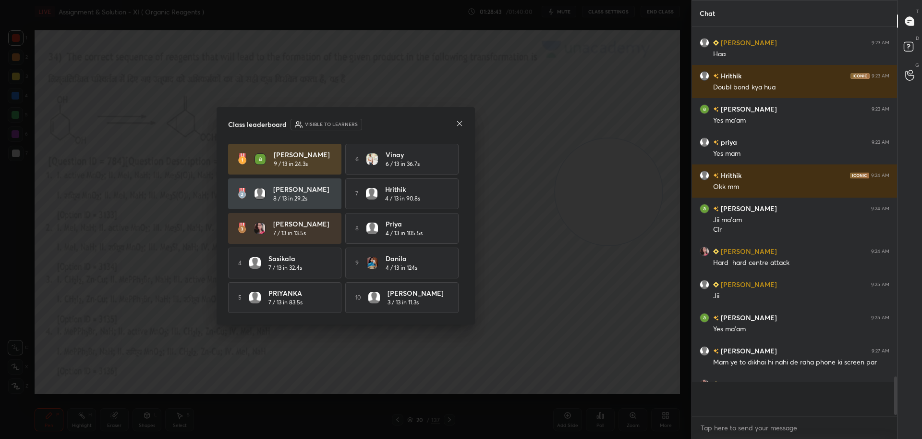
scroll to position [386, 202]
click at [460, 123] on icon at bounding box center [460, 124] width 8 height 8
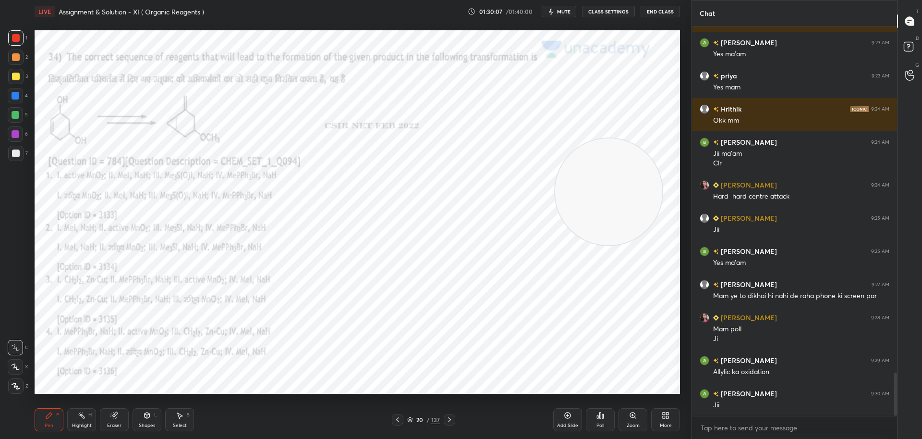
scroll to position [3136, 0]
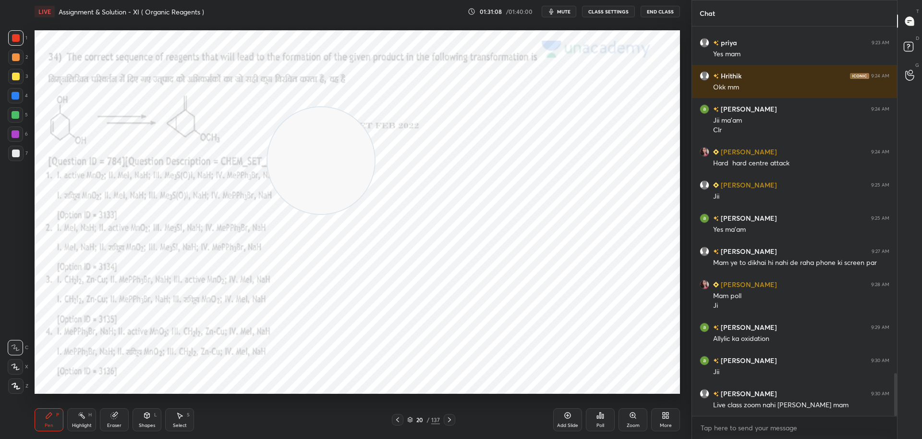
drag, startPoint x: 200, startPoint y: 308, endPoint x: 297, endPoint y: 182, distance: 158.7
click at [297, 182] on video at bounding box center [321, 160] width 107 height 107
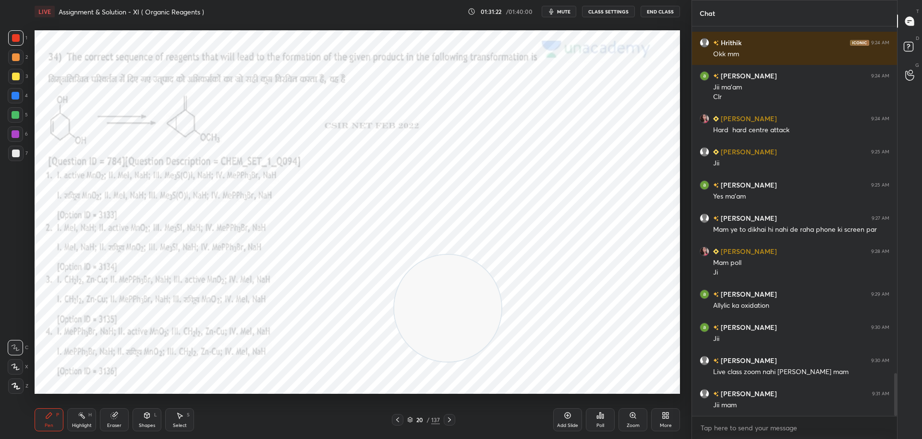
drag, startPoint x: 332, startPoint y: 177, endPoint x: 459, endPoint y: 324, distance: 194.5
click at [459, 324] on video at bounding box center [447, 308] width 107 height 107
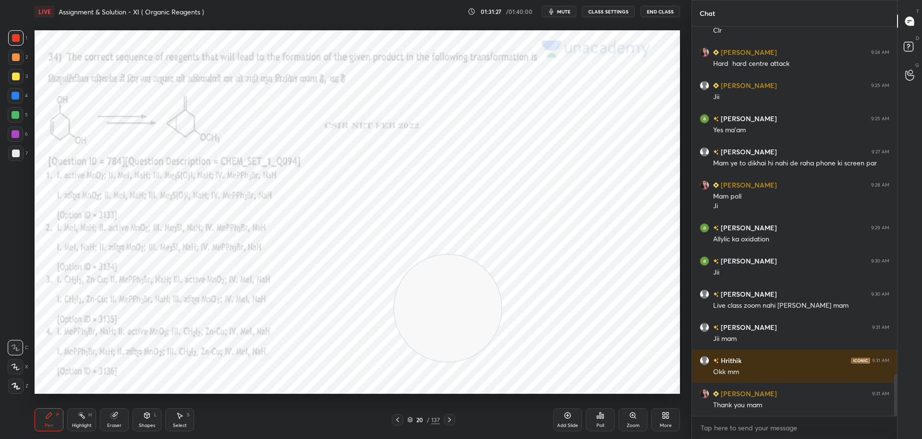
click at [672, 12] on button "End Class" at bounding box center [660, 12] width 39 height 12
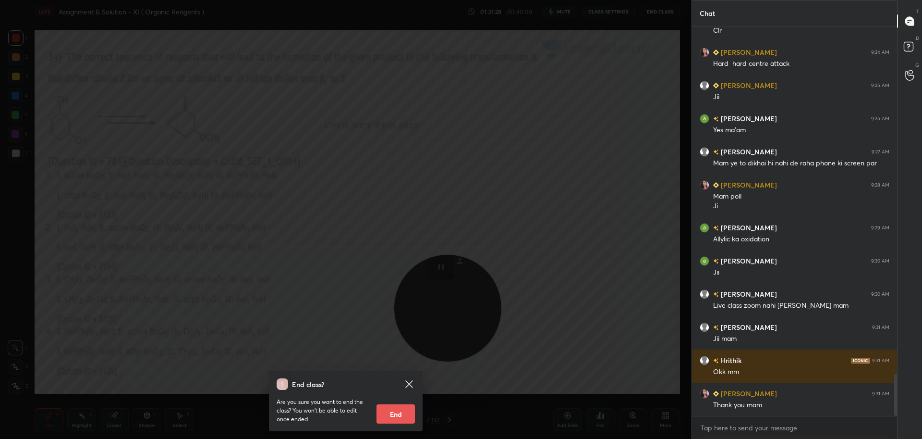
scroll to position [3268, 0]
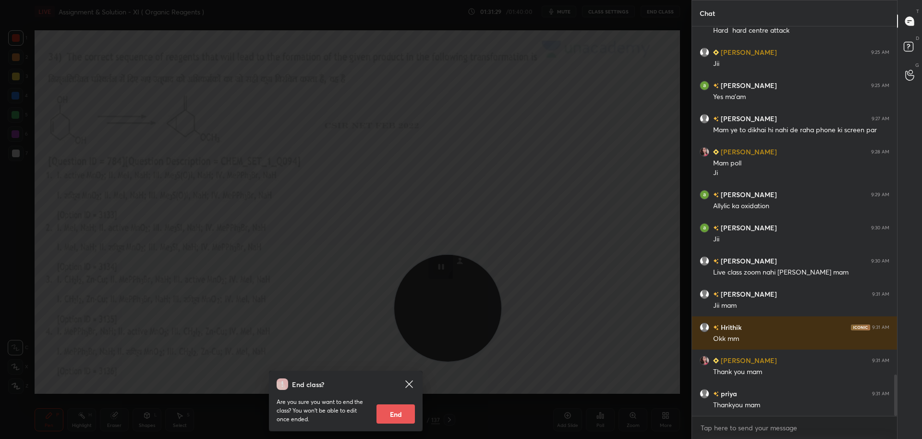
click at [400, 417] on button "End" at bounding box center [396, 413] width 38 height 19
type textarea "x"
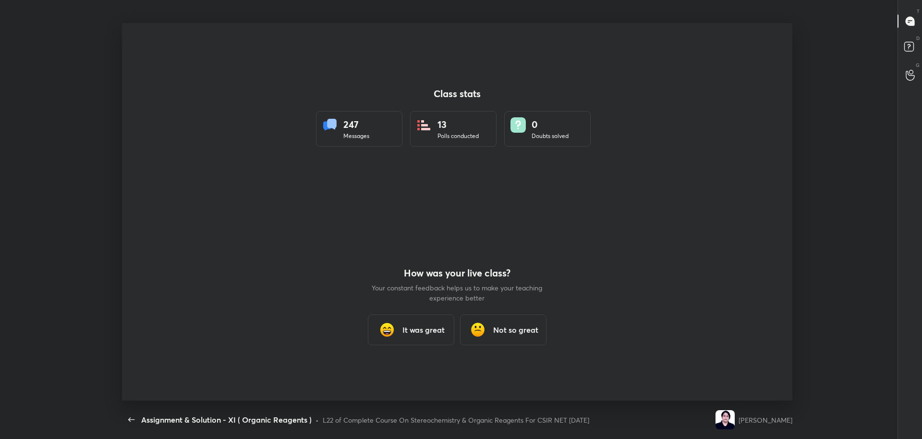
scroll to position [0, 0]
click at [430, 326] on h3 "It was great" at bounding box center [424, 330] width 42 height 12
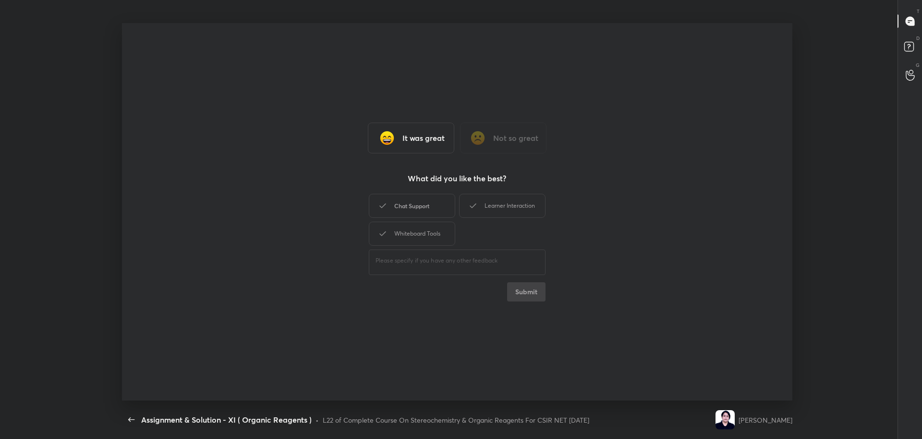
click at [411, 204] on div "Chat Support" at bounding box center [412, 206] width 86 height 24
click at [419, 236] on div "Whiteboard Tools" at bounding box center [412, 233] width 86 height 24
click at [503, 215] on div "Learner Interaction" at bounding box center [502, 206] width 86 height 24
click at [517, 297] on button "Submit" at bounding box center [526, 291] width 38 height 19
